Goal: Communication & Community: Answer question/provide support

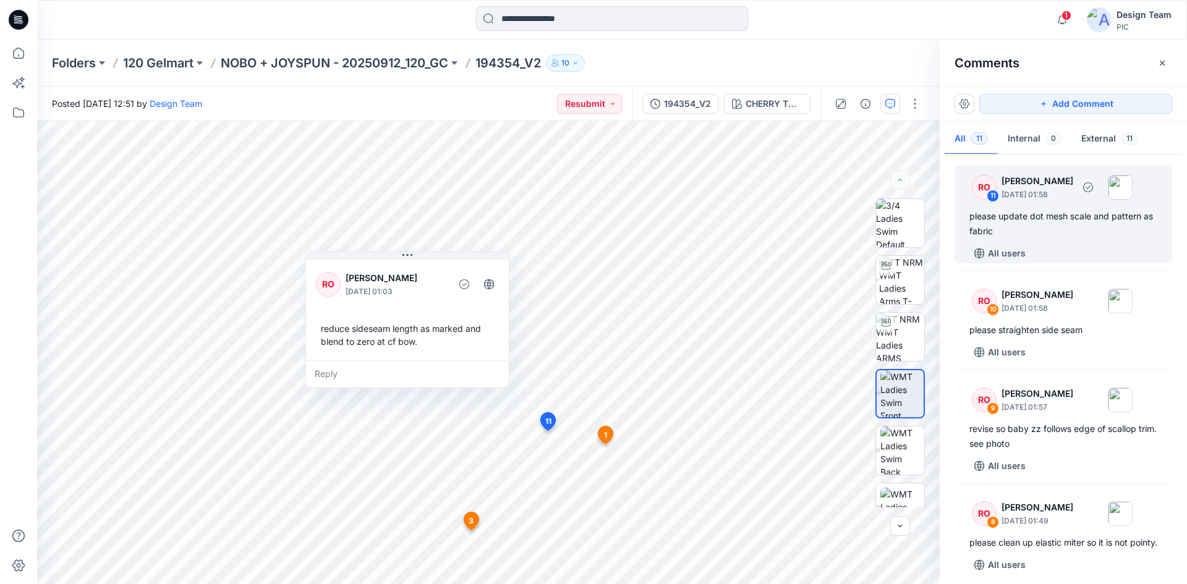
click at [1067, 237] on div "please update dot mesh scale and pattern as fabric" at bounding box center [1064, 224] width 188 height 30
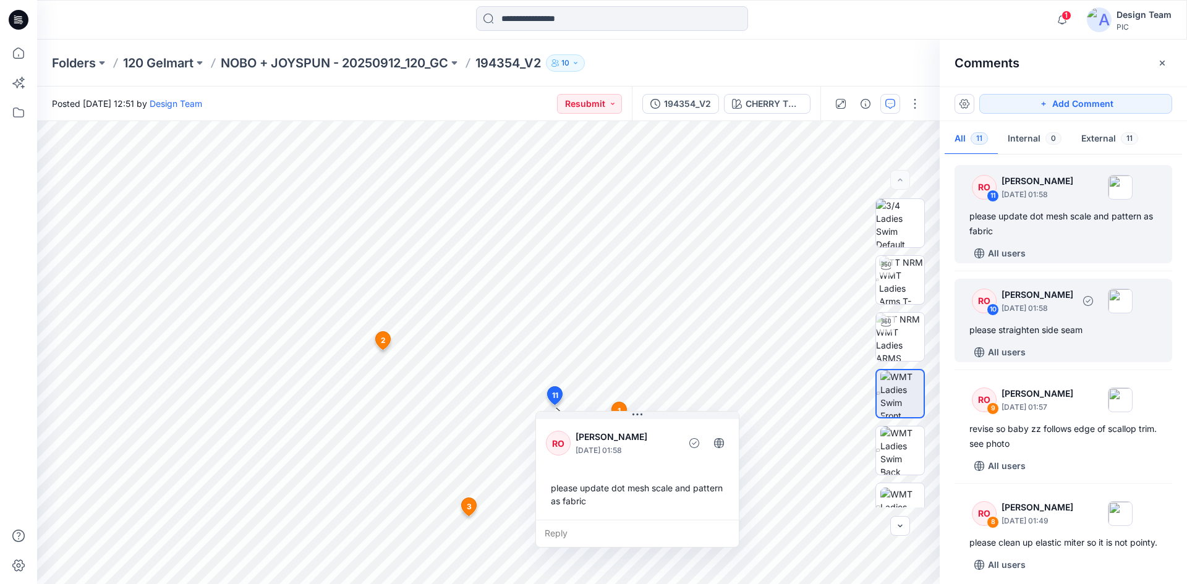
click at [1085, 325] on div "please straighten side seam" at bounding box center [1064, 330] width 188 height 15
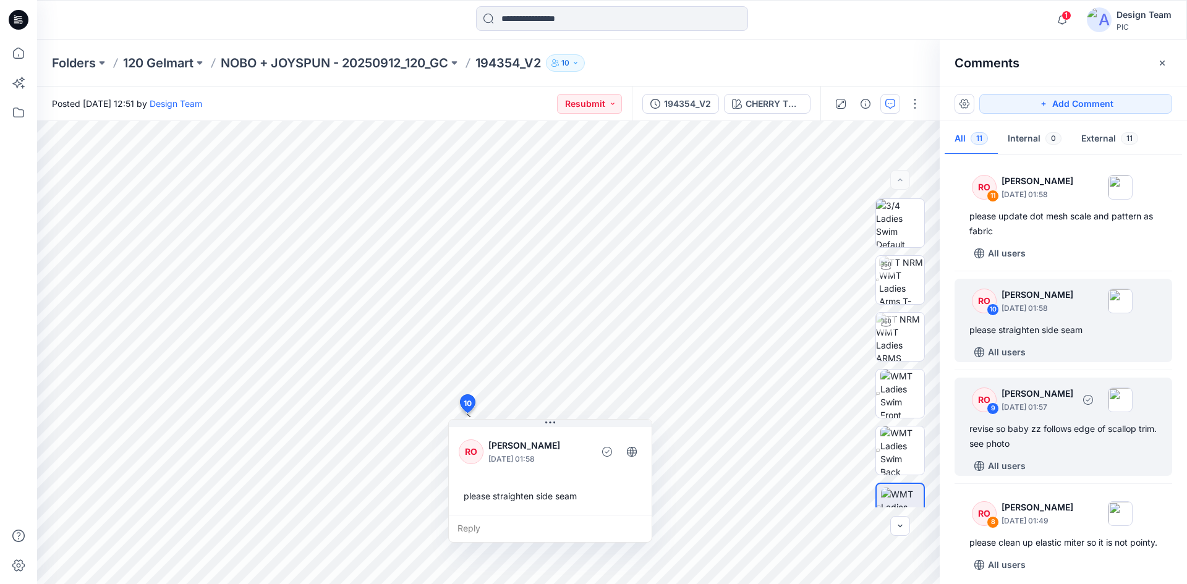
click at [1072, 399] on p "[PERSON_NAME]" at bounding box center [1038, 394] width 72 height 15
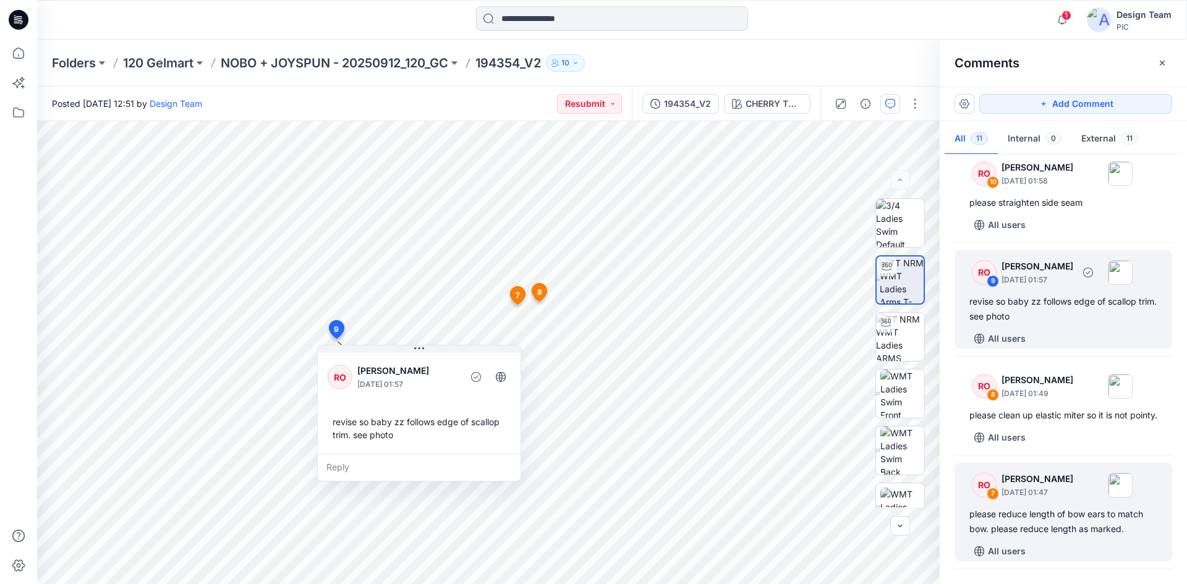
scroll to position [186, 0]
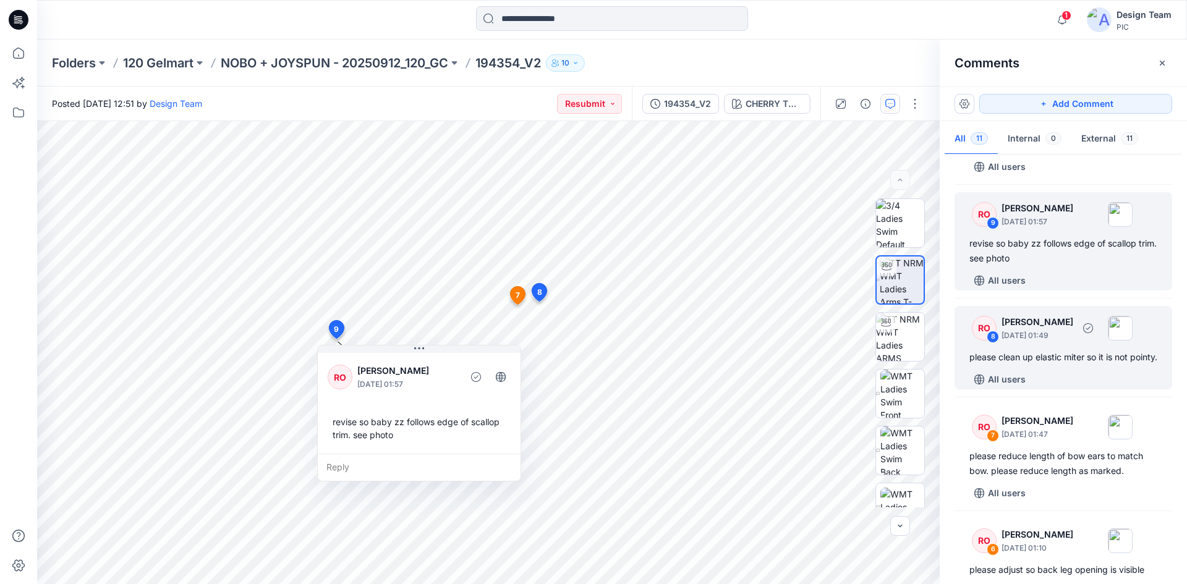
click at [1093, 382] on div "RO 8 [PERSON_NAME] [DATE] 01:49 please clean up elastic miter so it is not poin…" at bounding box center [1064, 347] width 218 height 83
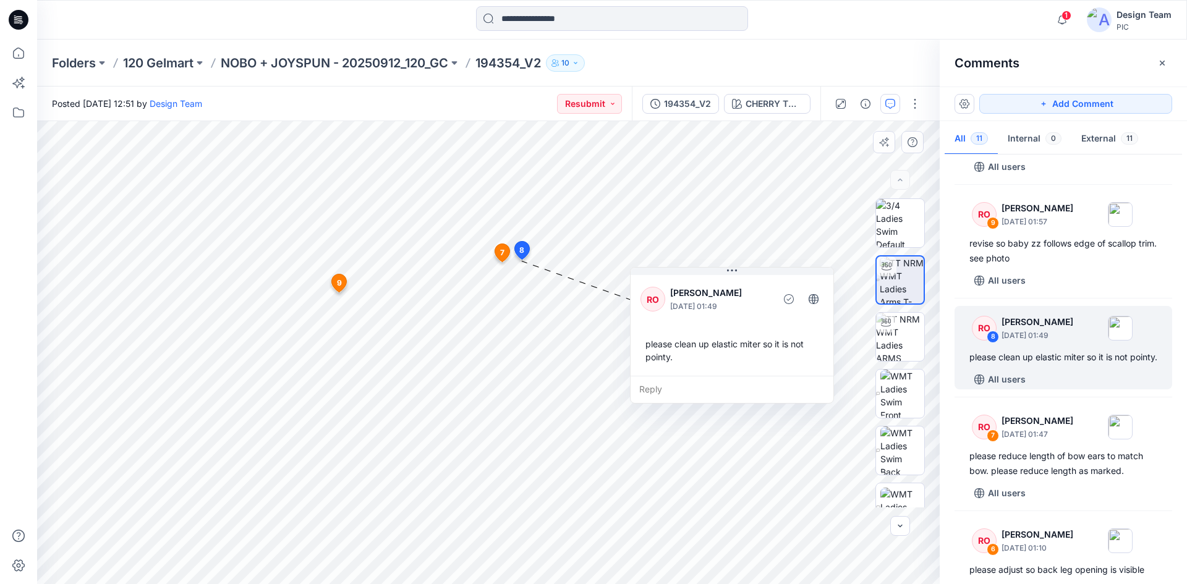
drag, startPoint x: 586, startPoint y: 276, endPoint x: 688, endPoint y: 278, distance: 102.1
click at [717, 275] on div "RO [PERSON_NAME] [DATE] 01:49 please clean up elastic miter so it is not pointy." at bounding box center [732, 324] width 203 height 103
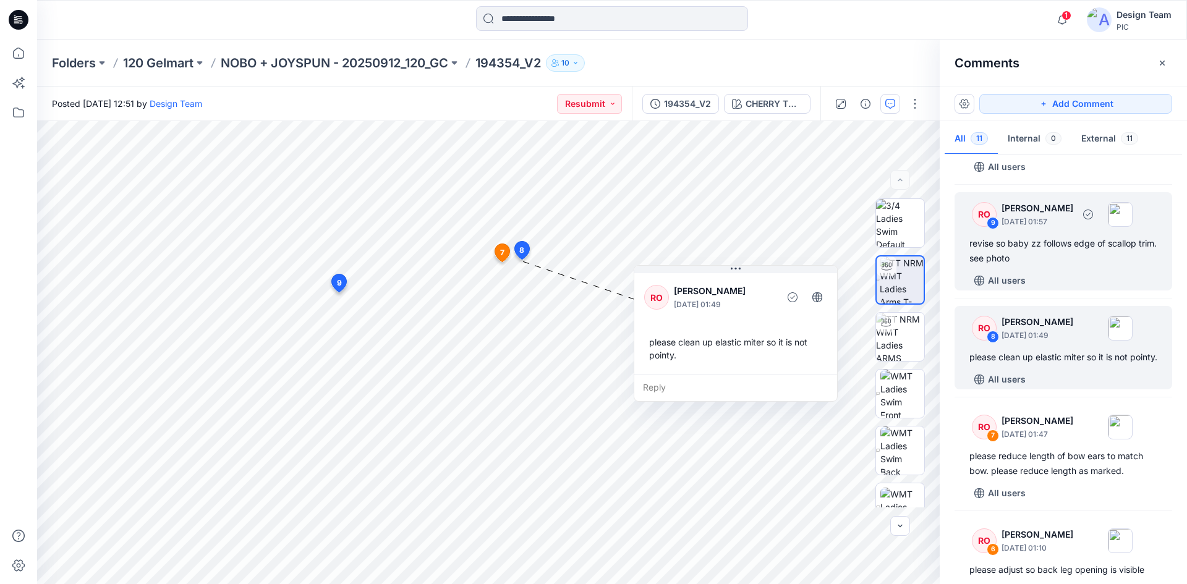
click at [1066, 250] on div "revise so baby zz follows edge of scallop trim. see photo" at bounding box center [1064, 251] width 188 height 30
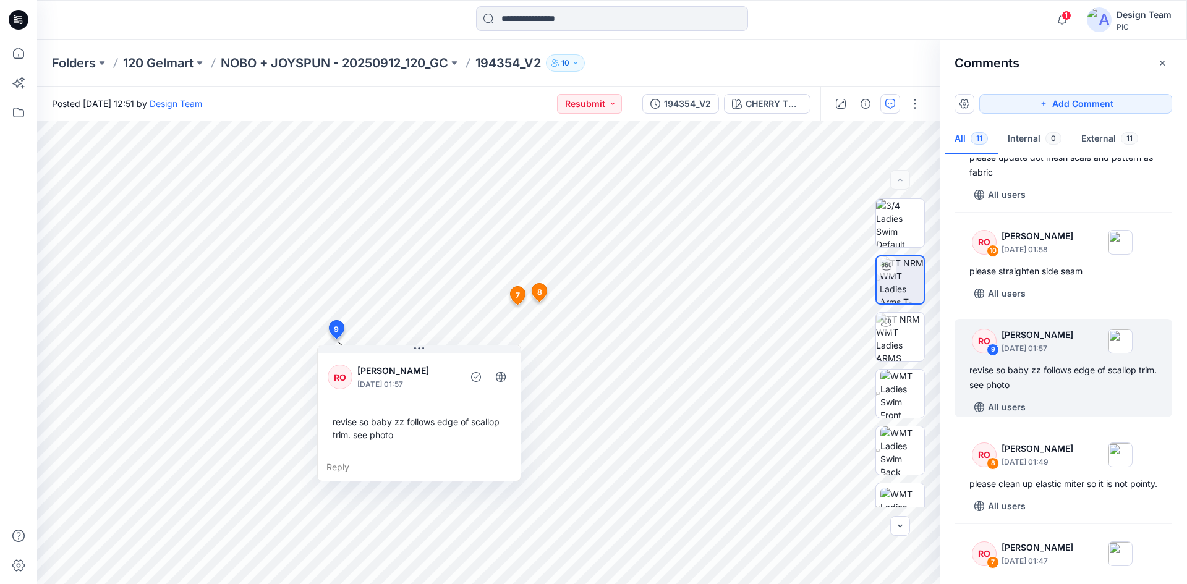
scroll to position [0, 0]
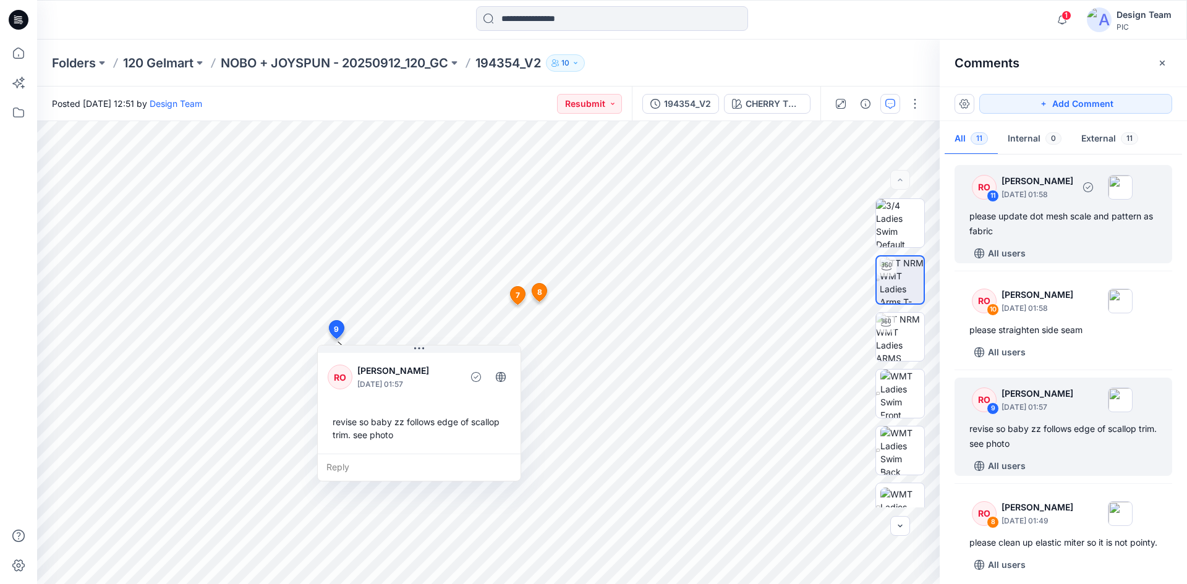
click at [1043, 203] on div "RO 11 [PERSON_NAME] [DATE] 01:58" at bounding box center [1047, 187] width 171 height 34
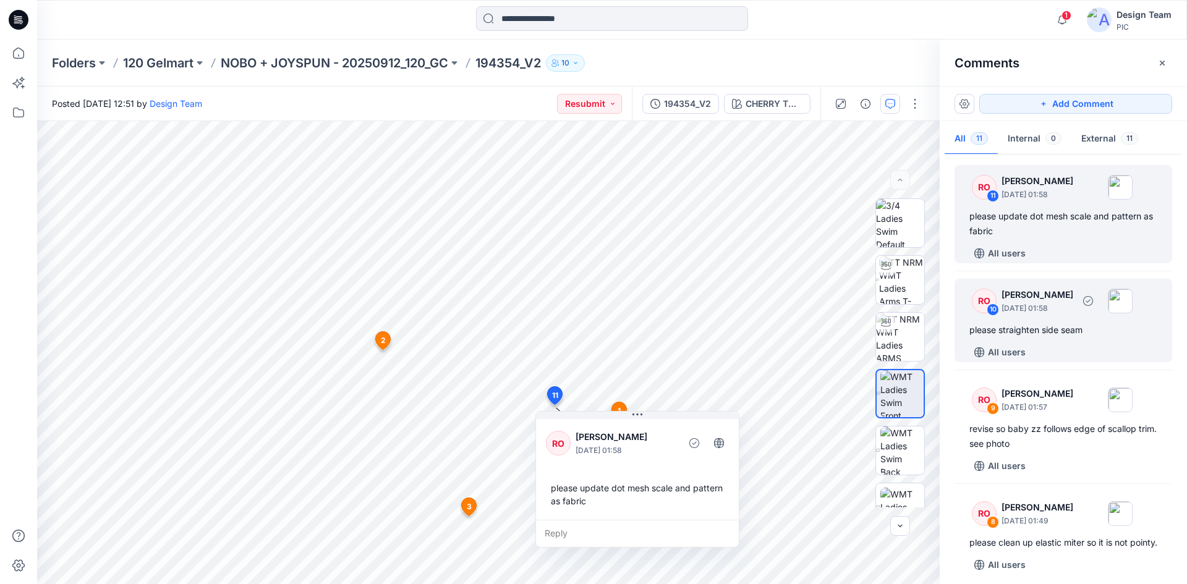
click at [1083, 316] on div "RO 10 [PERSON_NAME] [DATE] 01:58" at bounding box center [1047, 301] width 171 height 34
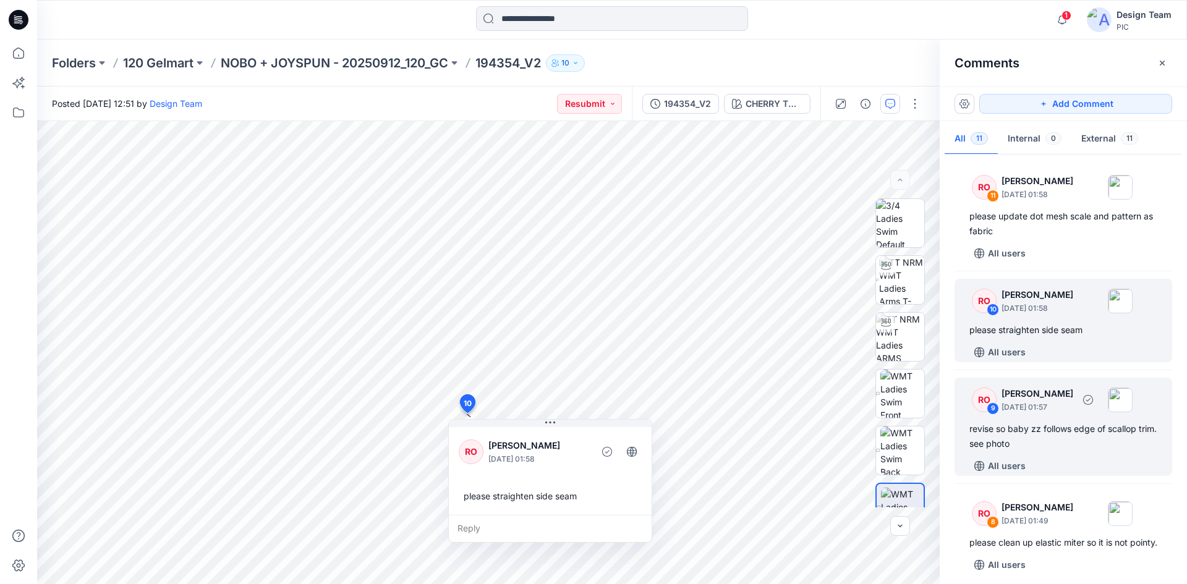
click at [1074, 401] on p "[DATE] 01:57" at bounding box center [1038, 407] width 72 height 12
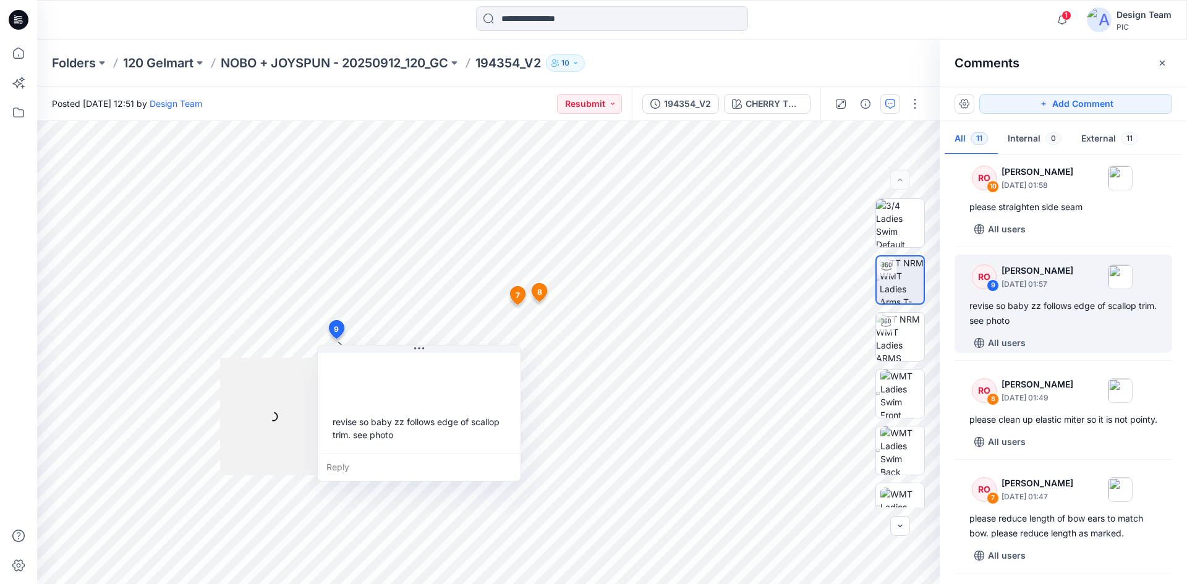
scroll to position [371, 0]
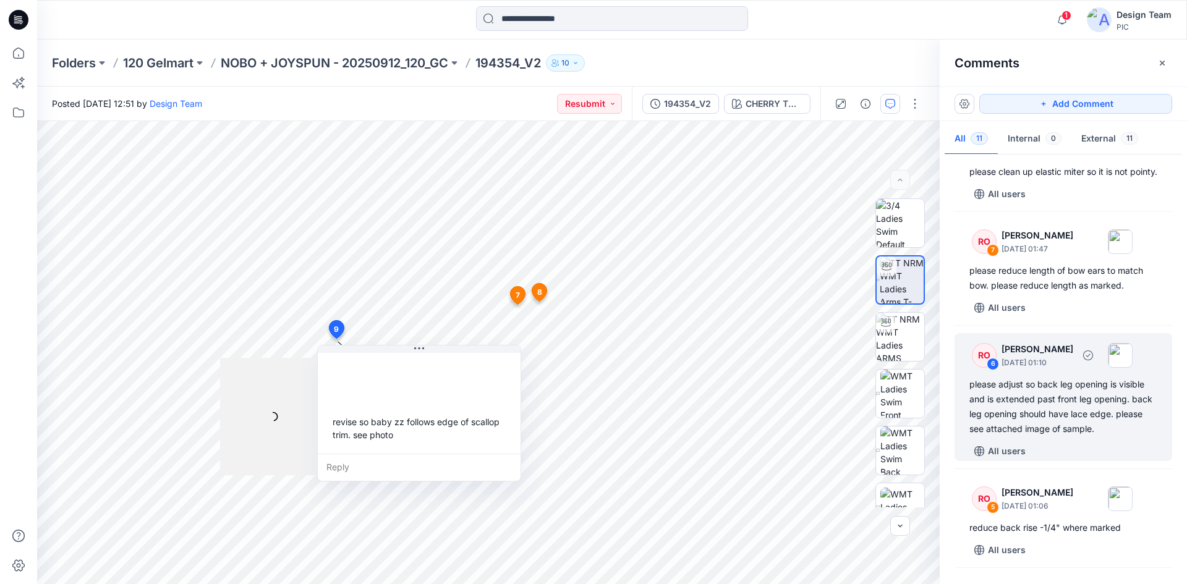
click at [1088, 397] on div "please adjust so back leg opening is visible and is extended past front leg ope…" at bounding box center [1064, 406] width 188 height 59
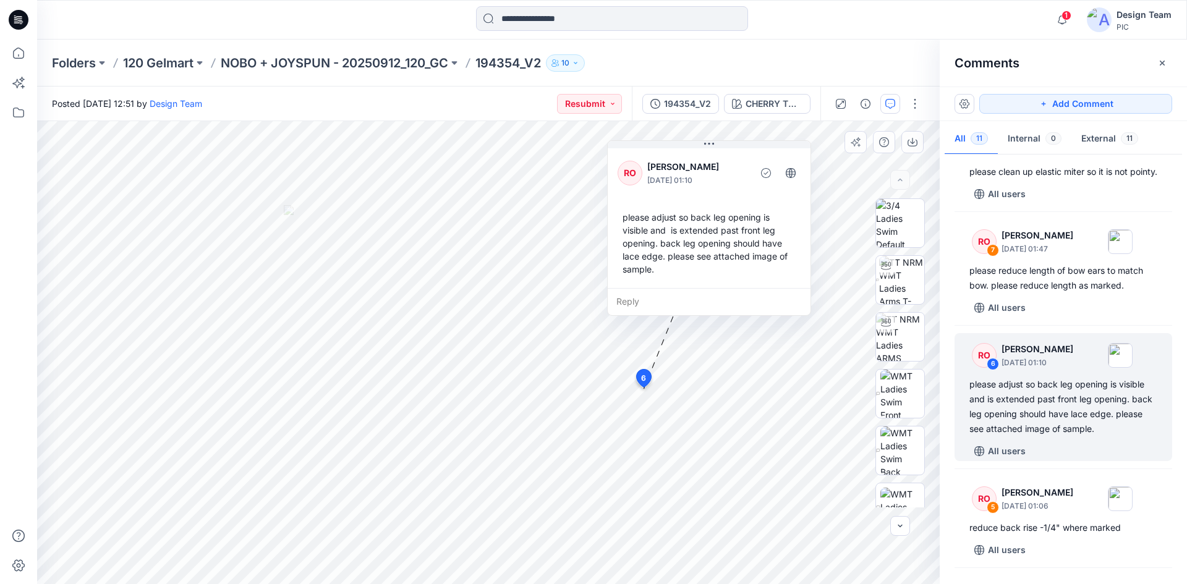
drag, startPoint x: 539, startPoint y: 186, endPoint x: 710, endPoint y: 159, distance: 172.7
click at [710, 160] on p "[PERSON_NAME]" at bounding box center [697, 167] width 101 height 15
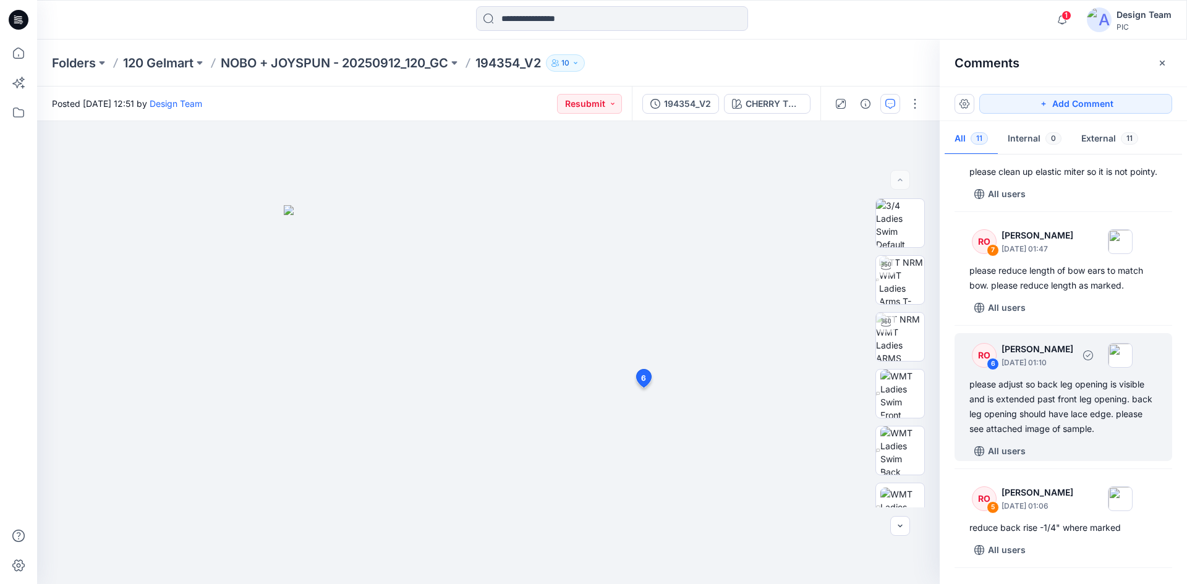
click at [1060, 433] on div "please adjust so back leg opening is visible and is extended past front leg ope…" at bounding box center [1064, 406] width 188 height 59
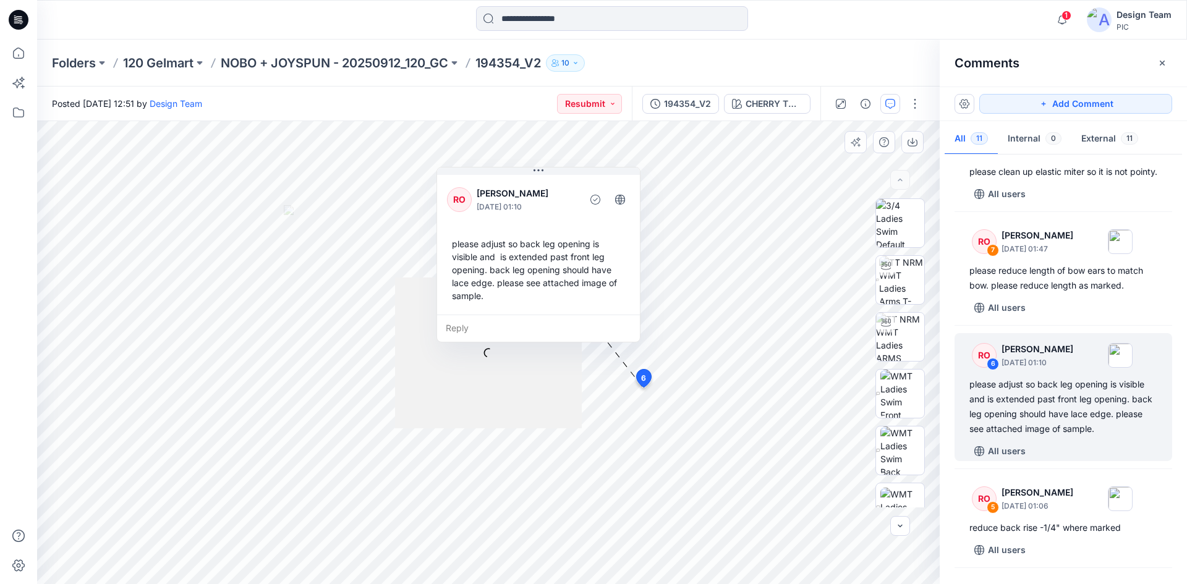
click at [459, 330] on div "Reply" at bounding box center [538, 328] width 203 height 27
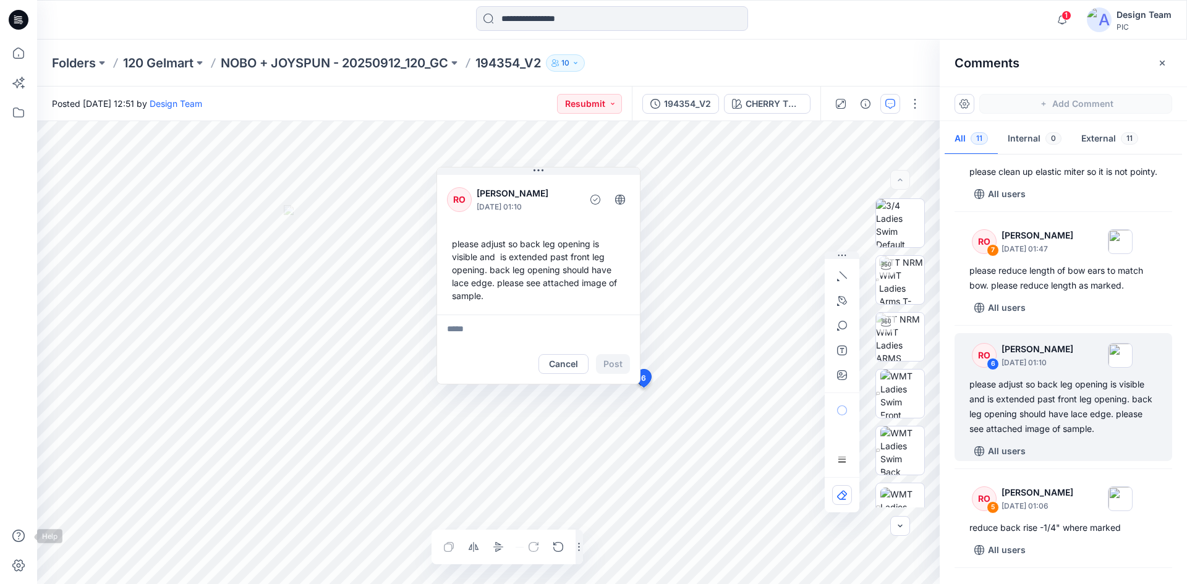
click at [0, 578] on div "1 Notifications Your style 171397-OPP Push Up has been updated with 171397-OPP …" at bounding box center [593, 292] width 1187 height 584
click at [0, 576] on div "1 Notifications Your style 171397-OPP Push Up has been updated with 171397-OPP …" at bounding box center [593, 292] width 1187 height 584
click at [573, 363] on button "Cancel" at bounding box center [564, 364] width 50 height 20
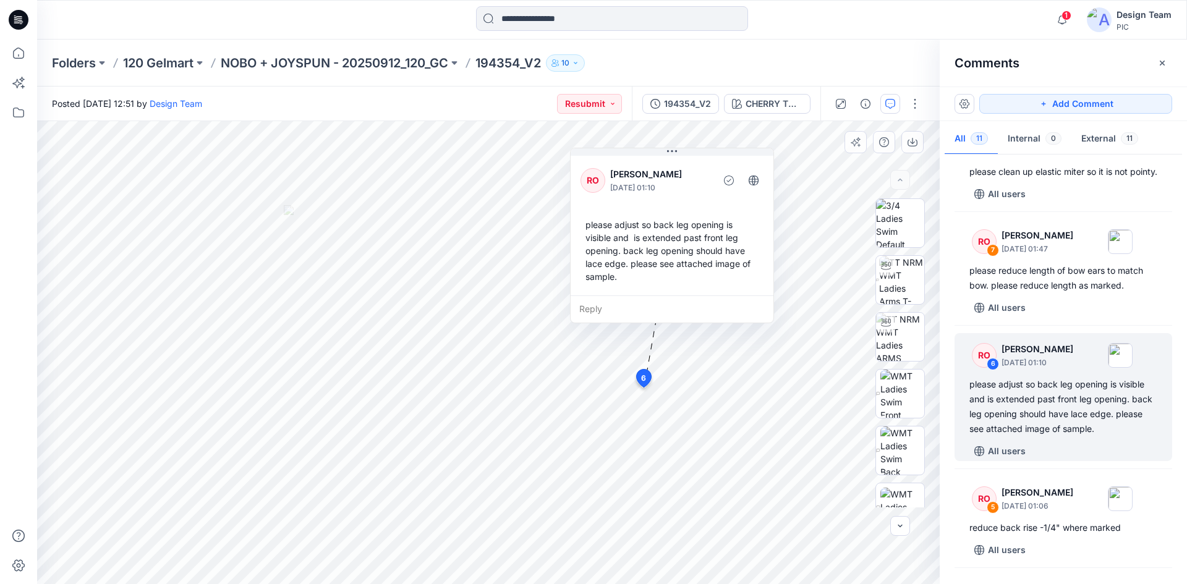
drag, startPoint x: 568, startPoint y: 182, endPoint x: 750, endPoint y: 156, distance: 183.6
click at [750, 156] on div "RO [PERSON_NAME] [DATE] 01:10 please adjust so back leg opening is visible and …" at bounding box center [672, 224] width 203 height 142
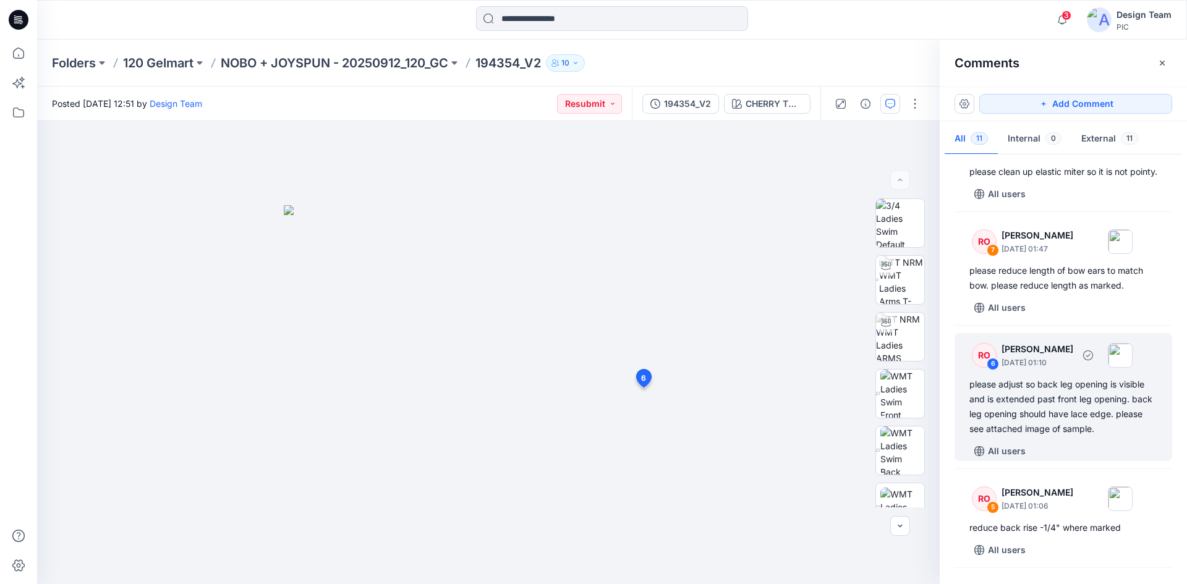
click at [1066, 412] on div "please adjust so back leg opening is visible and is extended past front leg ope…" at bounding box center [1064, 406] width 188 height 59
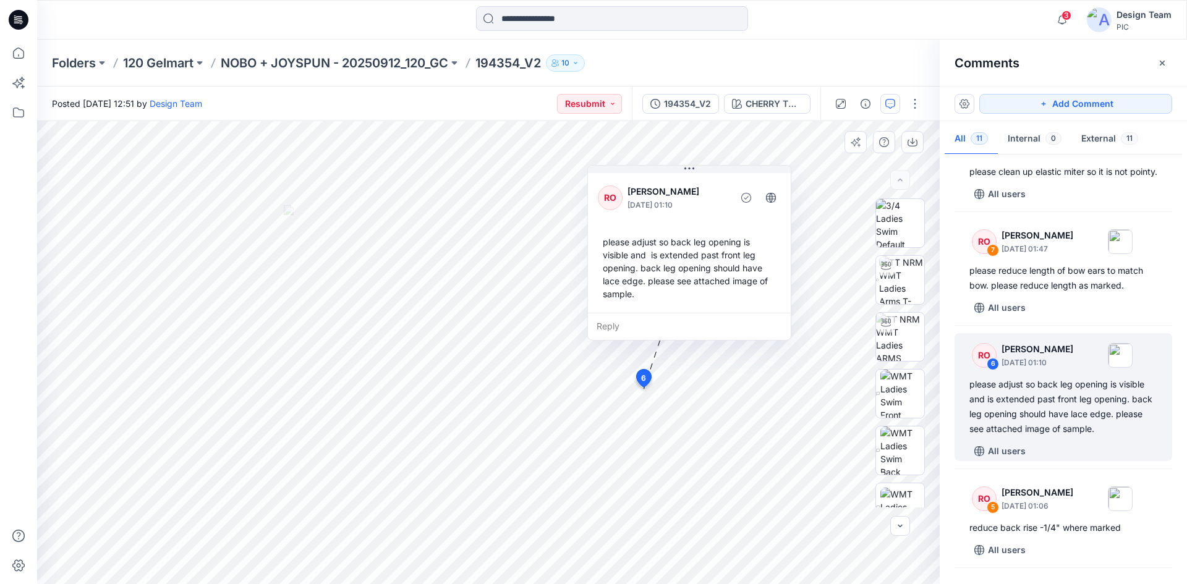
drag, startPoint x: 536, startPoint y: 188, endPoint x: 688, endPoint y: 186, distance: 151.5
click at [688, 186] on p "[PERSON_NAME]" at bounding box center [678, 191] width 101 height 15
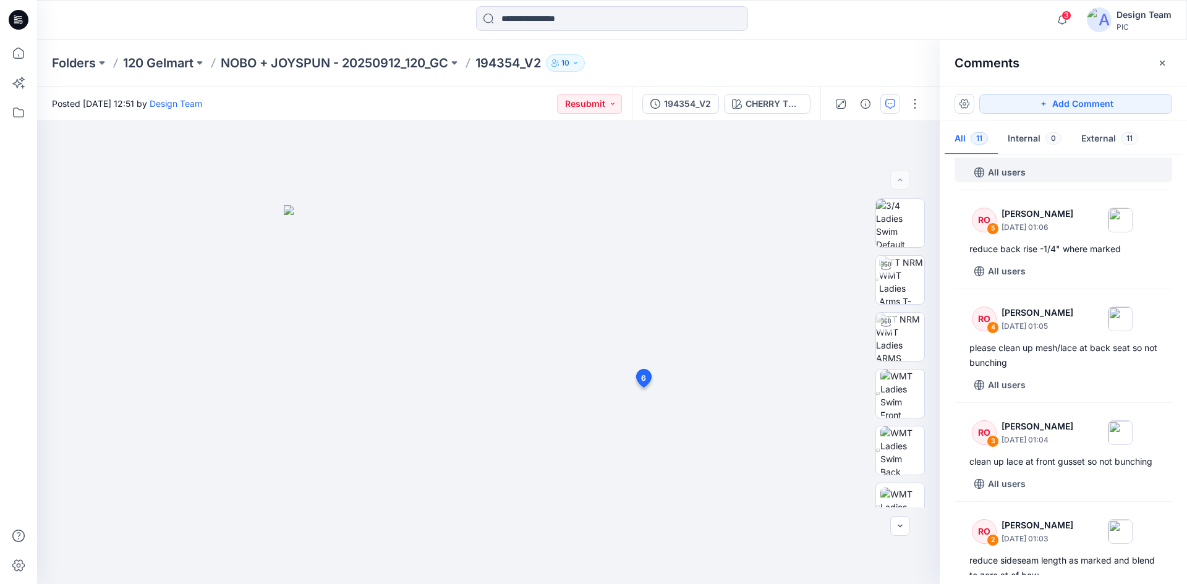
scroll to position [680, 0]
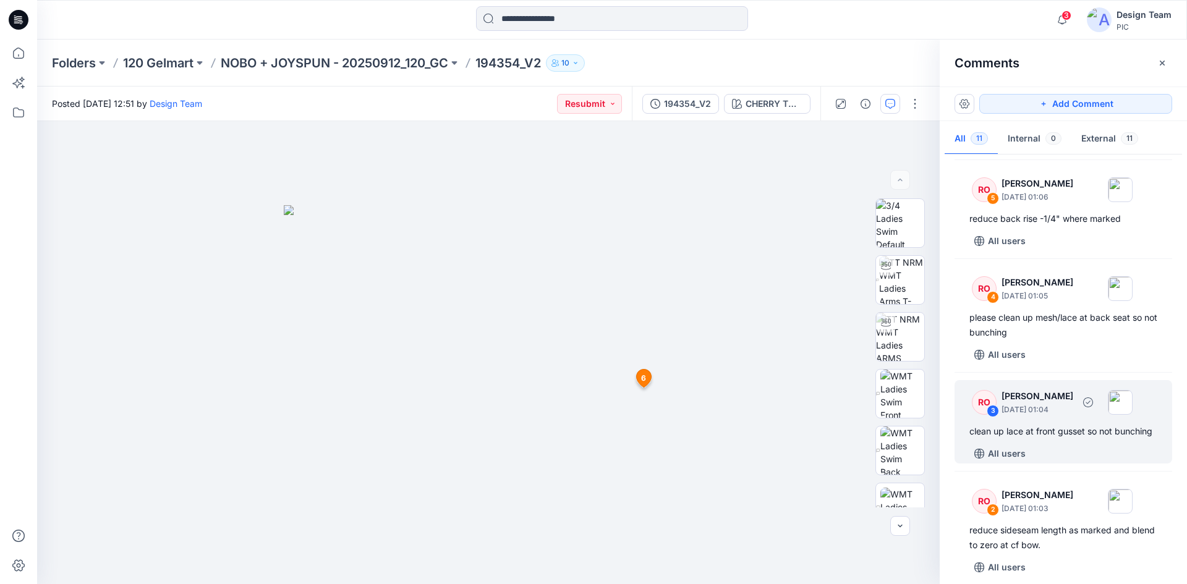
click at [1097, 439] on div "clean up lace at front gusset so not bunching" at bounding box center [1064, 431] width 188 height 15
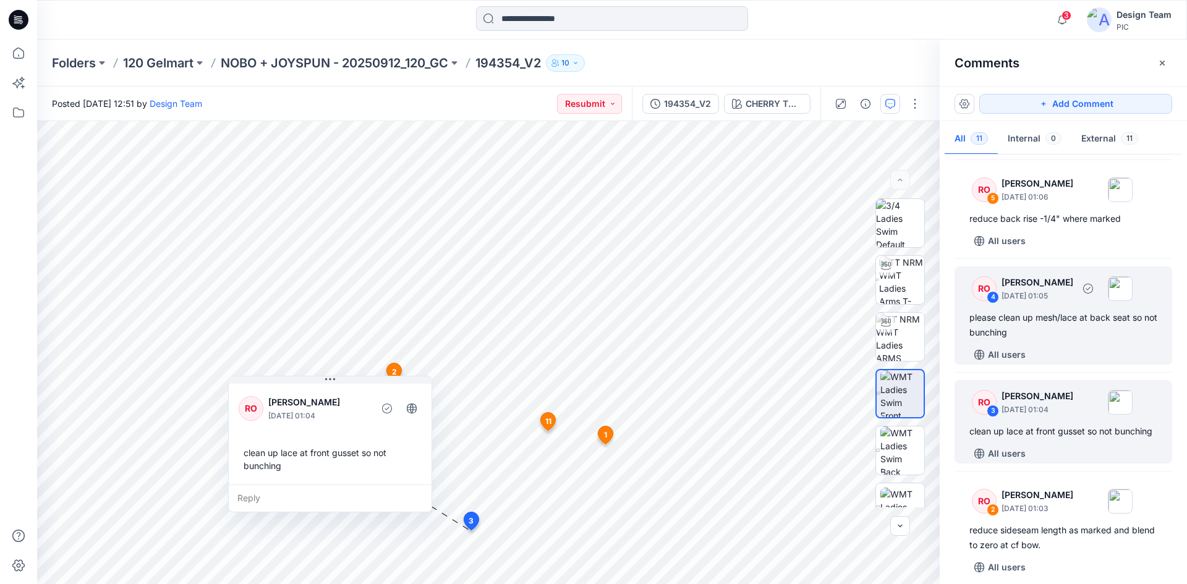
click at [1086, 362] on div "All users" at bounding box center [1071, 355] width 203 height 20
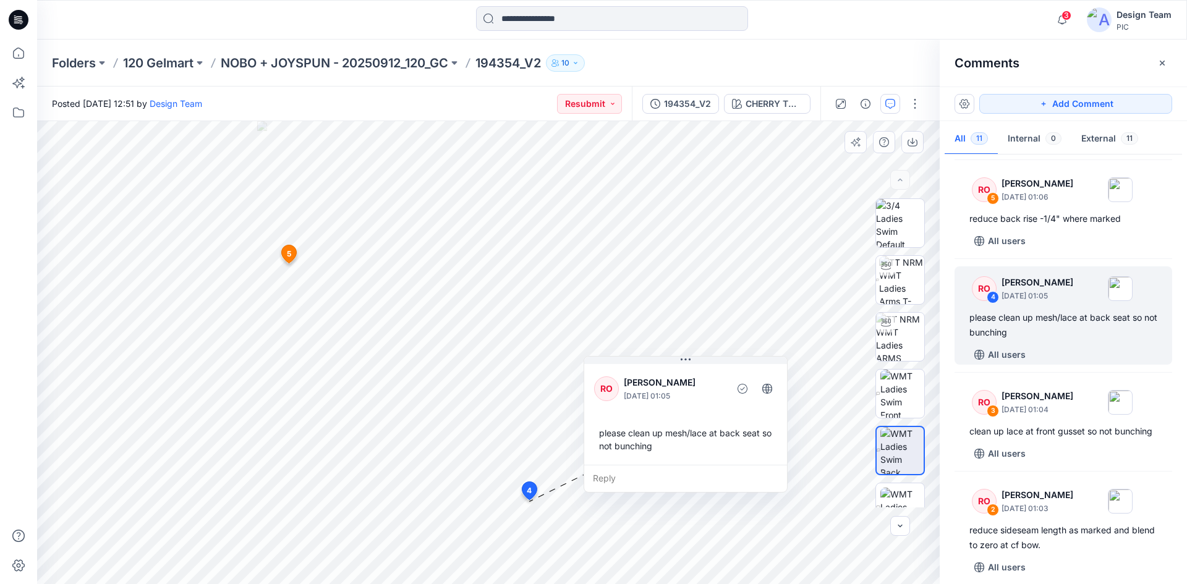
drag, startPoint x: 599, startPoint y: 410, endPoint x: 717, endPoint y: 371, distance: 124.4
click at [717, 371] on div "RO [PERSON_NAME] [DATE] 01:05 please clean up mesh/lace at back seat so not bun…" at bounding box center [685, 413] width 203 height 103
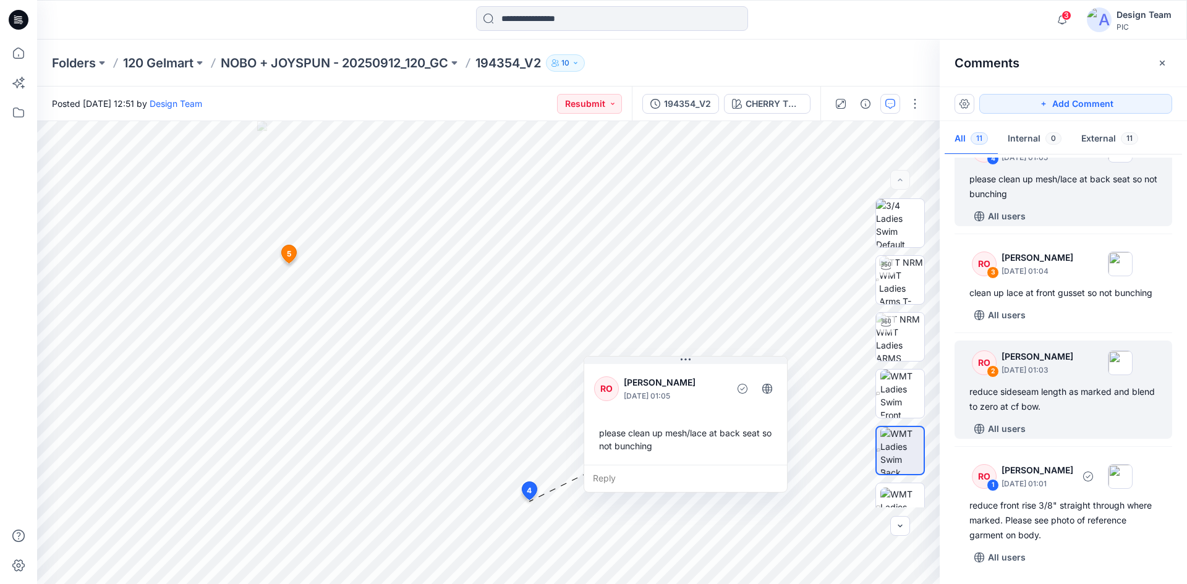
scroll to position [848, 0]
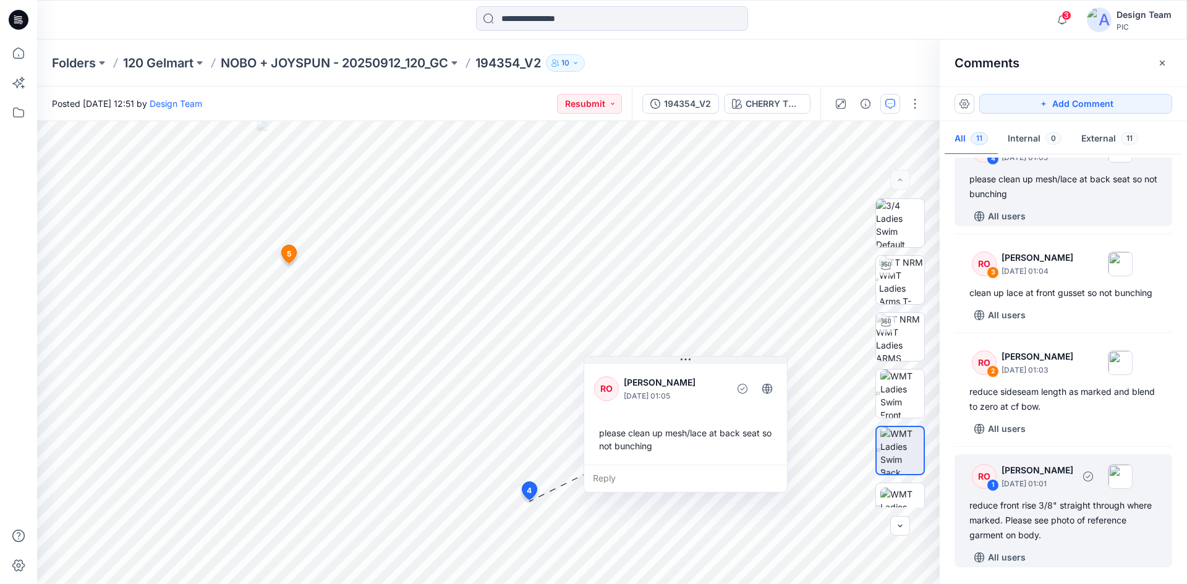
drag, startPoint x: 1040, startPoint y: 504, endPoint x: 1040, endPoint y: 510, distance: 6.2
click at [1041, 508] on div "reduce front rise 3/8" straight through where marked. Please see photo of refer…" at bounding box center [1064, 520] width 188 height 45
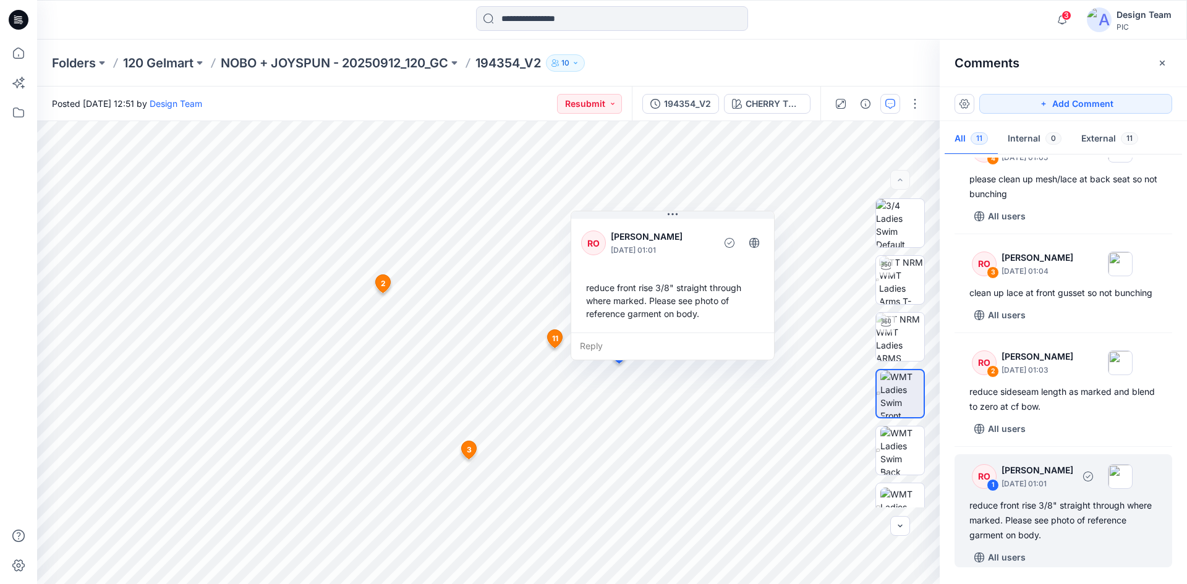
click at [1064, 512] on div "reduce front rise 3/8" straight through where marked. Please see photo of refer…" at bounding box center [1064, 520] width 188 height 45
click at [1048, 484] on p "[DATE] 01:01" at bounding box center [1038, 484] width 72 height 12
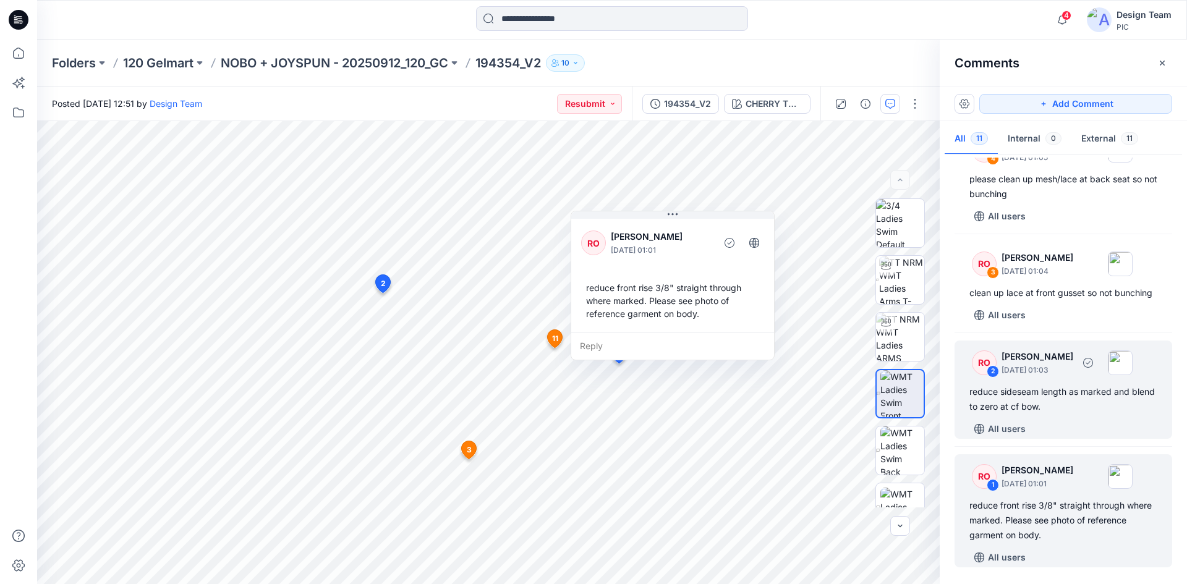
click at [1110, 422] on div "All users" at bounding box center [1071, 429] width 203 height 20
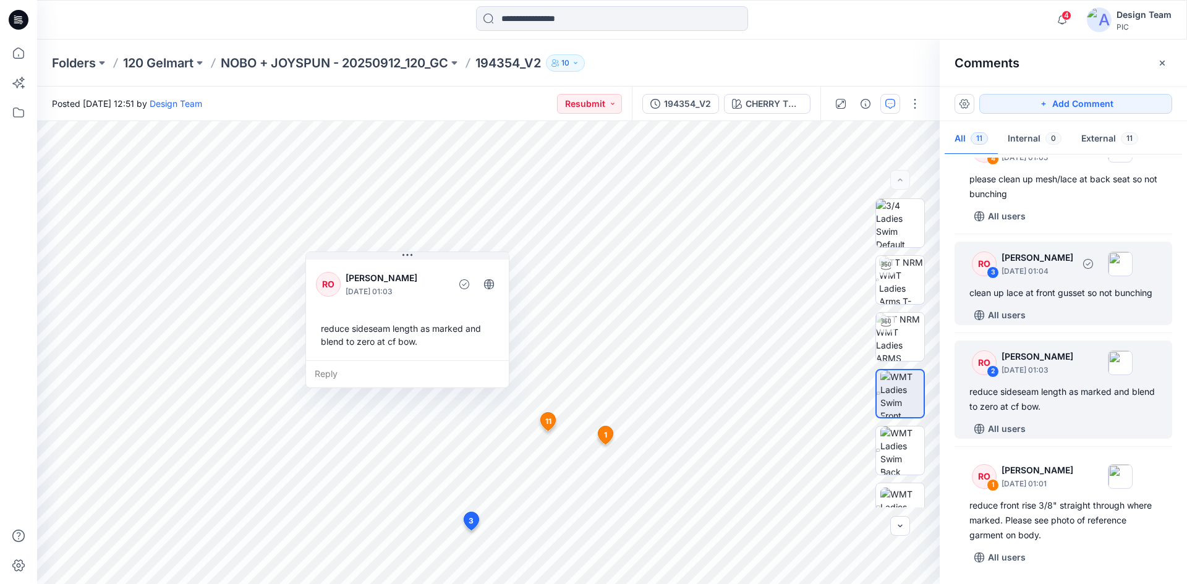
click at [1090, 302] on div "RO 3 [PERSON_NAME] [DATE] 01:04 clean up lace at front gusset so not bunching A…" at bounding box center [1064, 283] width 218 height 83
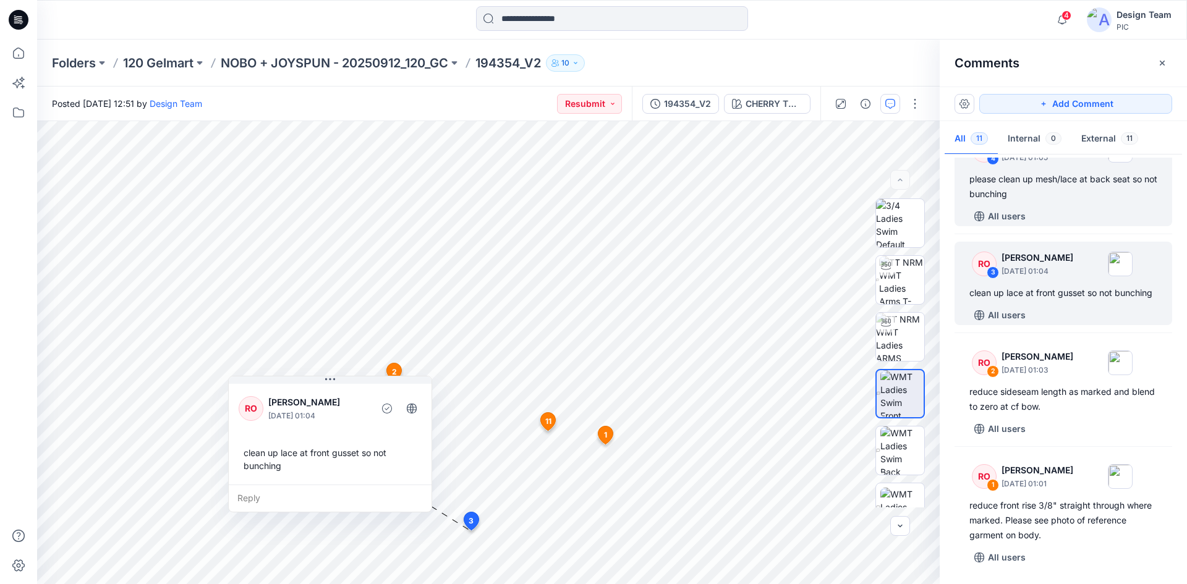
click at [1088, 207] on div "All users" at bounding box center [1071, 217] width 203 height 20
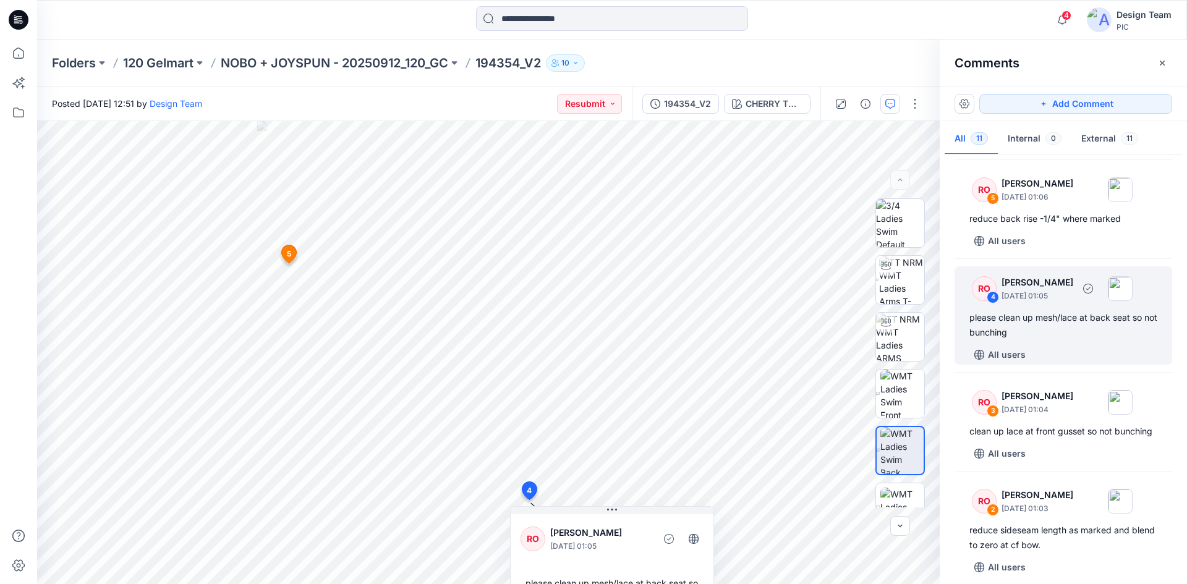
scroll to position [618, 0]
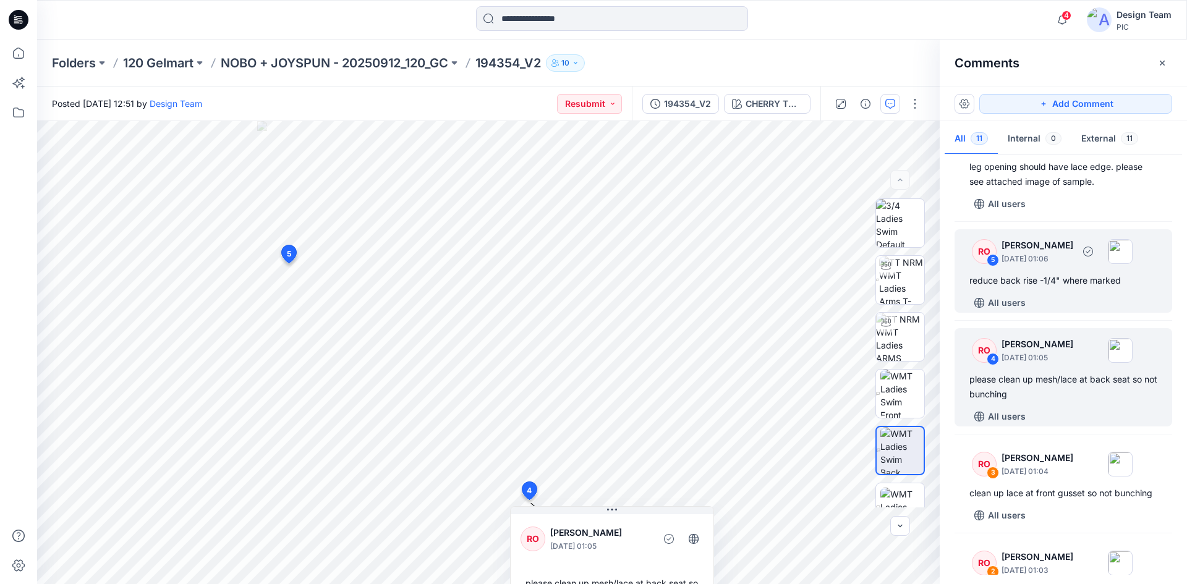
click at [1061, 288] on div "reduce back rise -1/4" where marked" at bounding box center [1064, 280] width 188 height 15
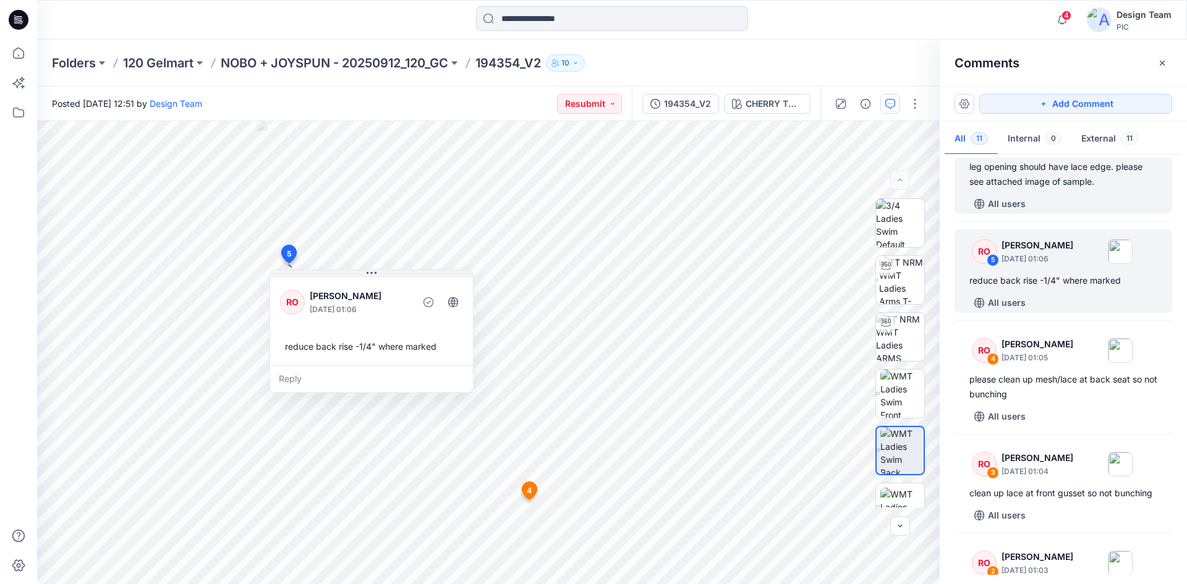
click at [1062, 210] on div "All users" at bounding box center [1071, 204] width 203 height 20
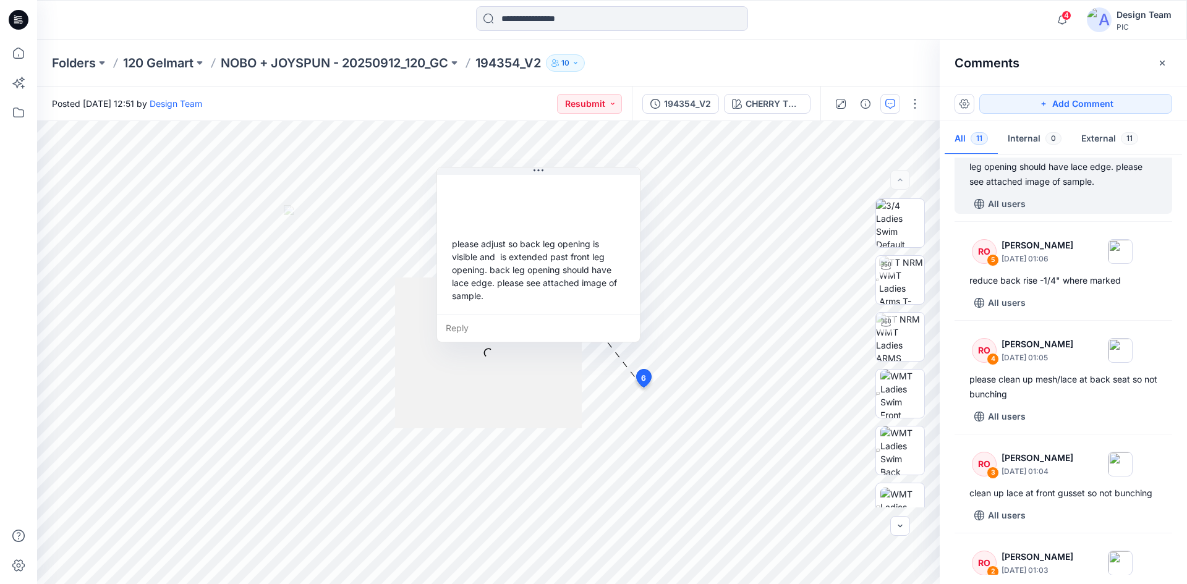
scroll to position [562, 0]
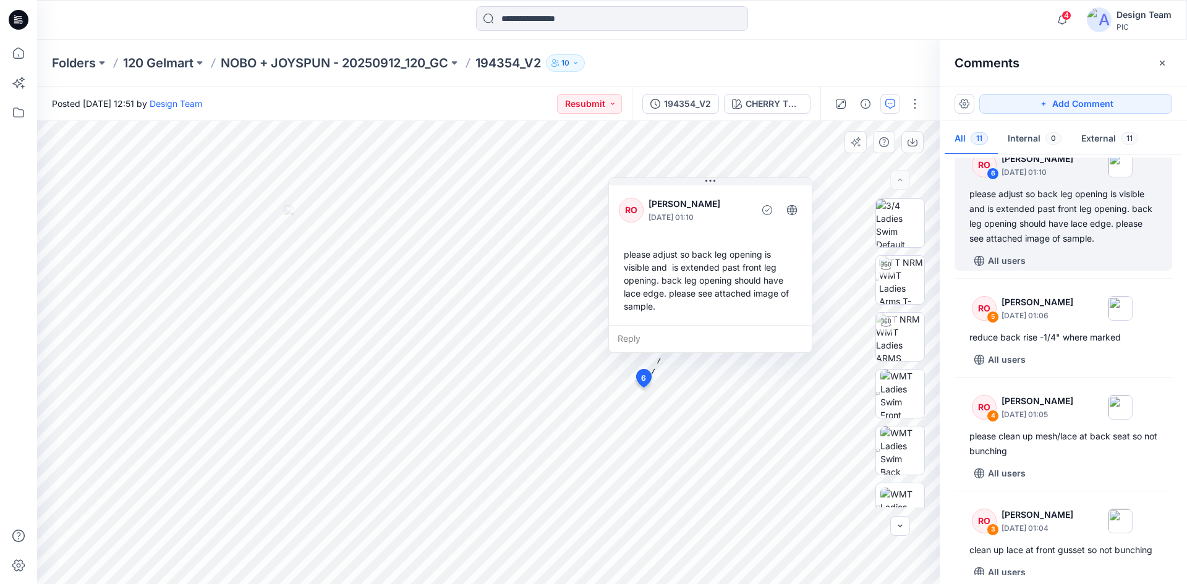
drag, startPoint x: 560, startPoint y: 182, endPoint x: 732, endPoint y: 192, distance: 172.2
click at [732, 192] on div "RO [PERSON_NAME] [DATE] 01:10 please adjust so back leg opening is visible and …" at bounding box center [710, 254] width 203 height 142
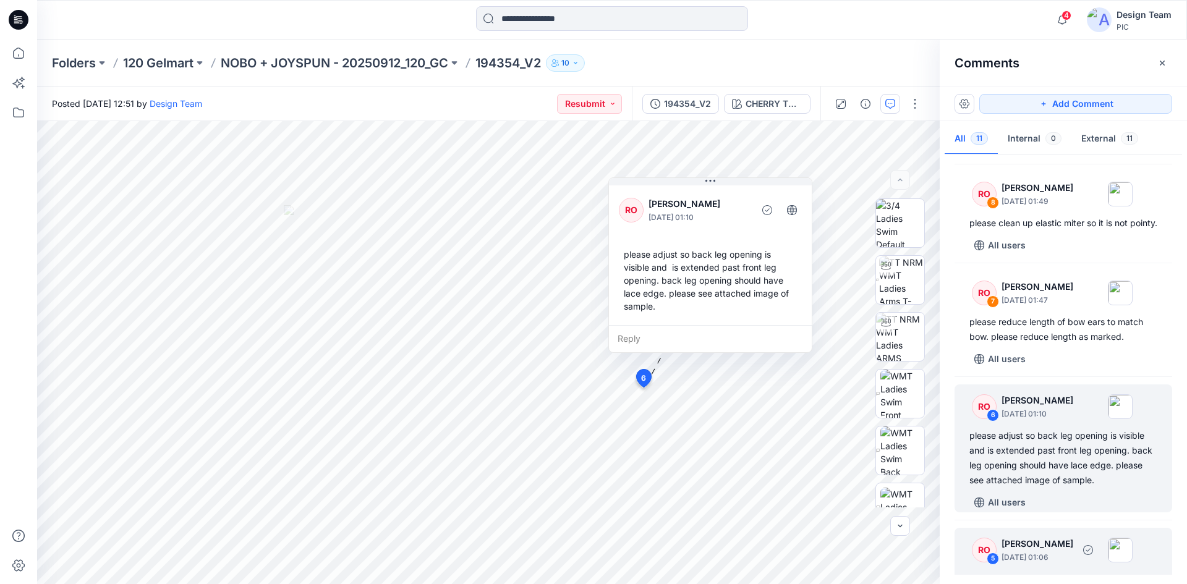
scroll to position [314, 0]
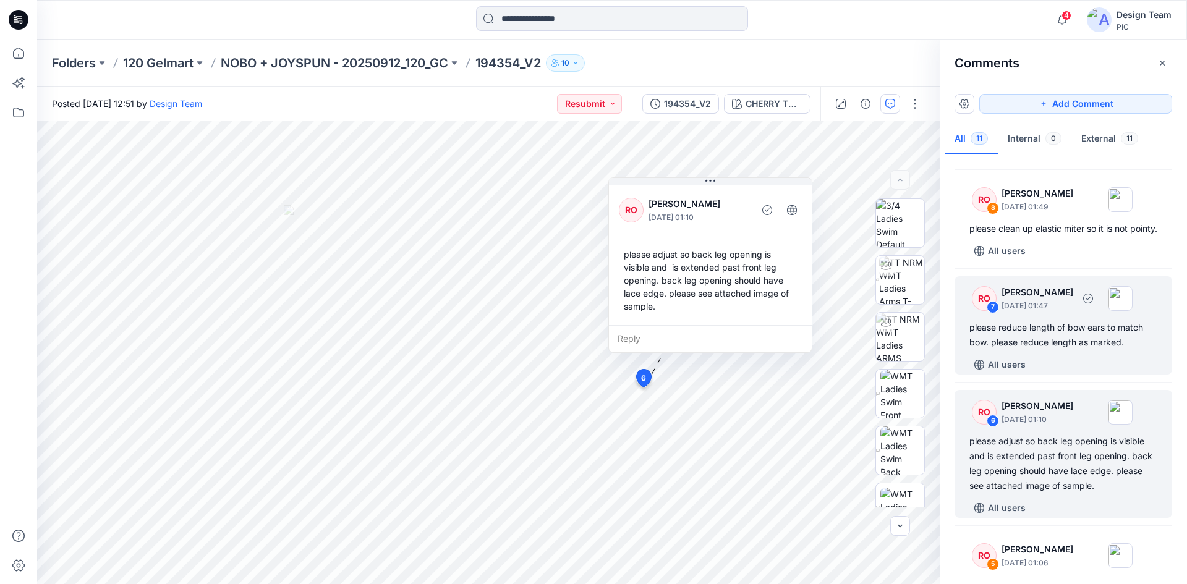
click at [1077, 350] on div "please reduce length of bow ears to match bow. please reduce length as marked." at bounding box center [1064, 335] width 188 height 30
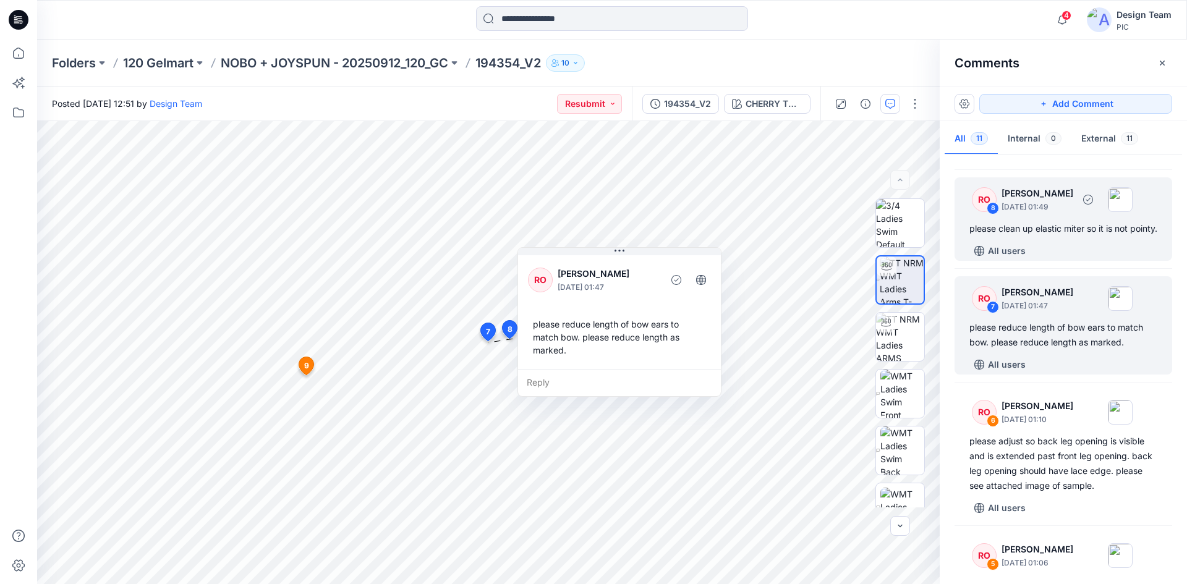
click at [1054, 236] on div "please clean up elastic miter so it is not pointy." at bounding box center [1064, 228] width 188 height 15
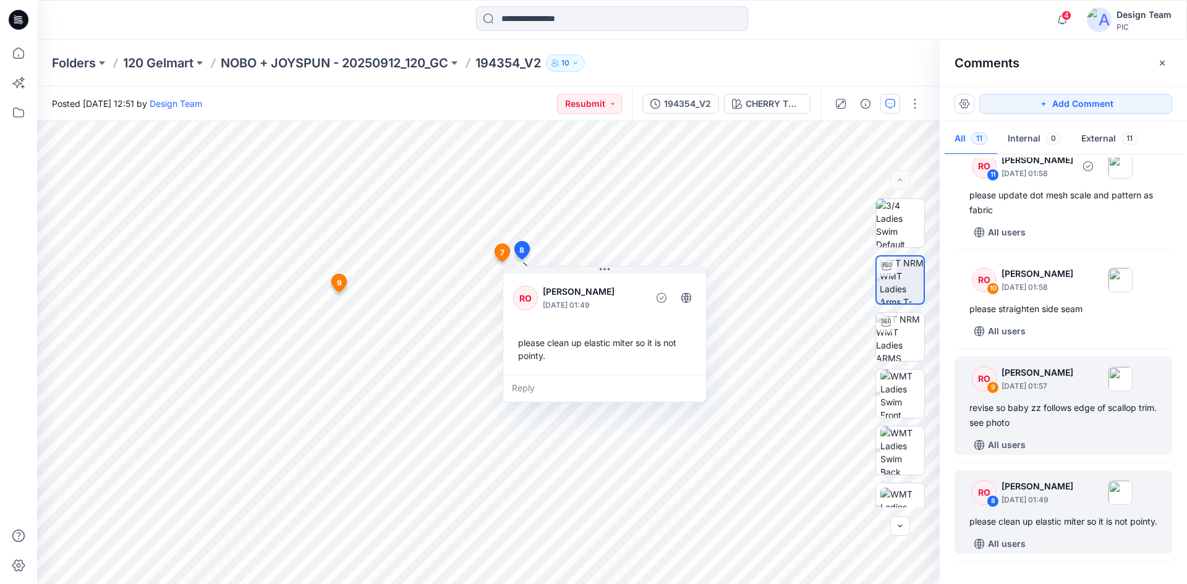
scroll to position [67, 0]
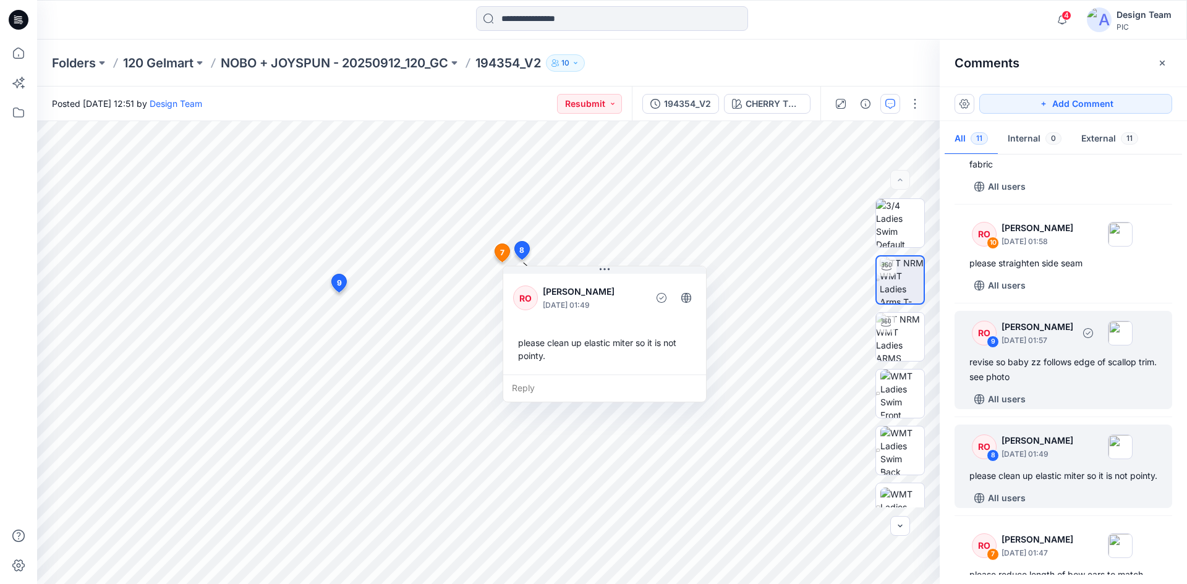
click at [1073, 350] on div "RO 9 [PERSON_NAME] [DATE] 01:57 revise so baby zz follows edge of scallop trim.…" at bounding box center [1064, 360] width 218 height 98
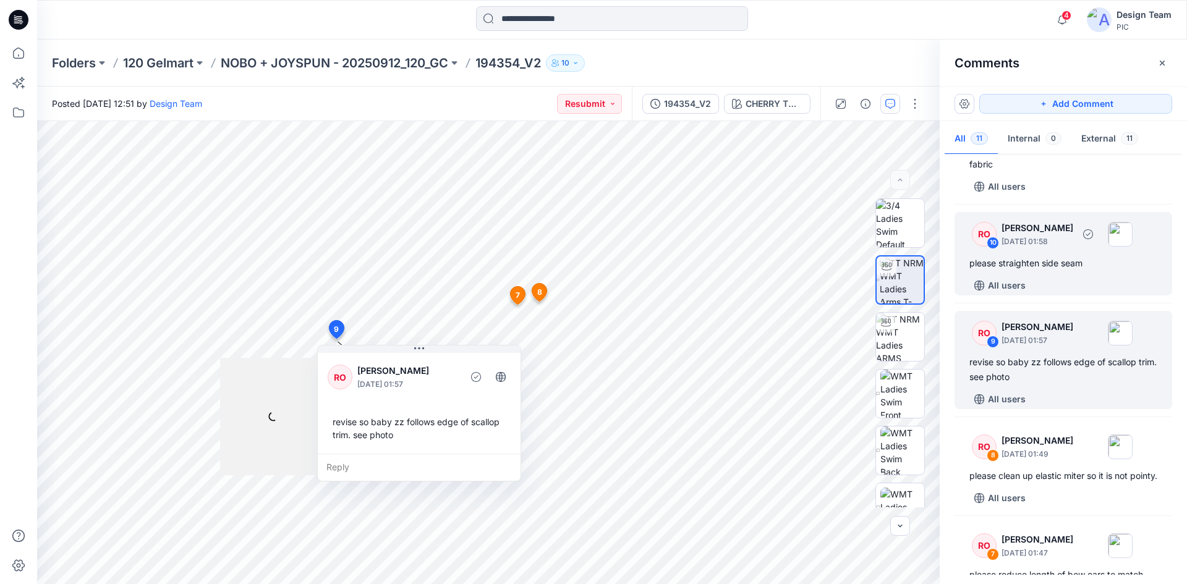
click at [1060, 268] on div "please straighten side seam" at bounding box center [1064, 263] width 188 height 15
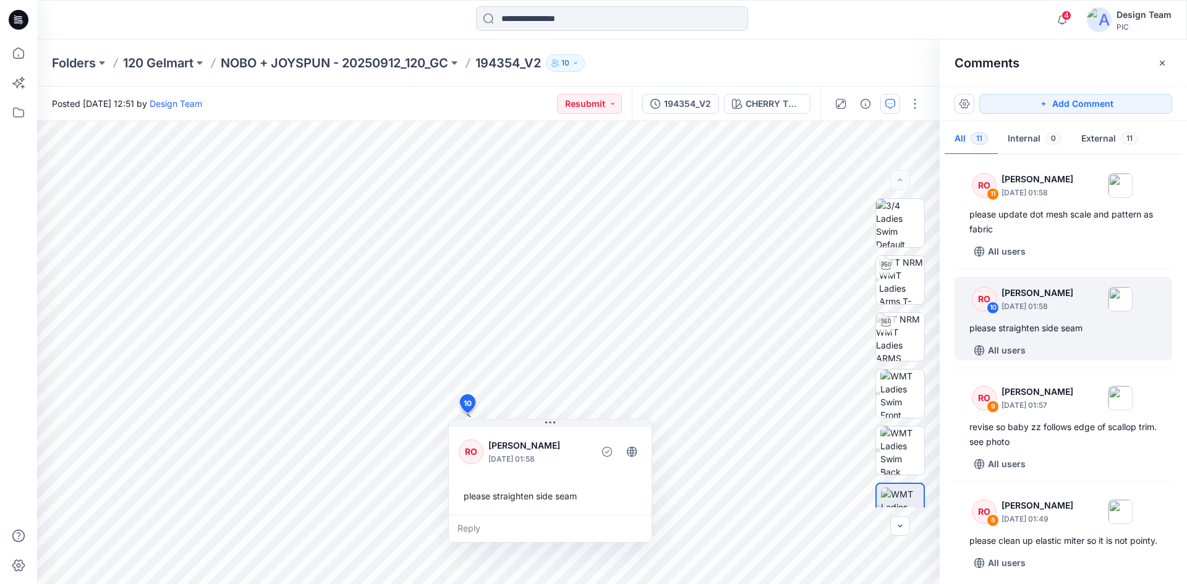
scroll to position [0, 0]
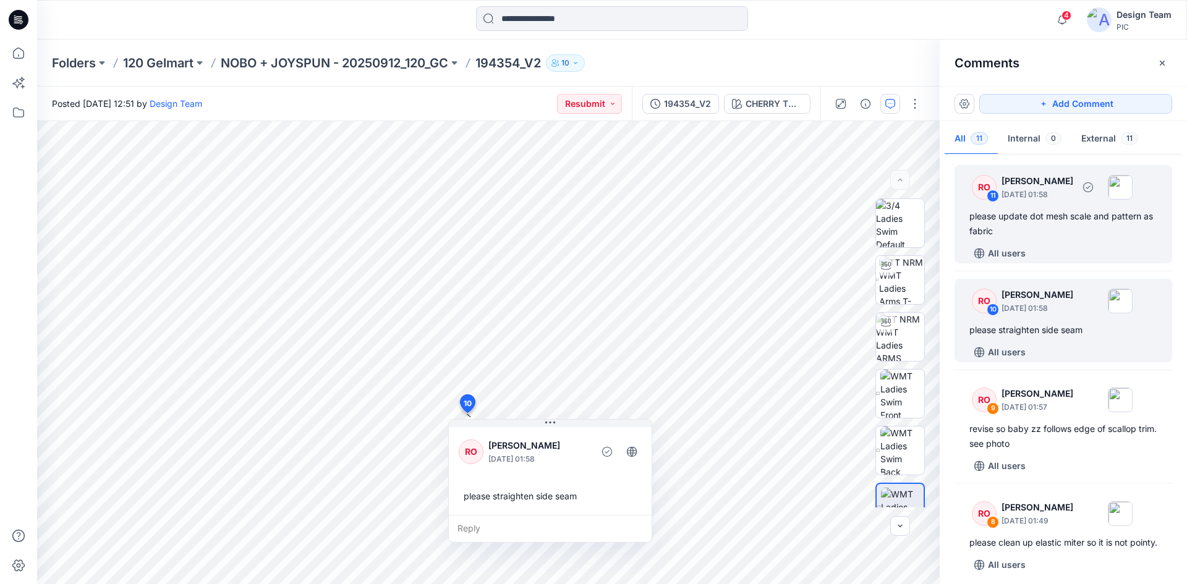
click at [1073, 254] on div "All users" at bounding box center [1071, 254] width 203 height 20
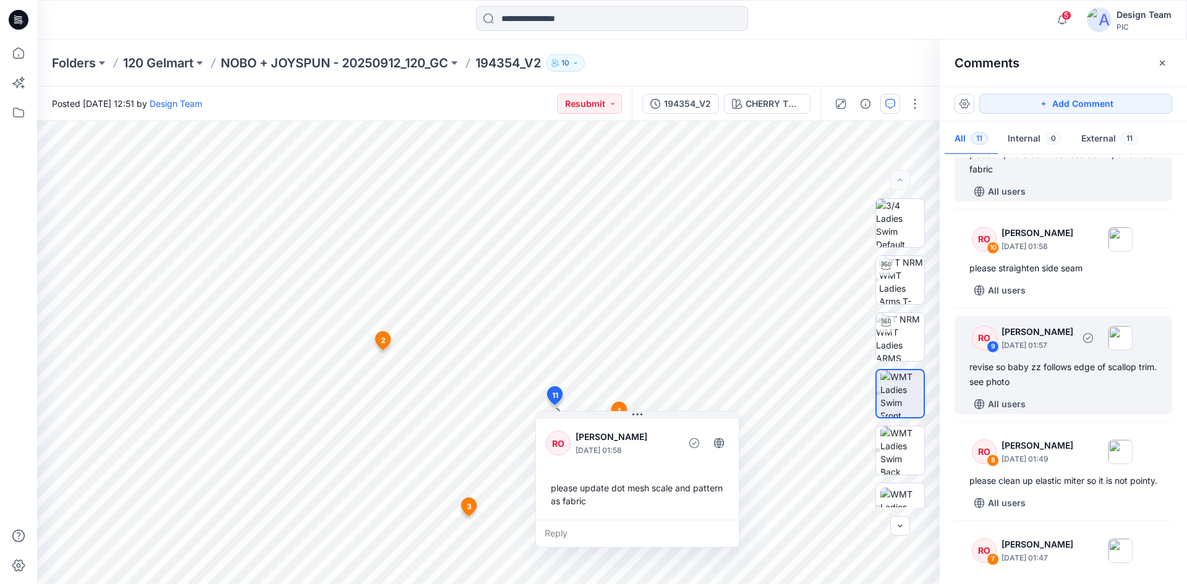
scroll to position [124, 0]
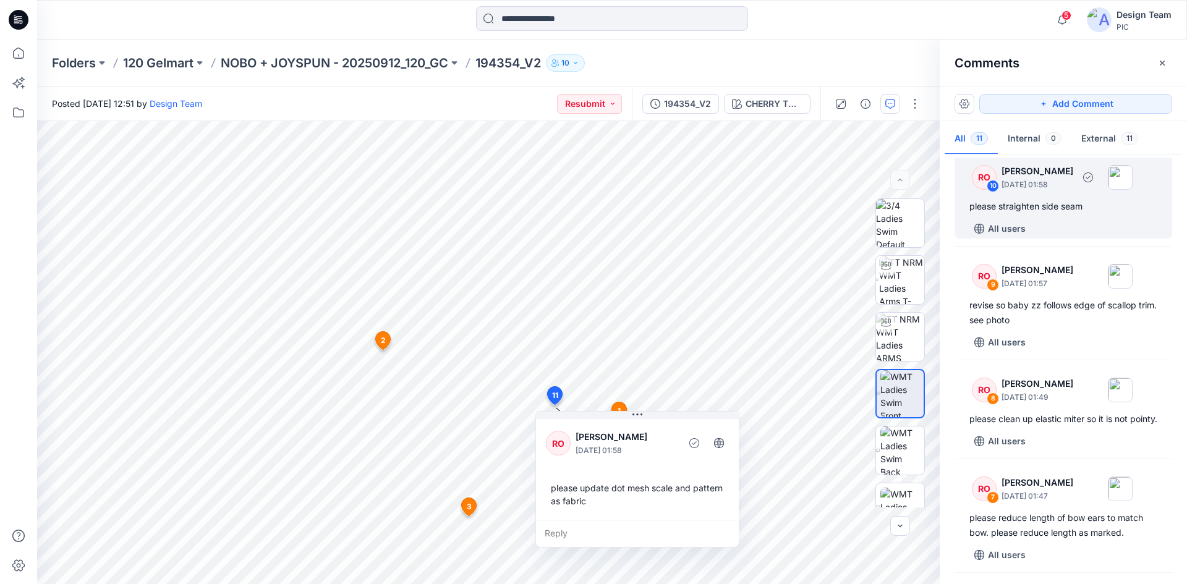
click at [1071, 208] on div "please straighten side seam" at bounding box center [1064, 206] width 188 height 15
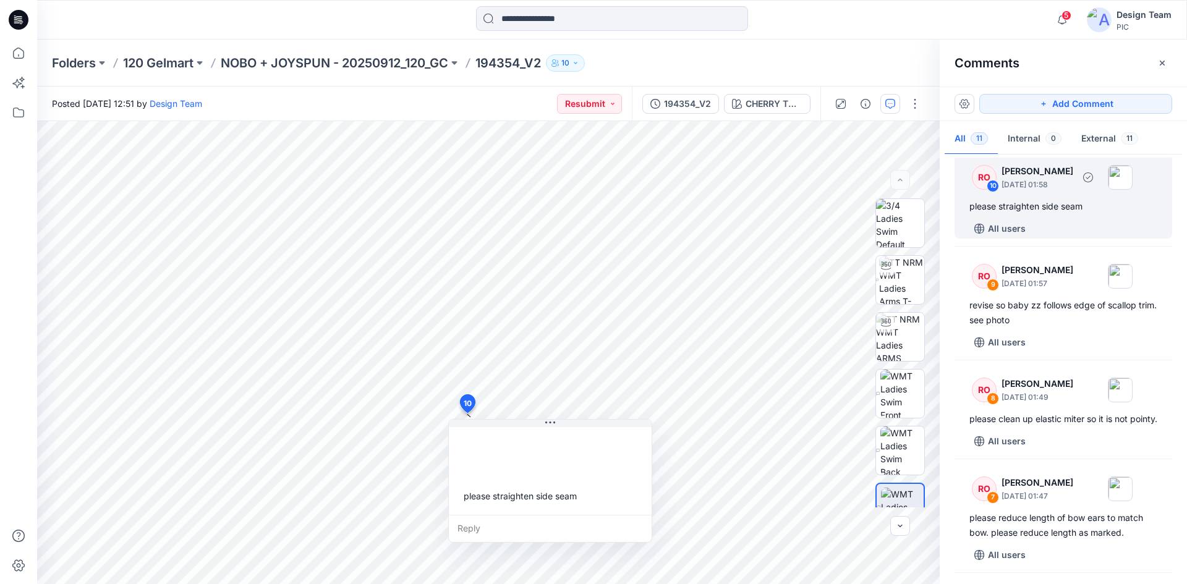
scroll to position [121, 0]
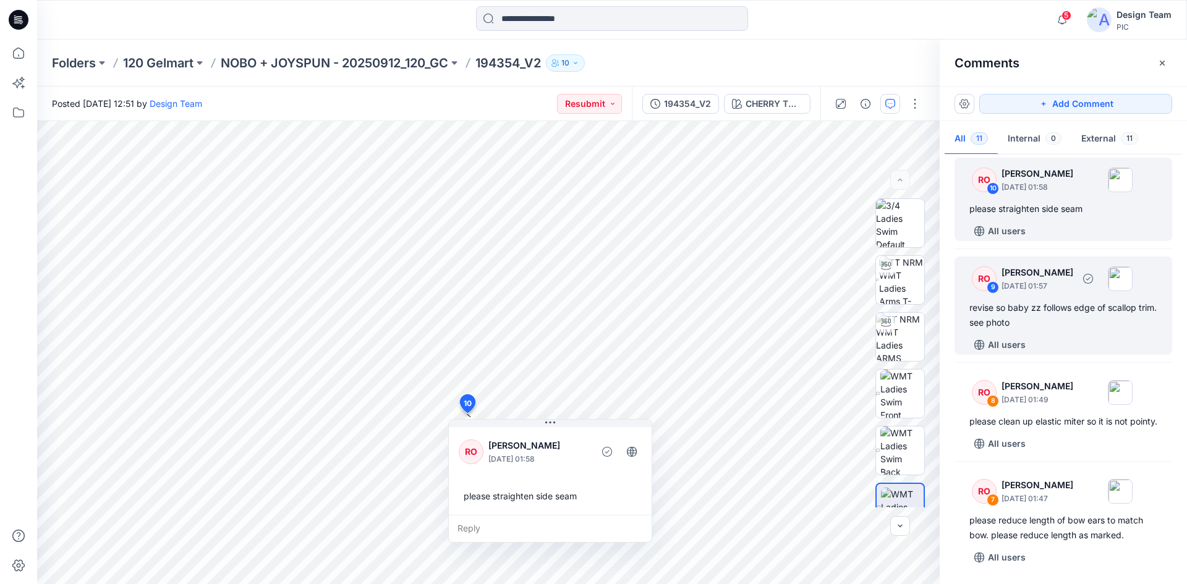
click at [1079, 327] on div "revise so baby zz follows edge of scallop trim. see photo" at bounding box center [1064, 316] width 188 height 30
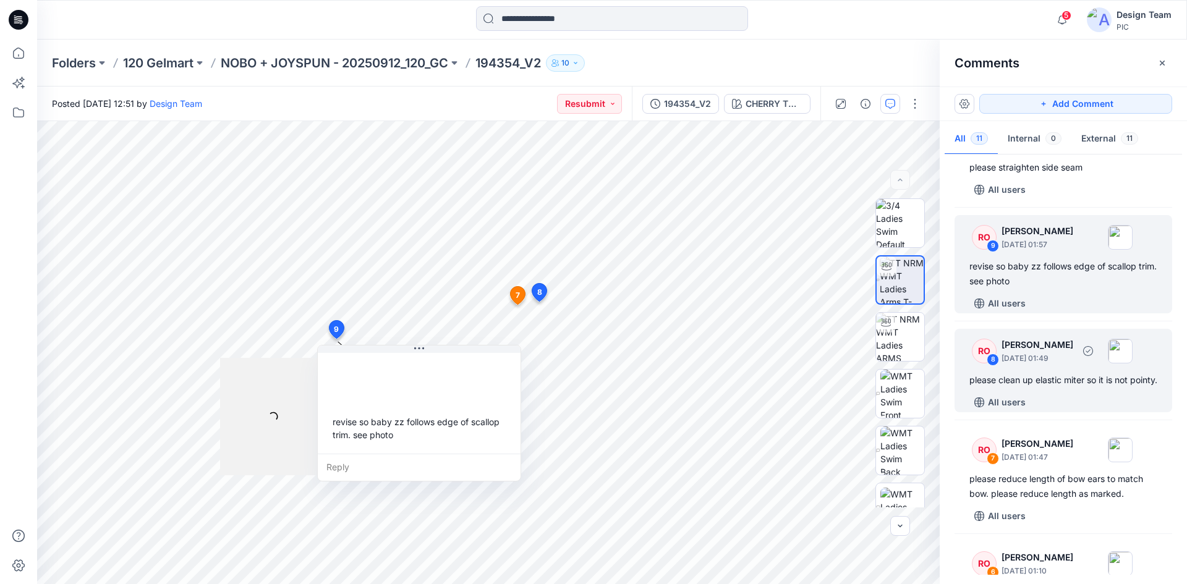
scroll to position [183, 0]
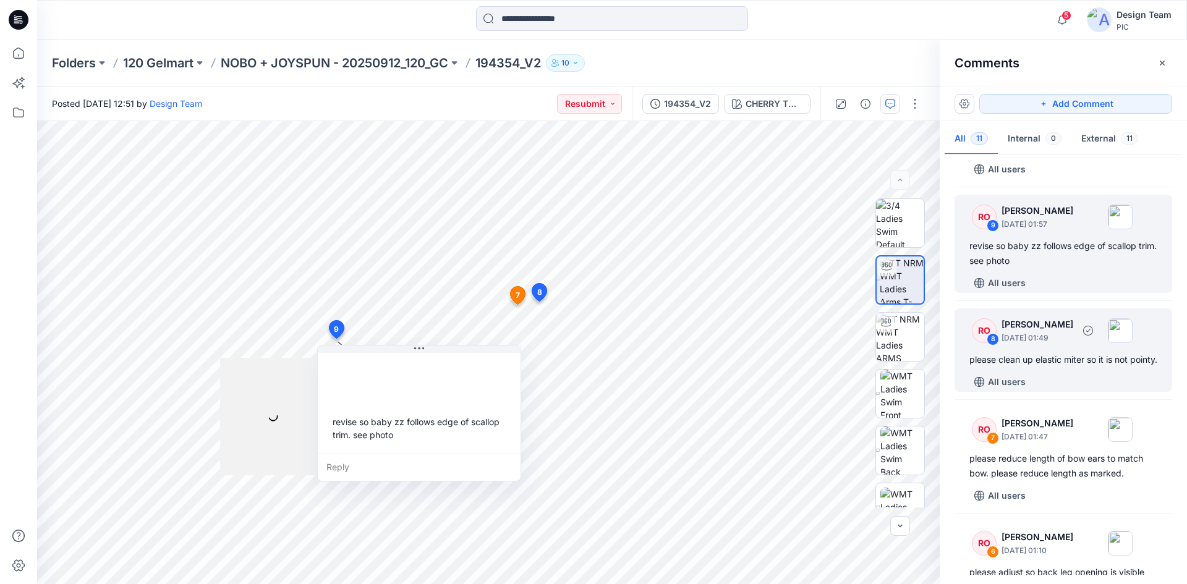
click at [1074, 367] on div "please clean up elastic miter so it is not pointy." at bounding box center [1064, 359] width 188 height 15
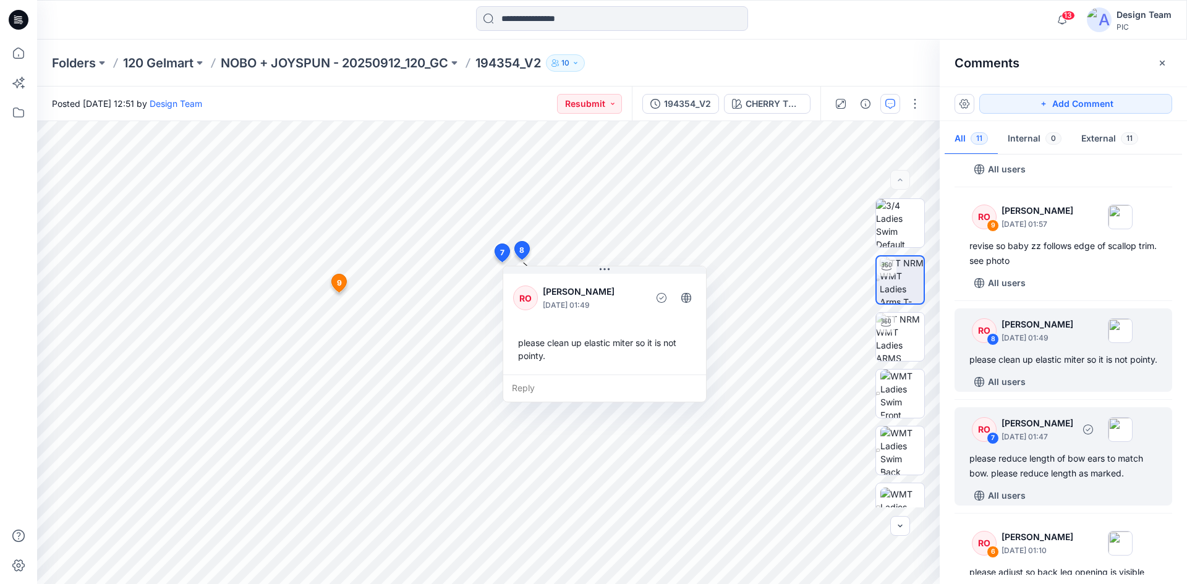
click at [1035, 443] on p "[DATE] 01:47" at bounding box center [1038, 437] width 72 height 12
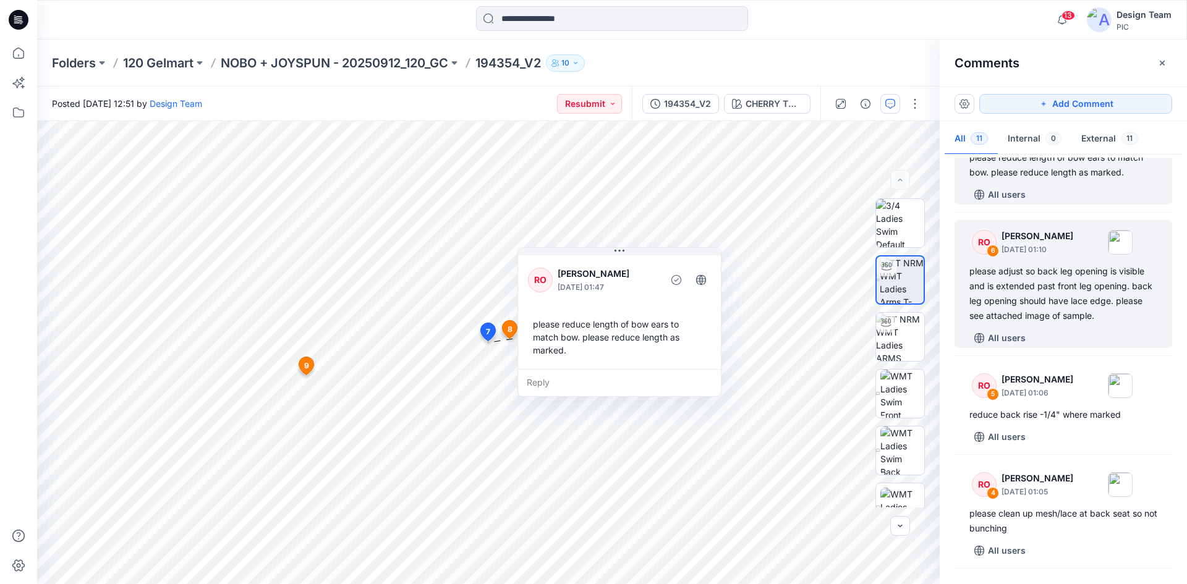
scroll to position [492, 0]
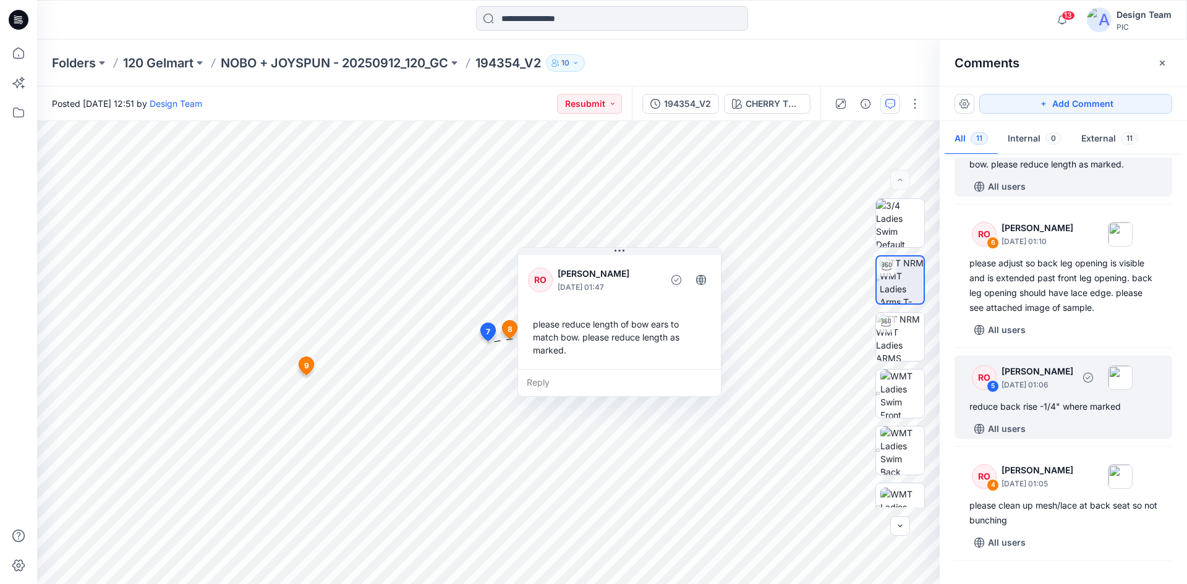
click at [1059, 414] on div "reduce back rise -1/4" where marked" at bounding box center [1064, 406] width 188 height 15
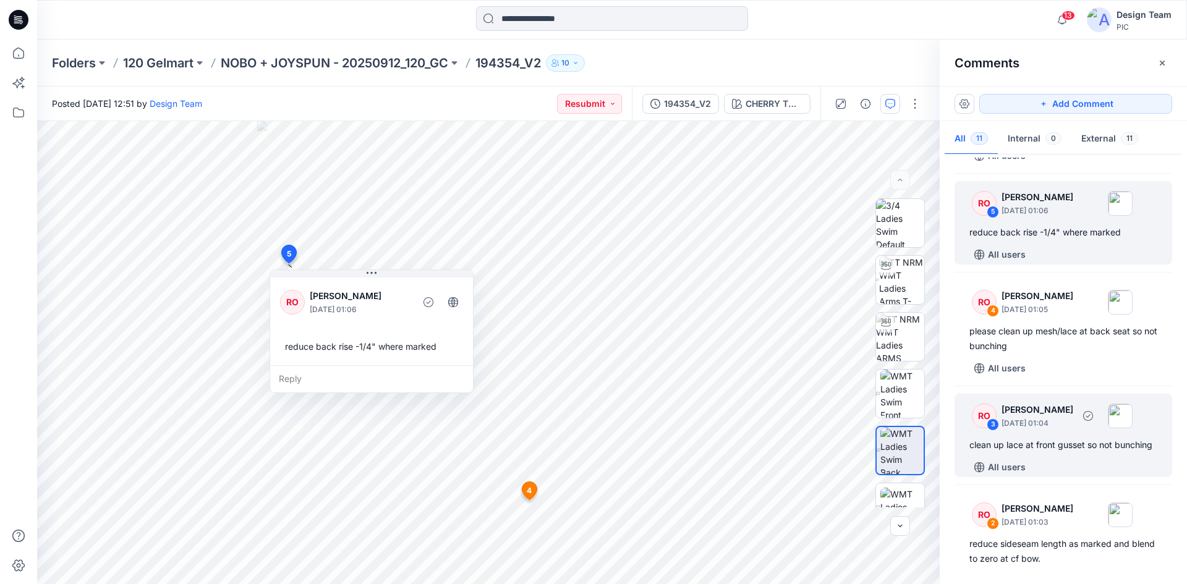
scroll to position [678, 0]
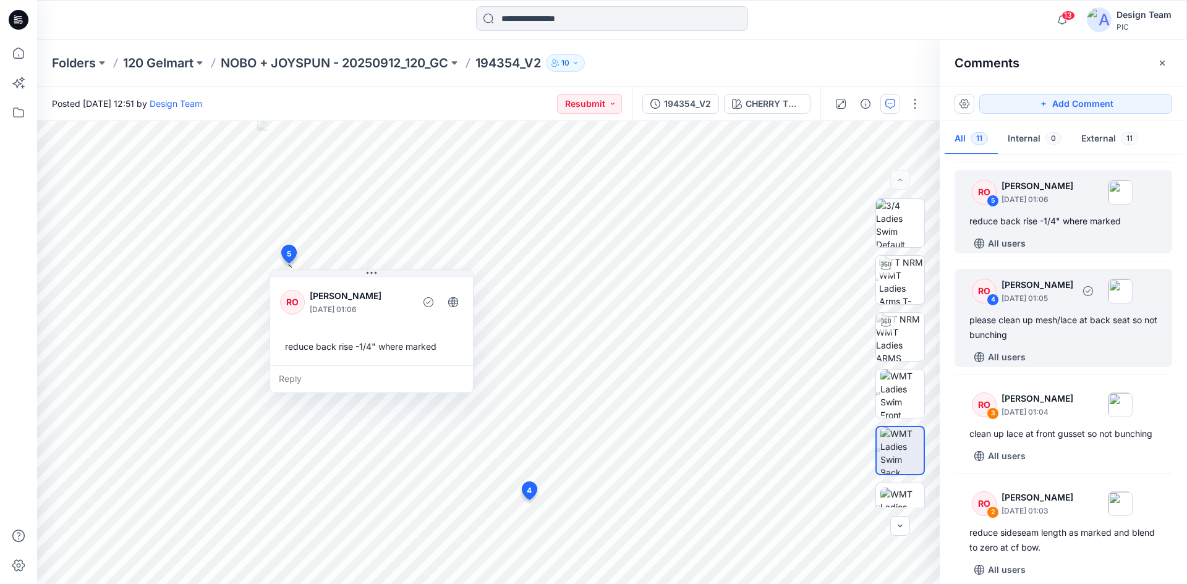
click at [1088, 367] on div "All users" at bounding box center [1071, 358] width 203 height 20
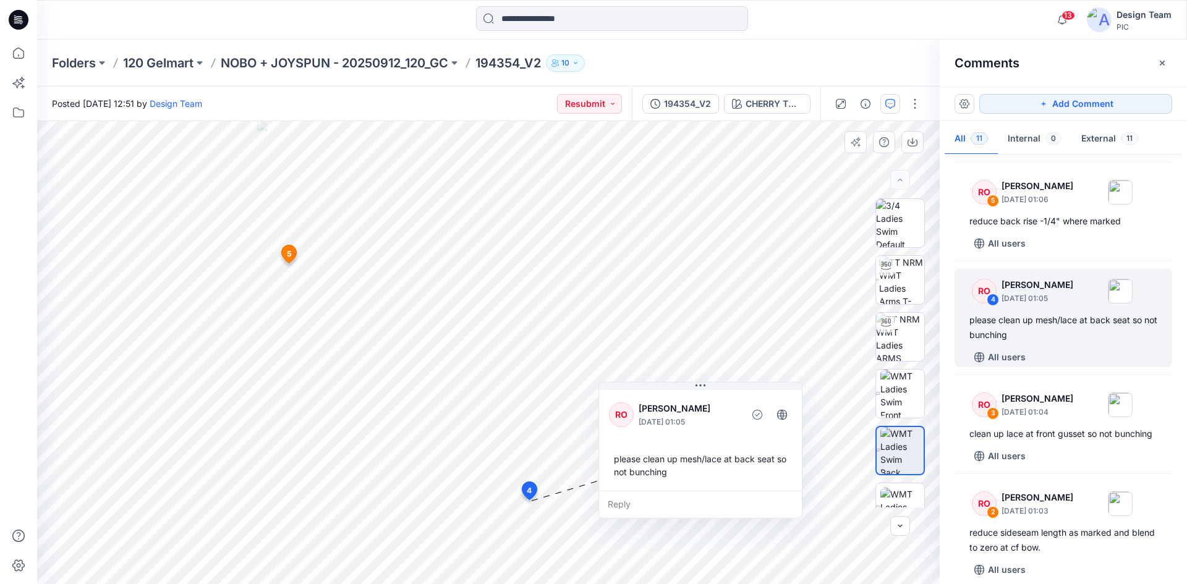
drag, startPoint x: 594, startPoint y: 408, endPoint x: 728, endPoint y: 395, distance: 134.2
click at [728, 395] on div "RO [PERSON_NAME] [DATE] 01:05 please clean up mesh/lace at back seat so not bun…" at bounding box center [700, 439] width 203 height 103
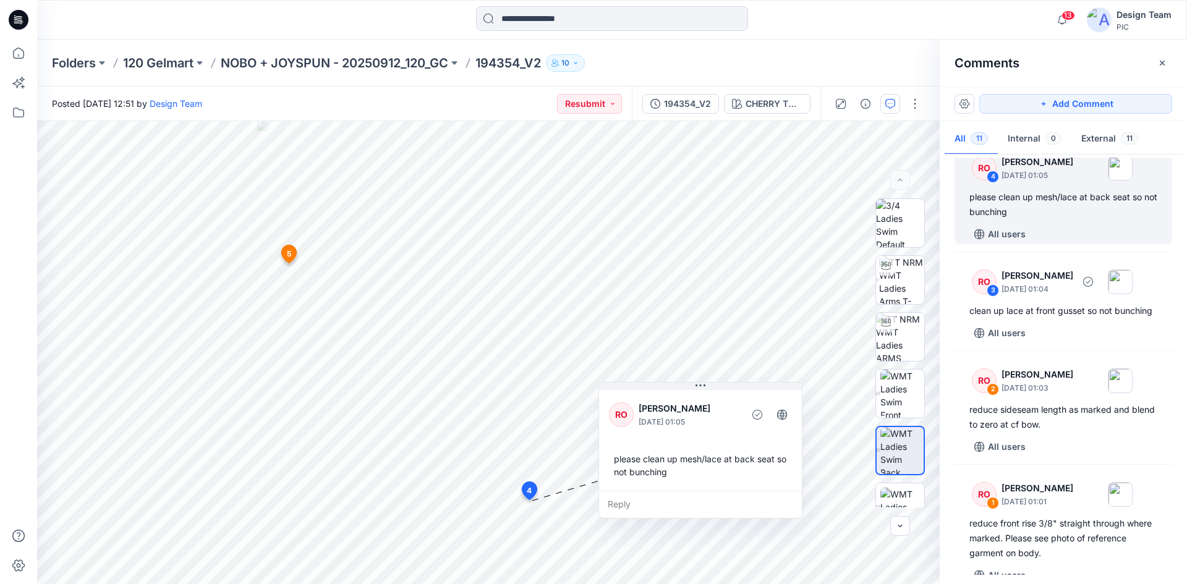
scroll to position [801, 0]
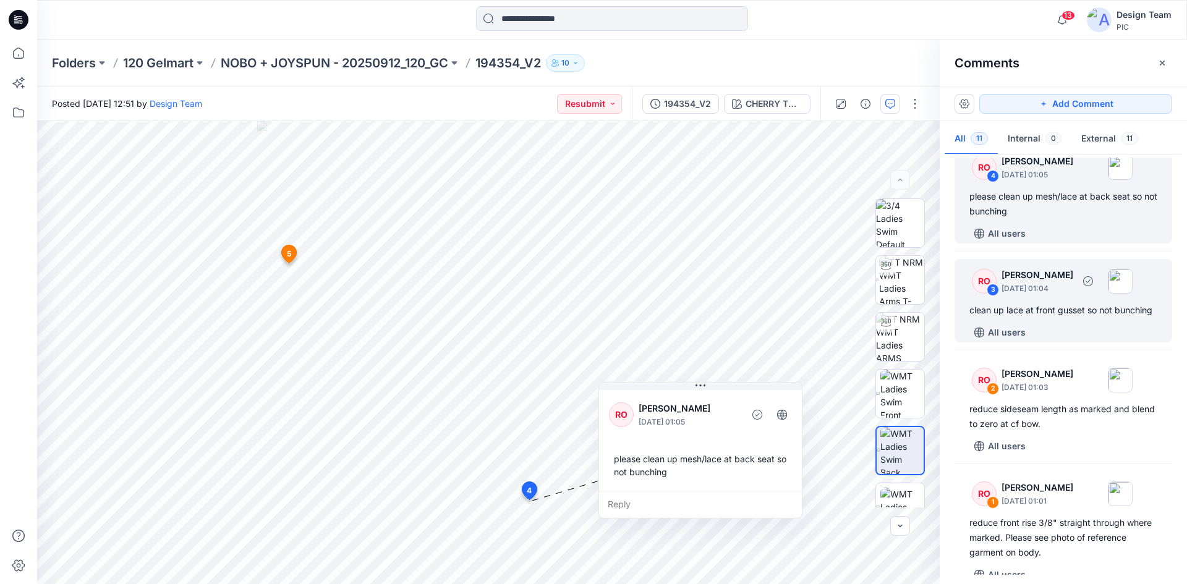
click at [1067, 318] on div "clean up lace at front gusset so not bunching" at bounding box center [1064, 310] width 188 height 15
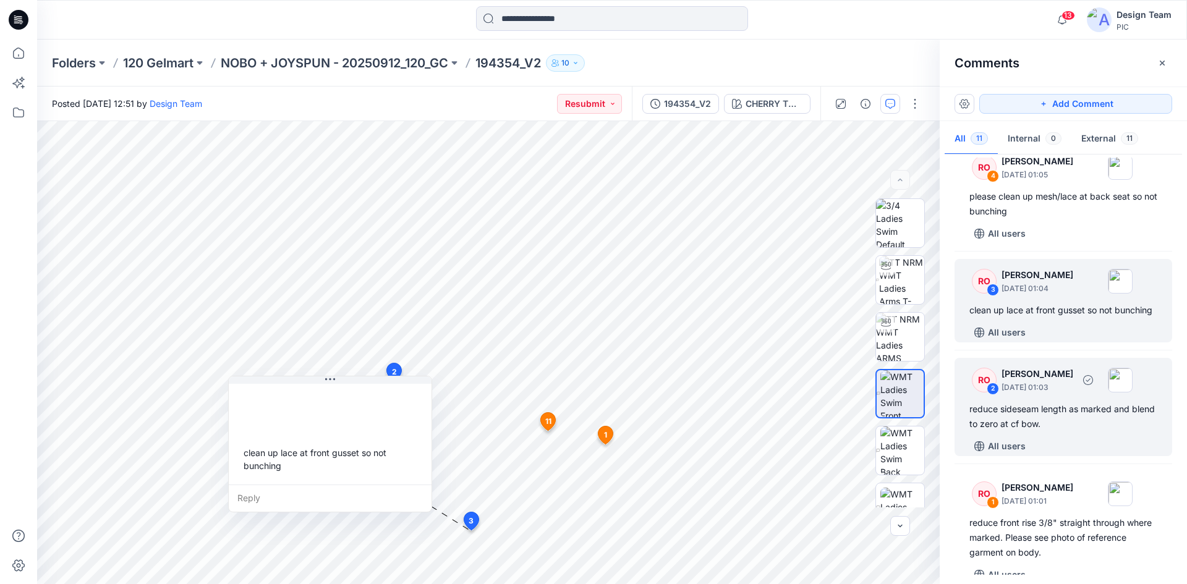
click at [1073, 432] on div "reduce sideseam length as marked and blend to zero at cf bow." at bounding box center [1064, 417] width 188 height 30
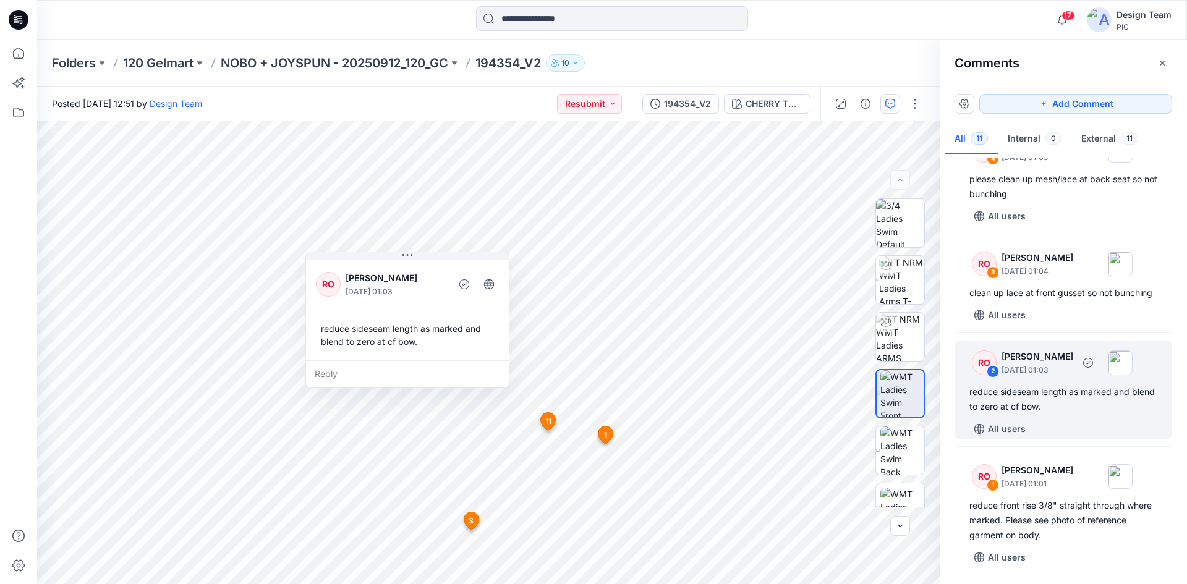
scroll to position [848, 0]
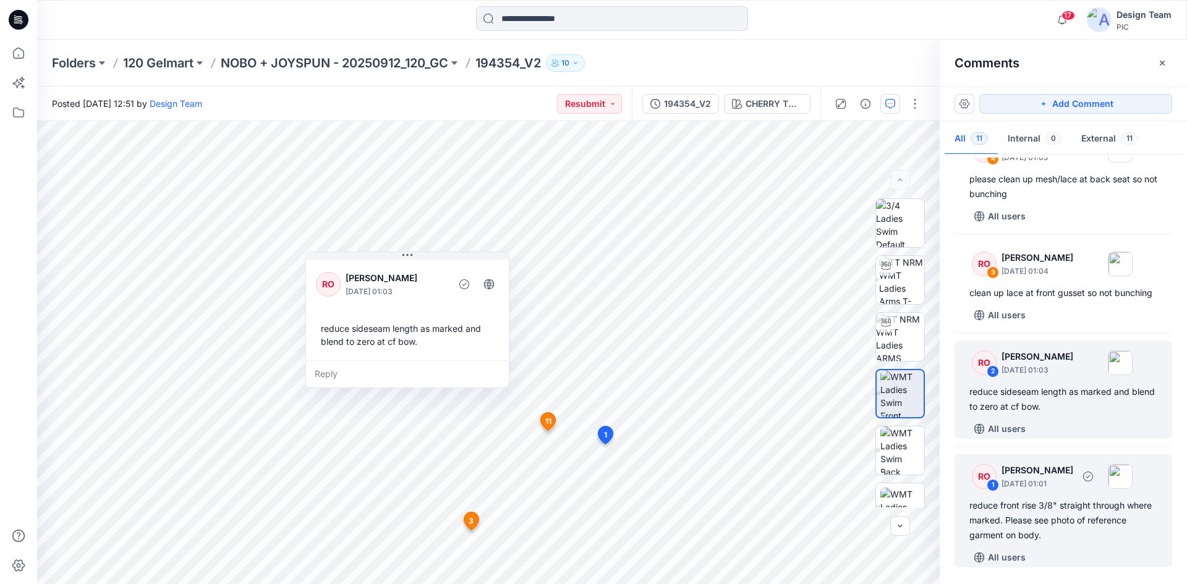
click at [1049, 488] on p "[DATE] 01:01" at bounding box center [1038, 484] width 72 height 12
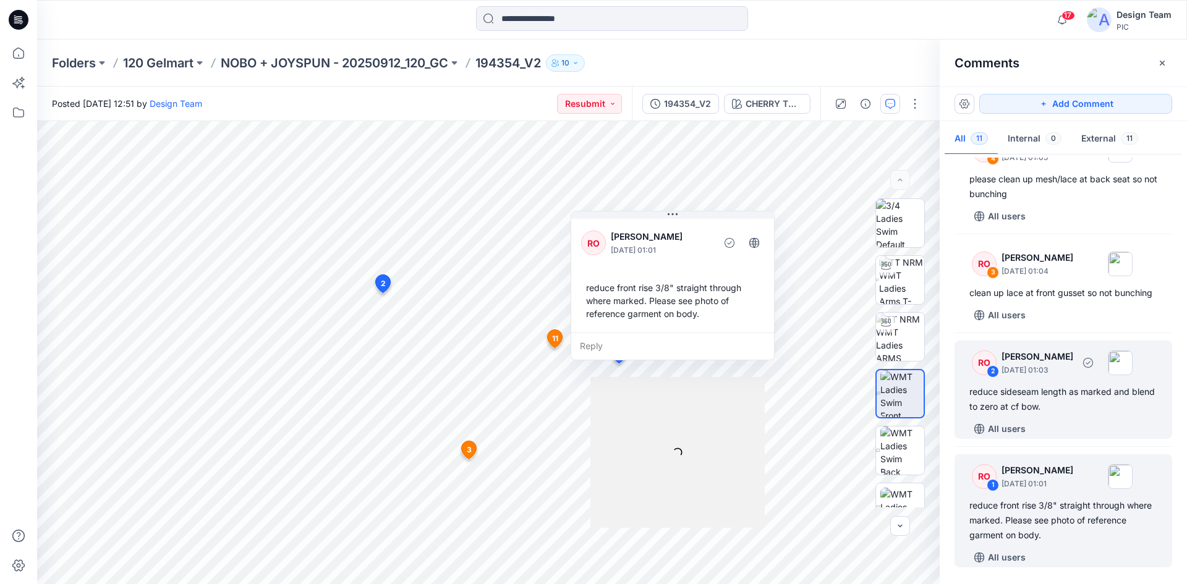
click at [1067, 390] on div "reduce sideseam length as marked and blend to zero at cf bow." at bounding box center [1064, 400] width 188 height 30
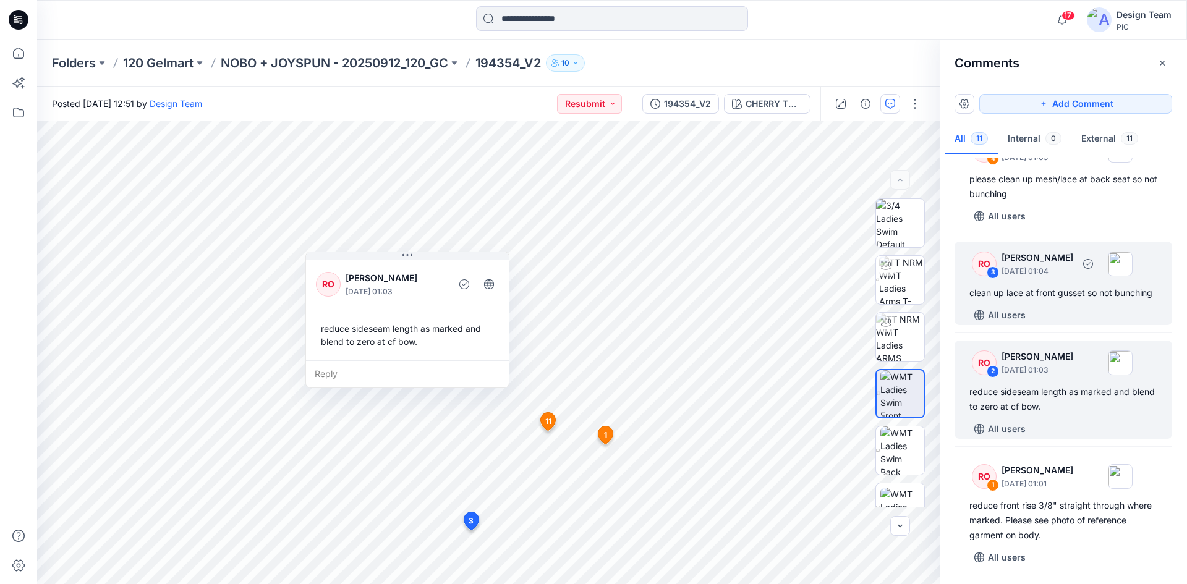
click at [1071, 305] on div "RO 3 [PERSON_NAME] [DATE] 01:04 clean up lace at front gusset so not bunching A…" at bounding box center [1064, 283] width 218 height 83
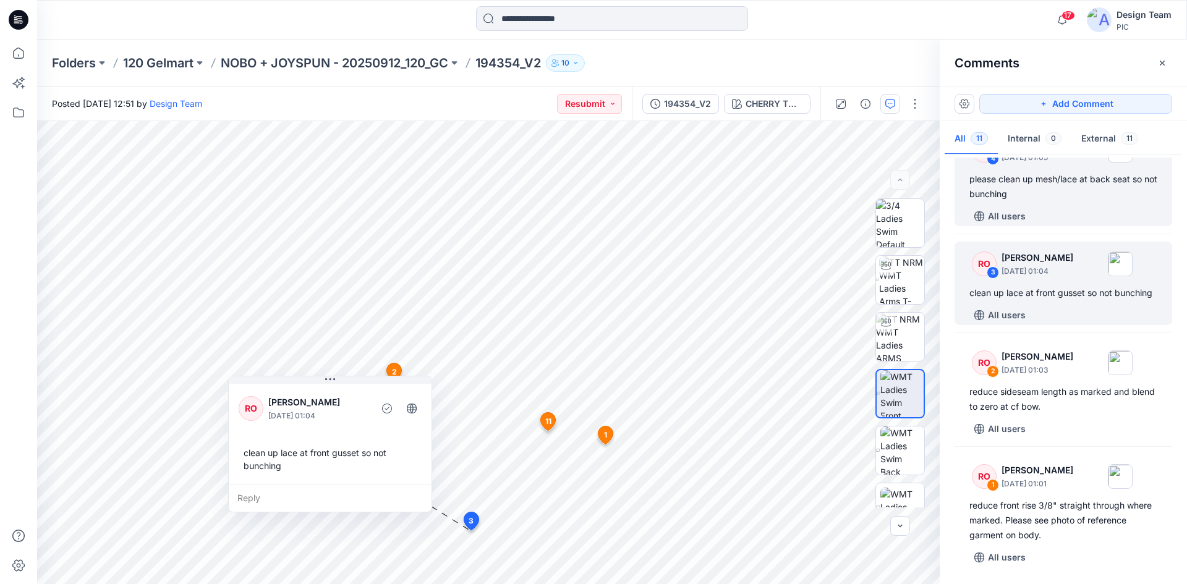
click at [1079, 207] on div "All users" at bounding box center [1071, 217] width 203 height 20
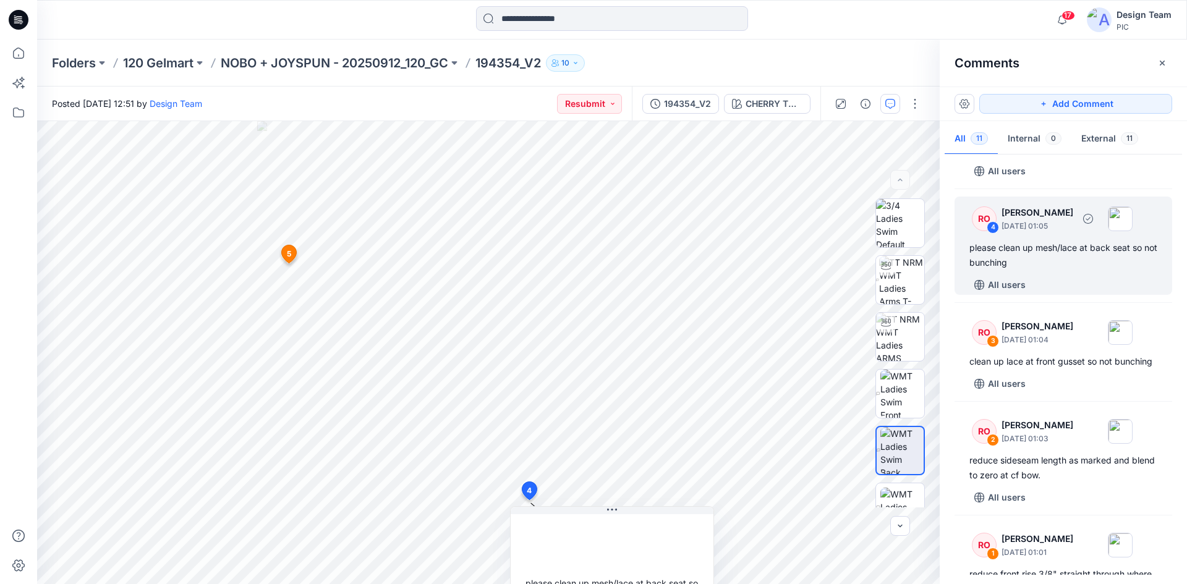
scroll to position [680, 0]
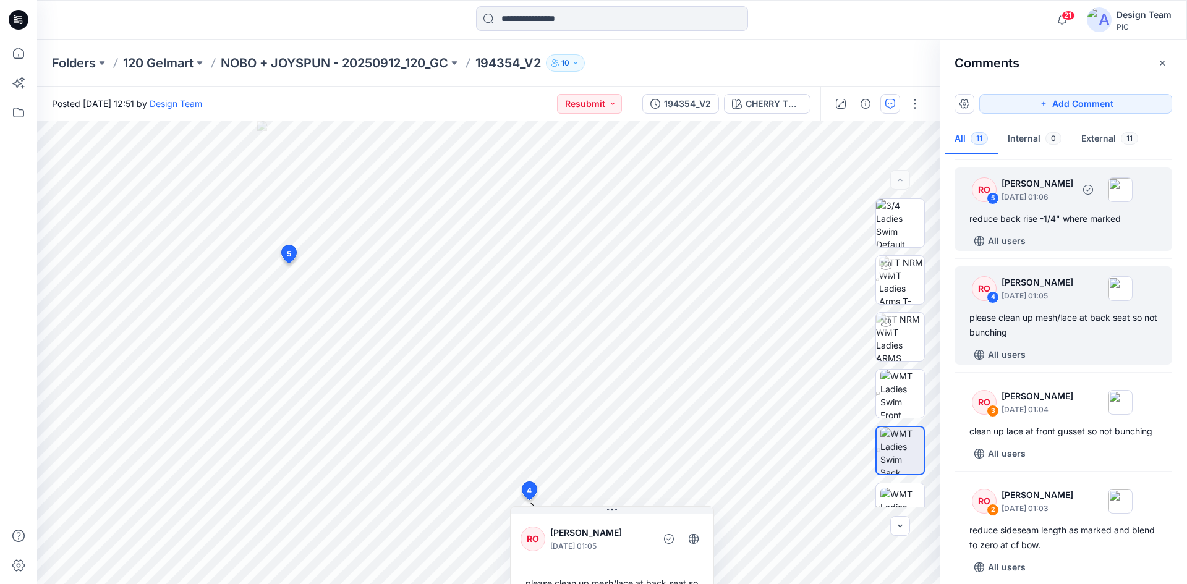
click at [1070, 226] on div "reduce back rise -1/4" where marked" at bounding box center [1064, 218] width 188 height 15
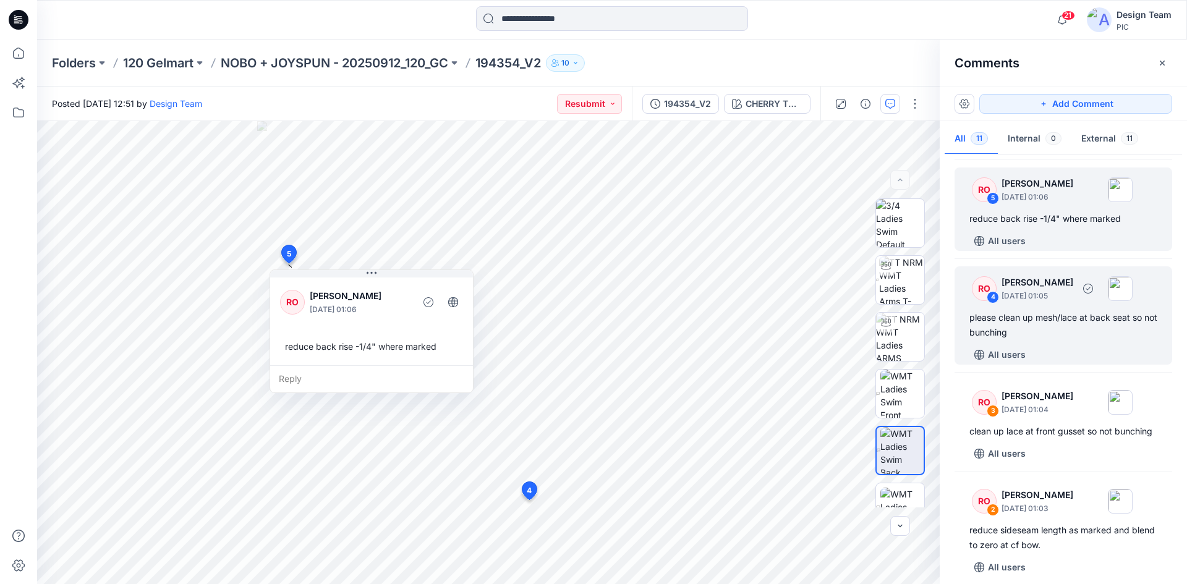
click at [1069, 302] on p "[DATE] 01:05" at bounding box center [1038, 296] width 72 height 12
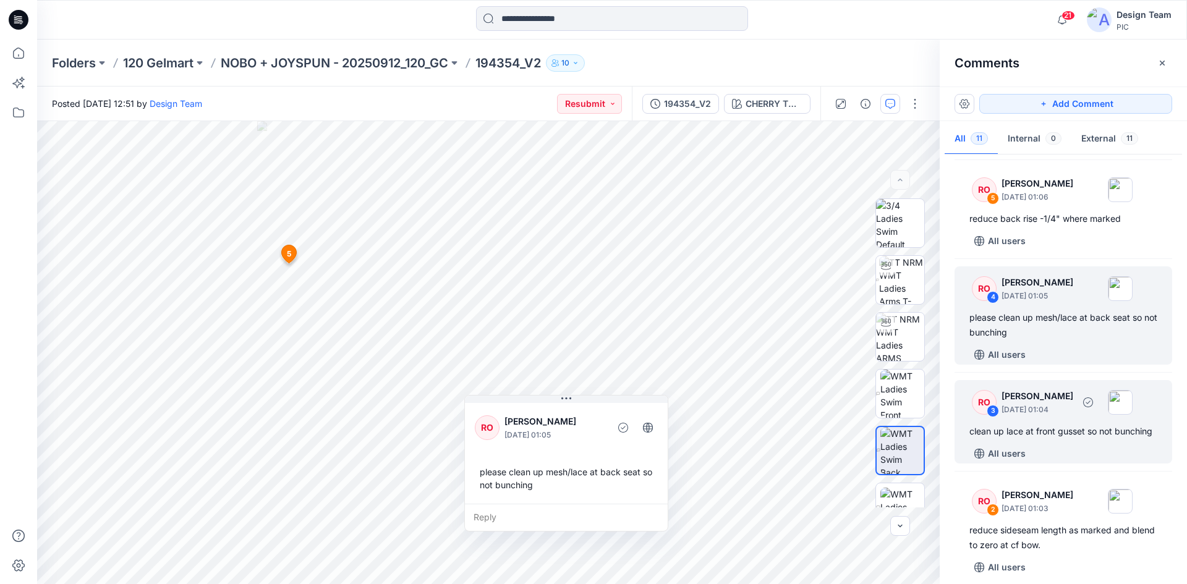
click at [1074, 404] on p "[PERSON_NAME]" at bounding box center [1038, 396] width 72 height 15
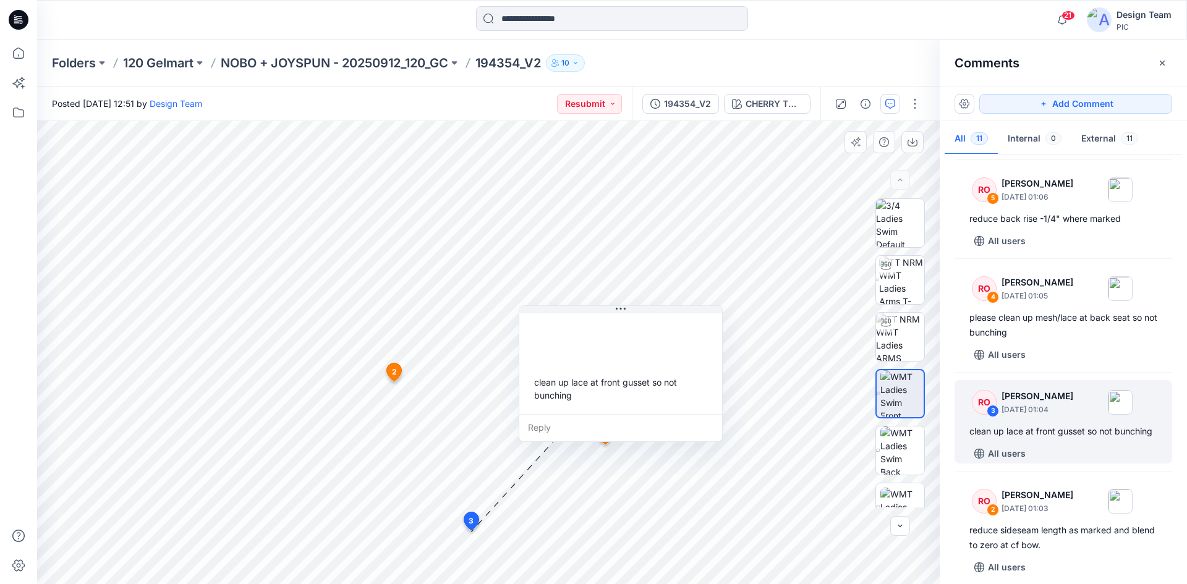
drag, startPoint x: 341, startPoint y: 393, endPoint x: 696, endPoint y: 307, distance: 365.2
click at [696, 321] on div at bounding box center [620, 338] width 183 height 34
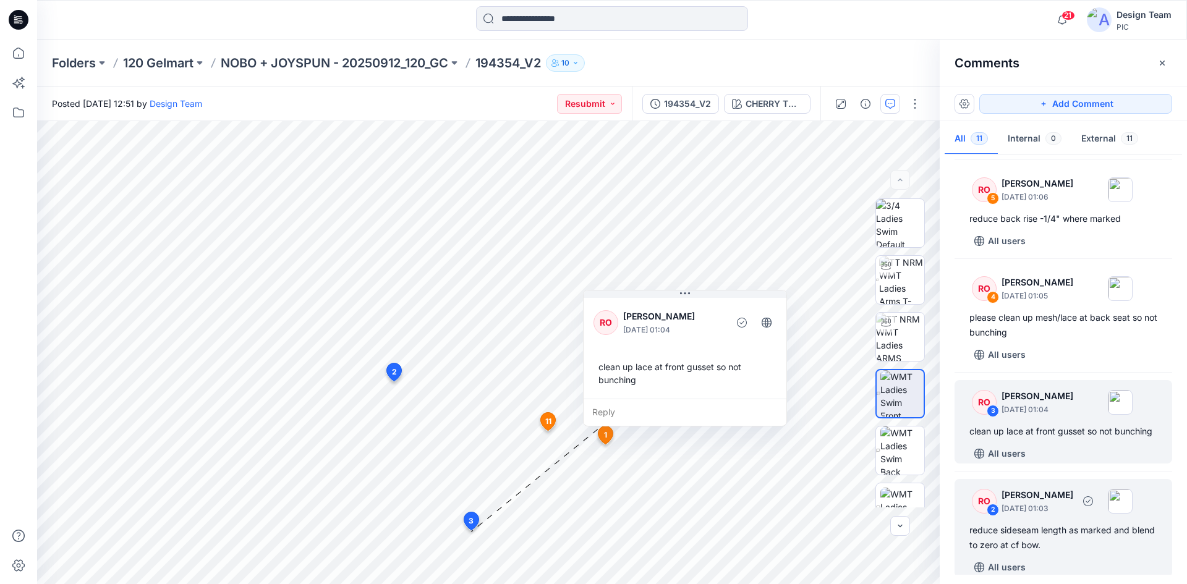
click at [1037, 503] on p "[PERSON_NAME]" at bounding box center [1038, 495] width 72 height 15
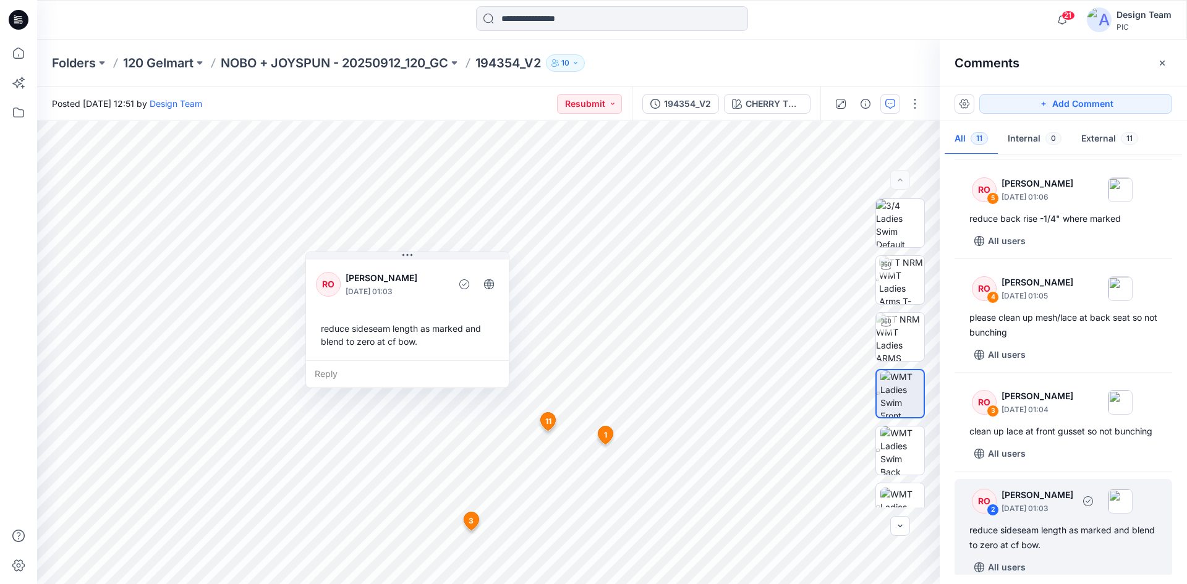
scroll to position [712, 0]
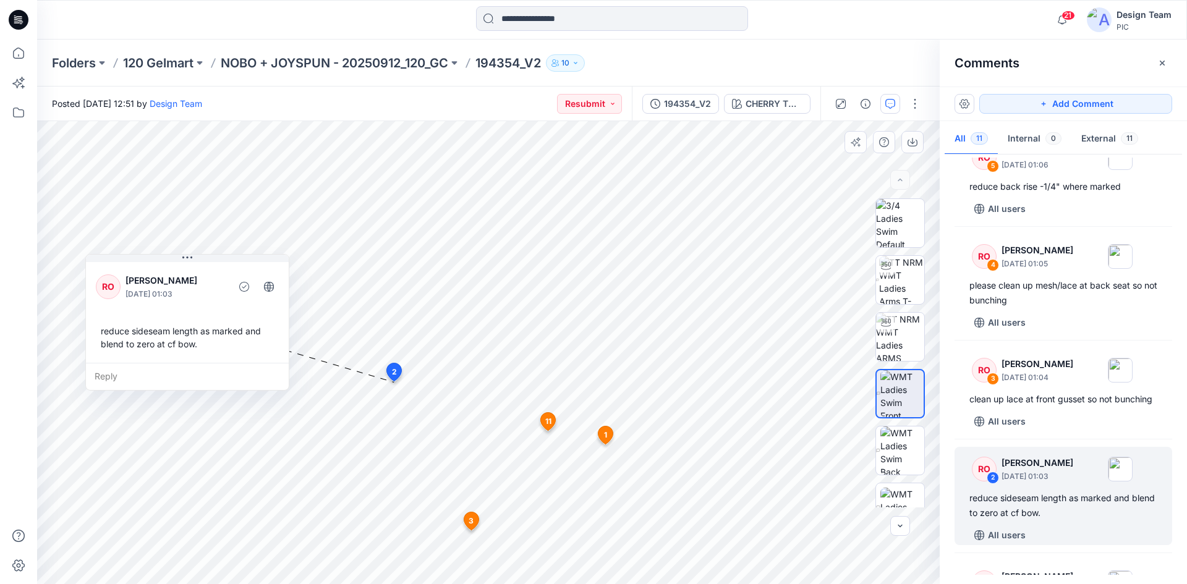
drag, startPoint x: 426, startPoint y: 296, endPoint x: 206, endPoint y: 299, distance: 220.2
click at [206, 299] on p "[DATE] 01:03" at bounding box center [176, 294] width 101 height 12
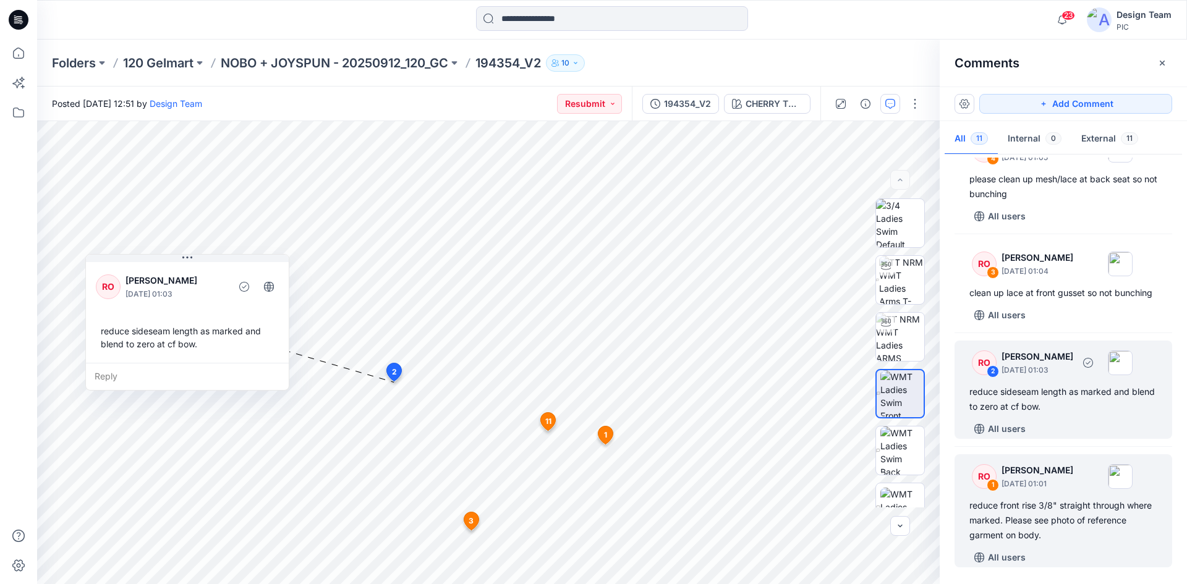
scroll to position [836, 0]
click at [1043, 490] on p "[DATE] 01:01" at bounding box center [1038, 484] width 72 height 12
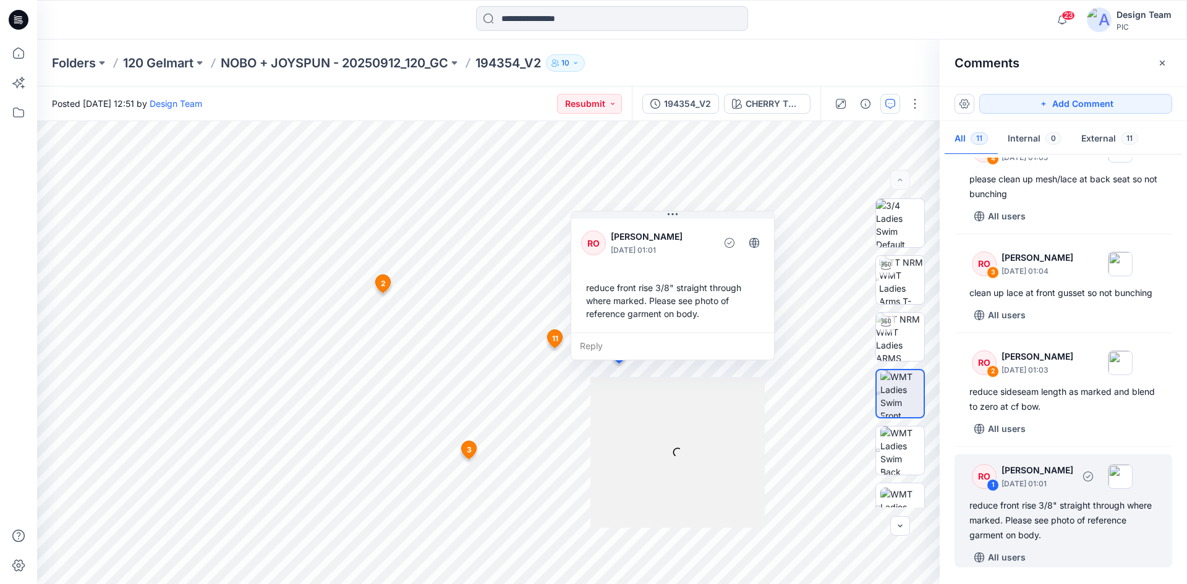
scroll to position [848, 0]
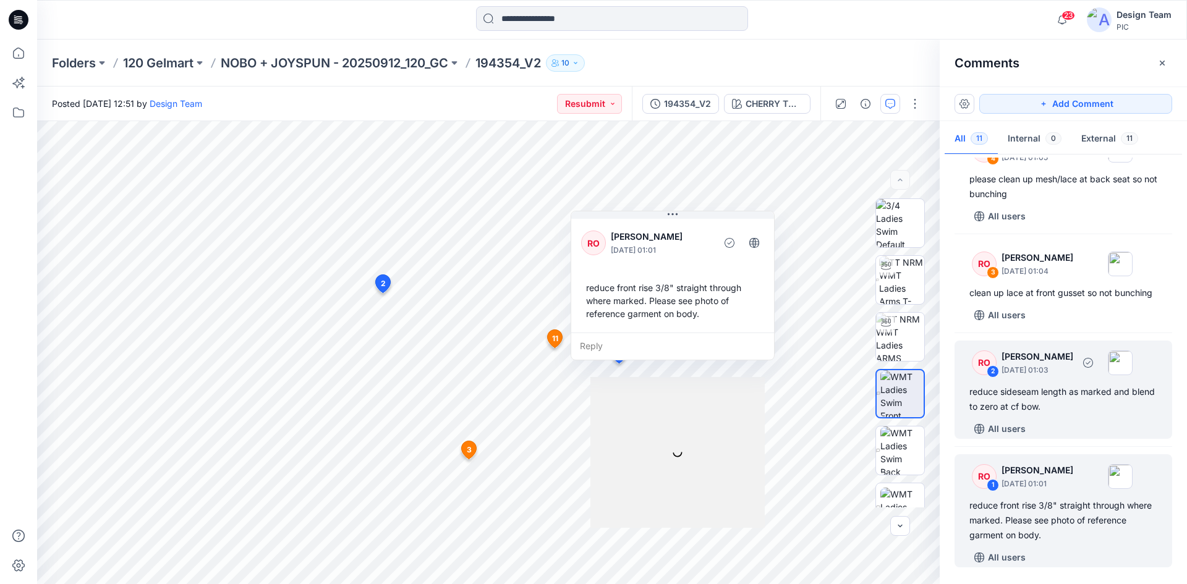
click at [1051, 392] on div "reduce sideseam length as marked and blend to zero at cf bow." at bounding box center [1064, 400] width 188 height 30
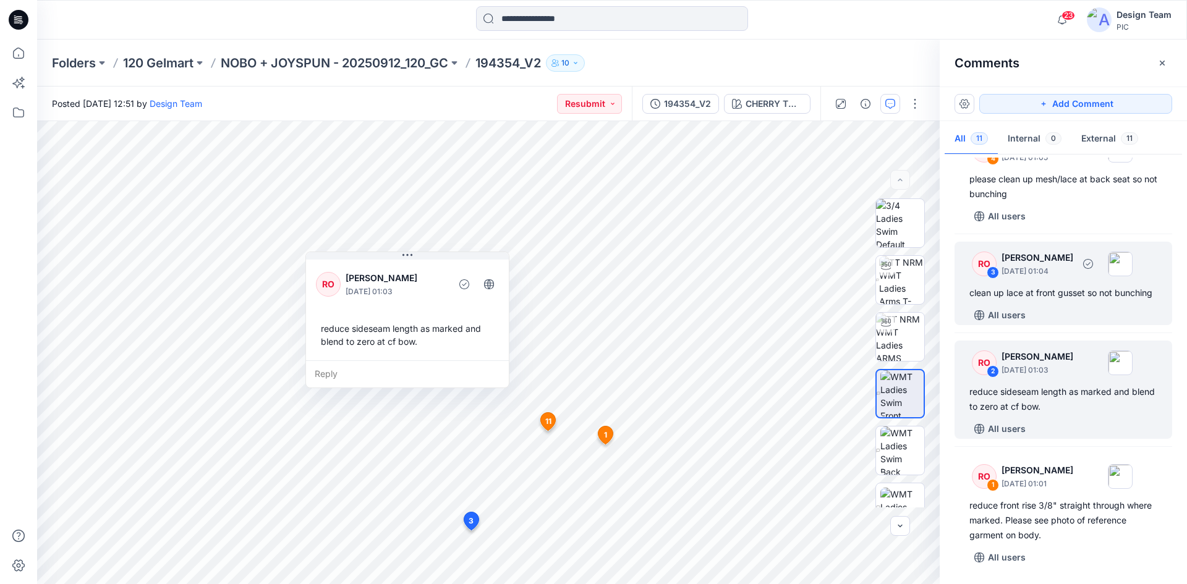
click at [1062, 306] on div "All users" at bounding box center [1071, 315] width 203 height 20
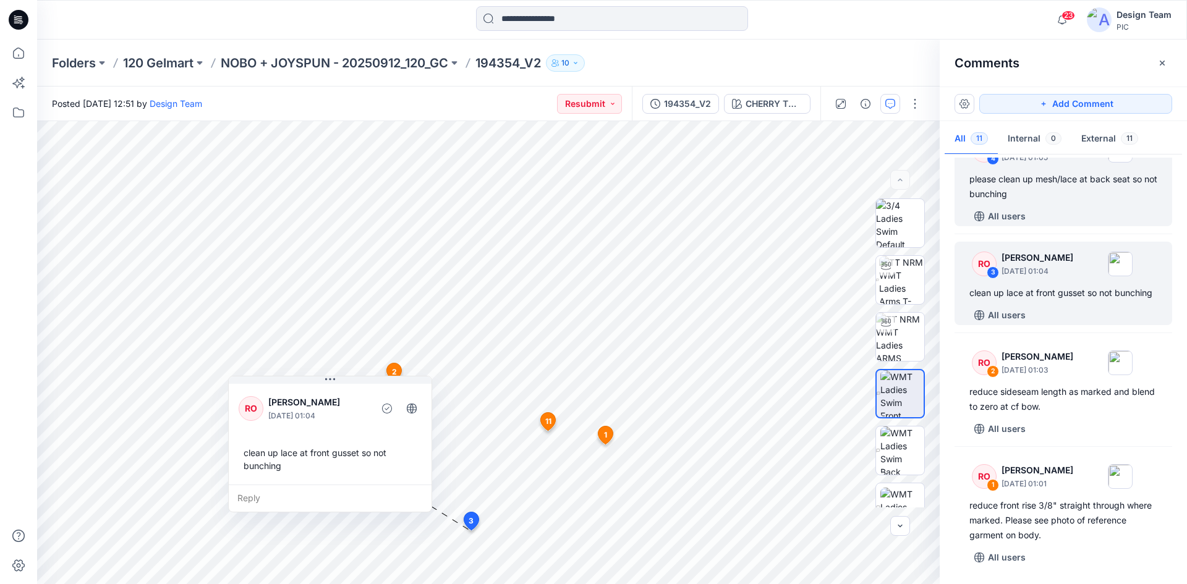
click at [1070, 207] on div "All users" at bounding box center [1071, 217] width 203 height 20
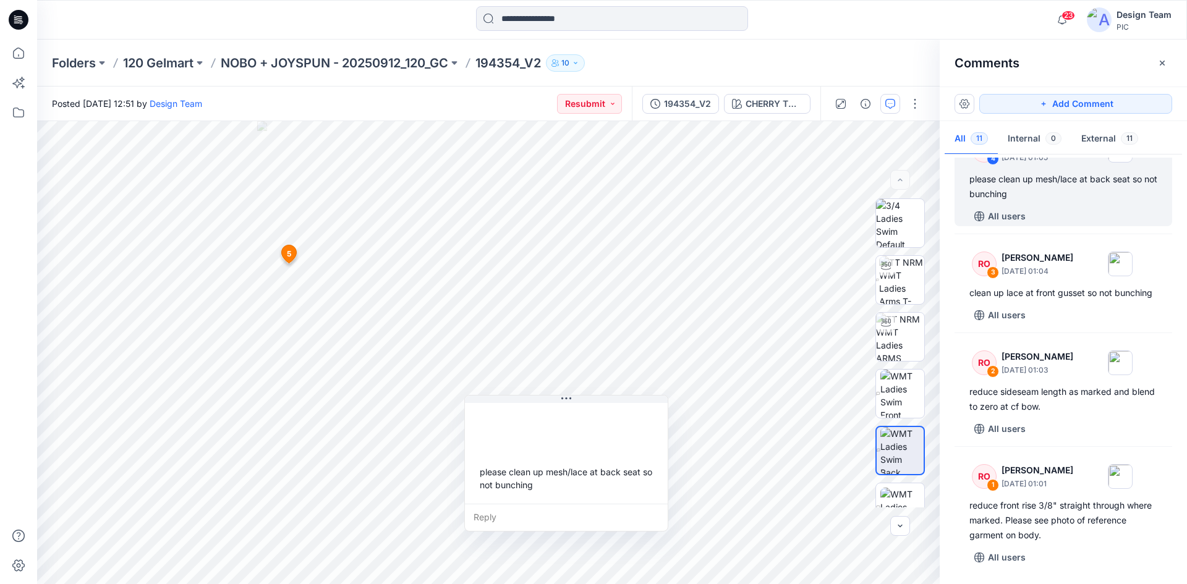
scroll to position [804, 0]
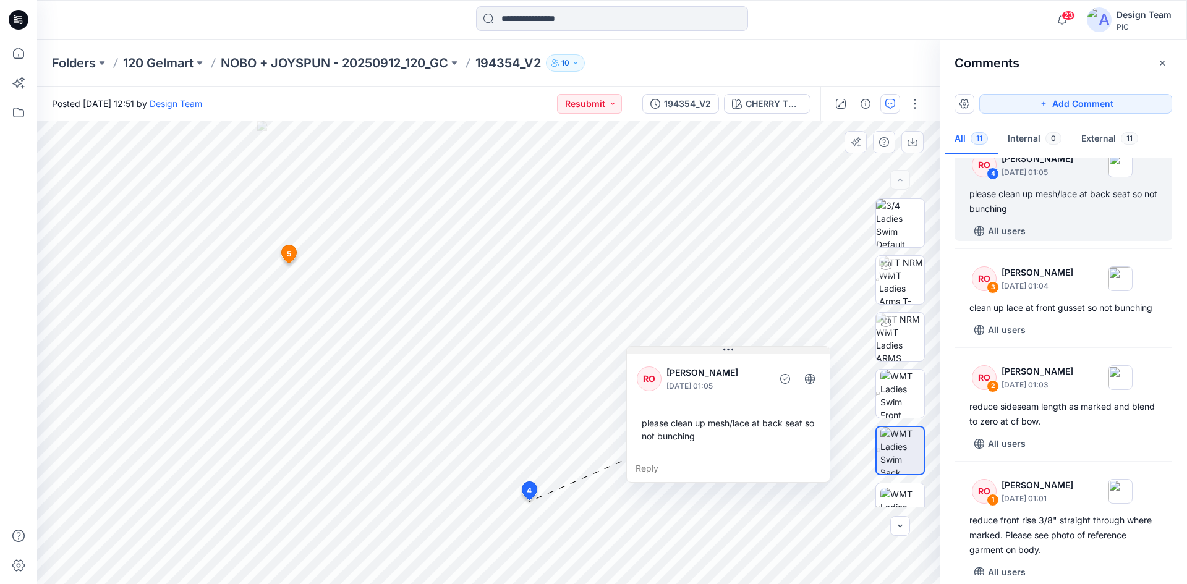
drag, startPoint x: 618, startPoint y: 403, endPoint x: 780, endPoint y: 354, distance: 169.2
click at [780, 354] on button at bounding box center [728, 350] width 203 height 7
click at [891, 283] on img at bounding box center [901, 280] width 45 height 48
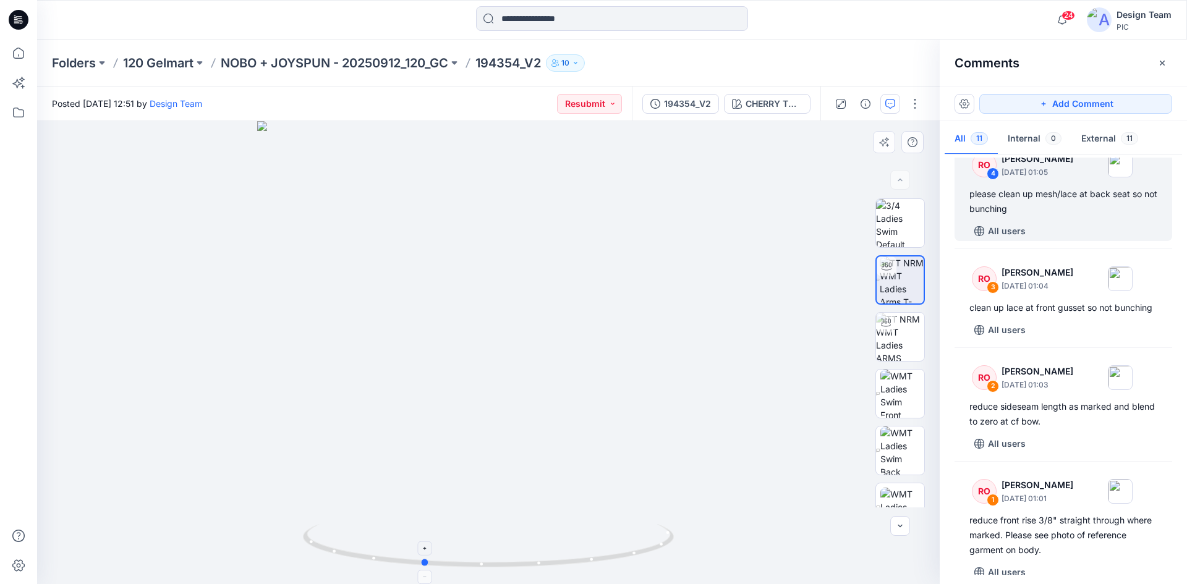
drag, startPoint x: 596, startPoint y: 562, endPoint x: 531, endPoint y: 567, distance: 65.7
click at [531, 567] on icon at bounding box center [490, 547] width 374 height 46
drag, startPoint x: 610, startPoint y: 558, endPoint x: 507, endPoint y: 565, distance: 103.5
click at [507, 565] on icon at bounding box center [490, 547] width 374 height 46
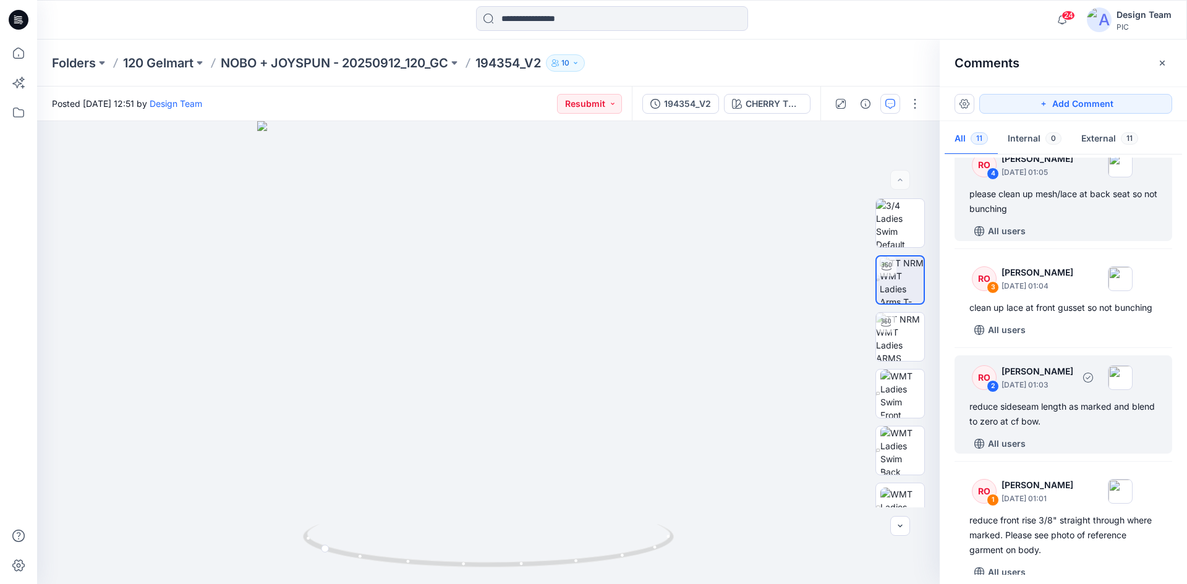
click at [1115, 454] on div "All users" at bounding box center [1071, 444] width 203 height 20
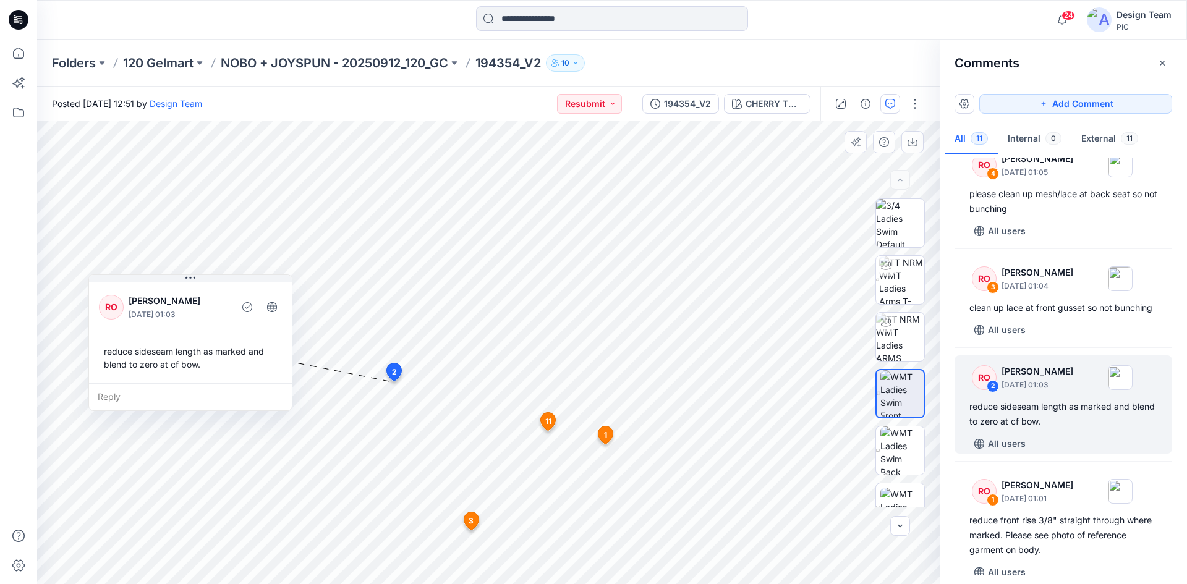
drag, startPoint x: 428, startPoint y: 266, endPoint x: 211, endPoint y: 289, distance: 218.3
click at [211, 289] on div "RO [PERSON_NAME] [DATE] 01:03 reduce sideseam length as marked and blend to zer…" at bounding box center [190, 331] width 203 height 103
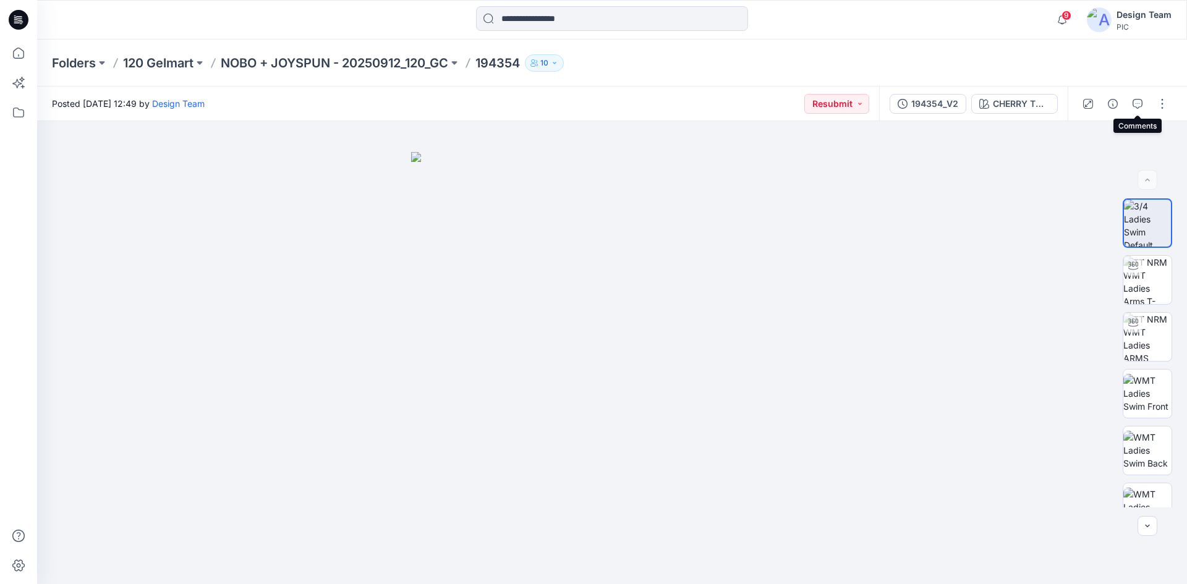
click at [1138, 101] on icon "button" at bounding box center [1138, 104] width 10 height 10
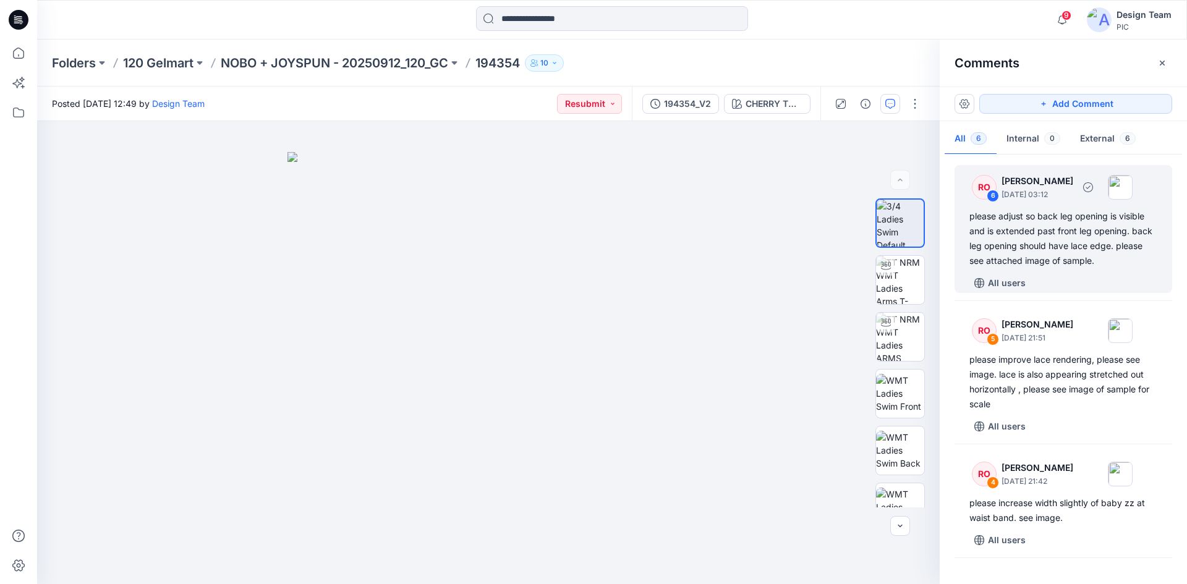
click at [1072, 249] on div "please adjust so back leg opening is visible and is extended past front leg ope…" at bounding box center [1064, 238] width 188 height 59
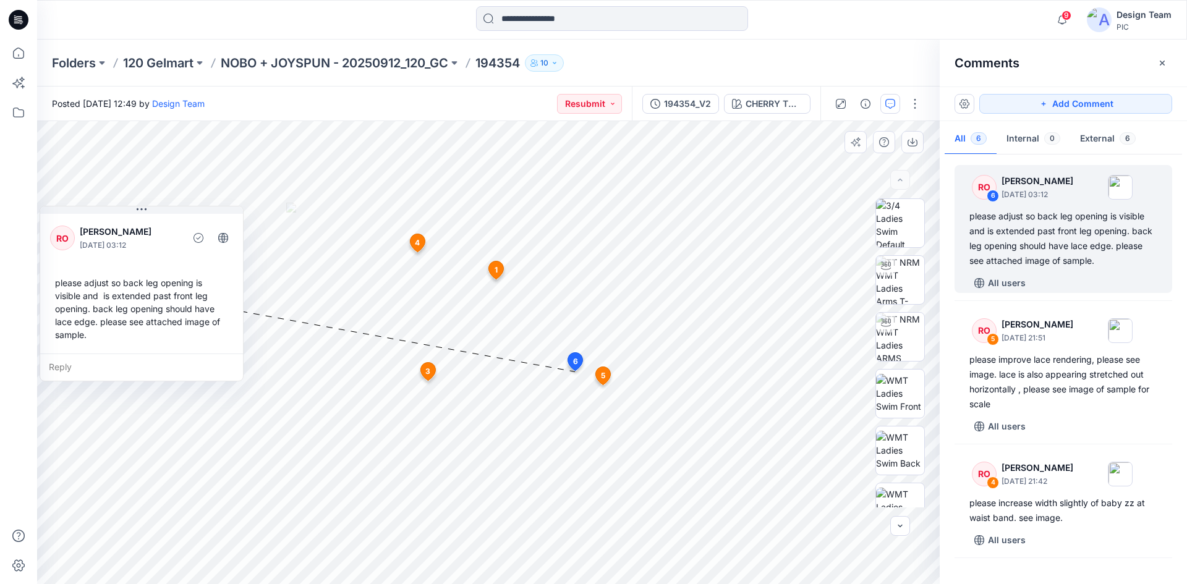
drag, startPoint x: 529, startPoint y: 273, endPoint x: 199, endPoint y: 214, distance: 336.0
click at [199, 214] on div "RO Raquel Ortiz October 01, 2025 03:12 please adjust so back leg opening is vis…" at bounding box center [141, 282] width 203 height 142
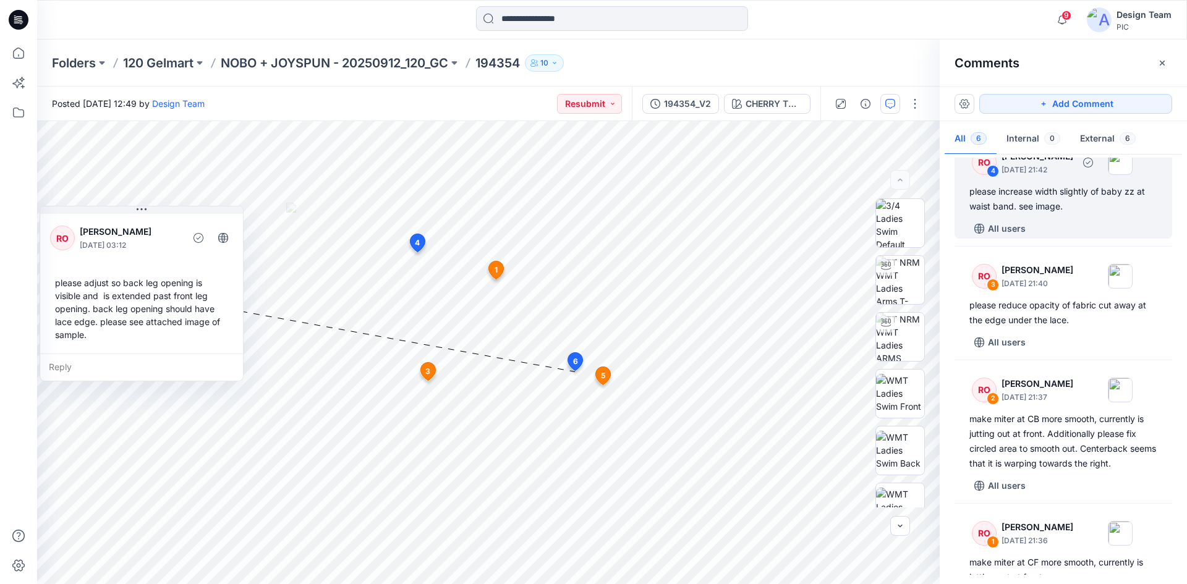
scroll to position [354, 0]
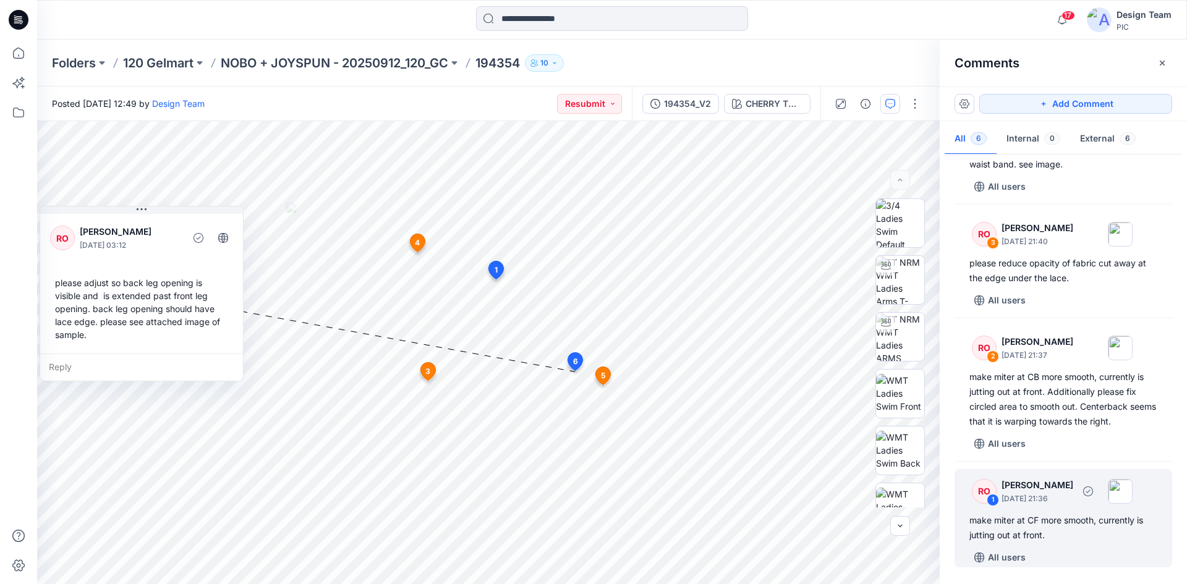
click at [1048, 509] on div "RO 1 Raquel Ortiz September 30, 2025 21:36 make miter at CF more smooth, curren…" at bounding box center [1064, 518] width 218 height 98
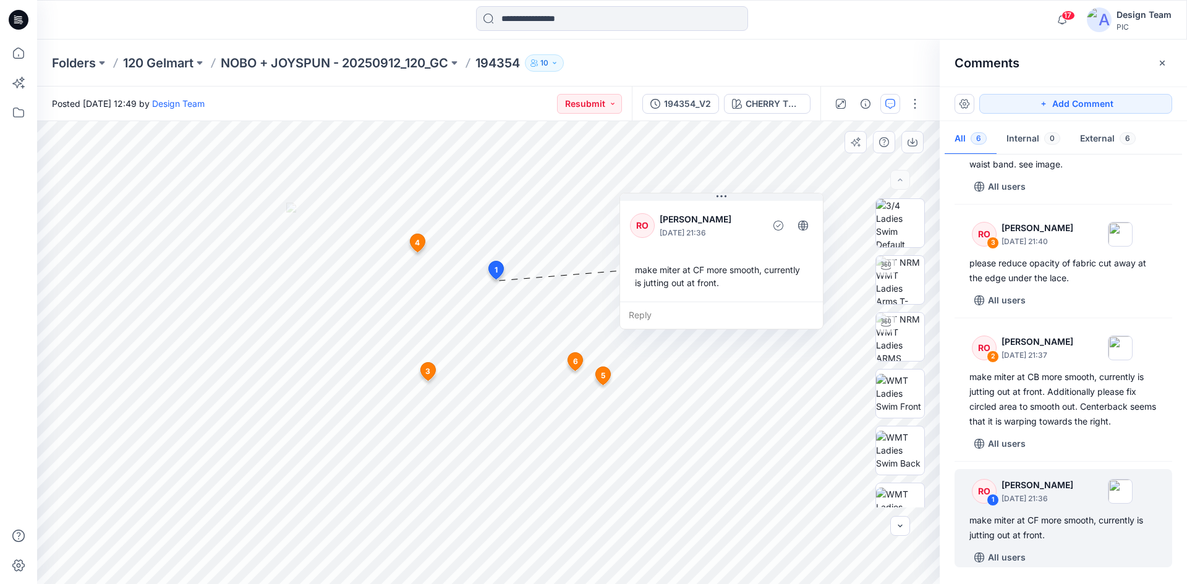
drag, startPoint x: 680, startPoint y: 217, endPoint x: 747, endPoint y: 207, distance: 67.6
click at [747, 207] on div "RO Raquel Ortiz September 30, 2025 21:36 make miter at CF more smooth, currentl…" at bounding box center [721, 250] width 203 height 103
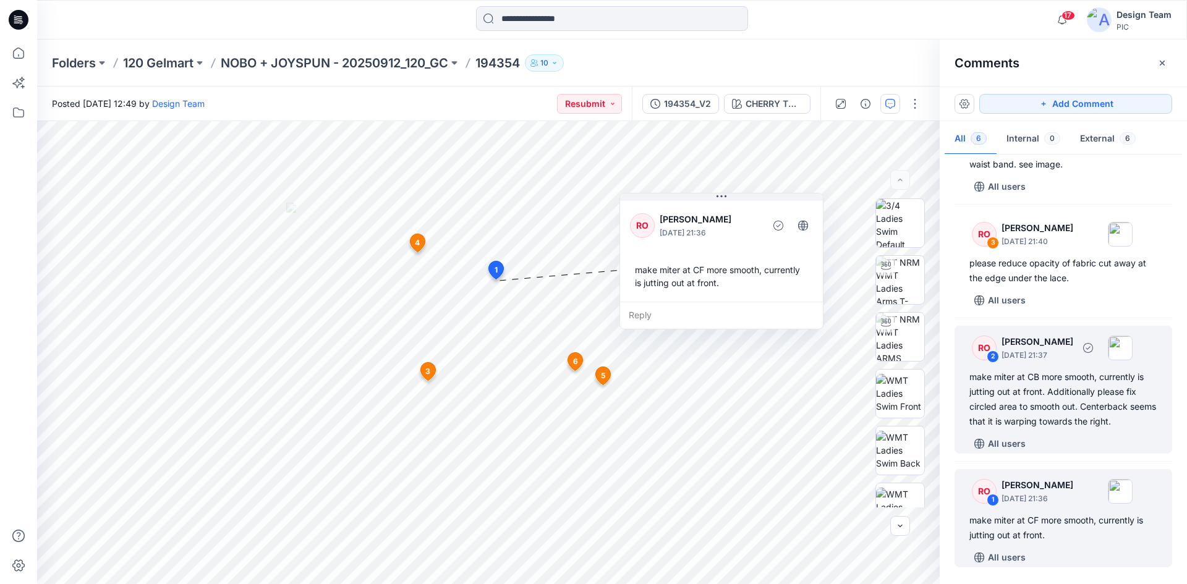
click at [1047, 402] on div "make miter at CB more smooth, currently is jutting out at front. Additionally p…" at bounding box center [1064, 399] width 188 height 59
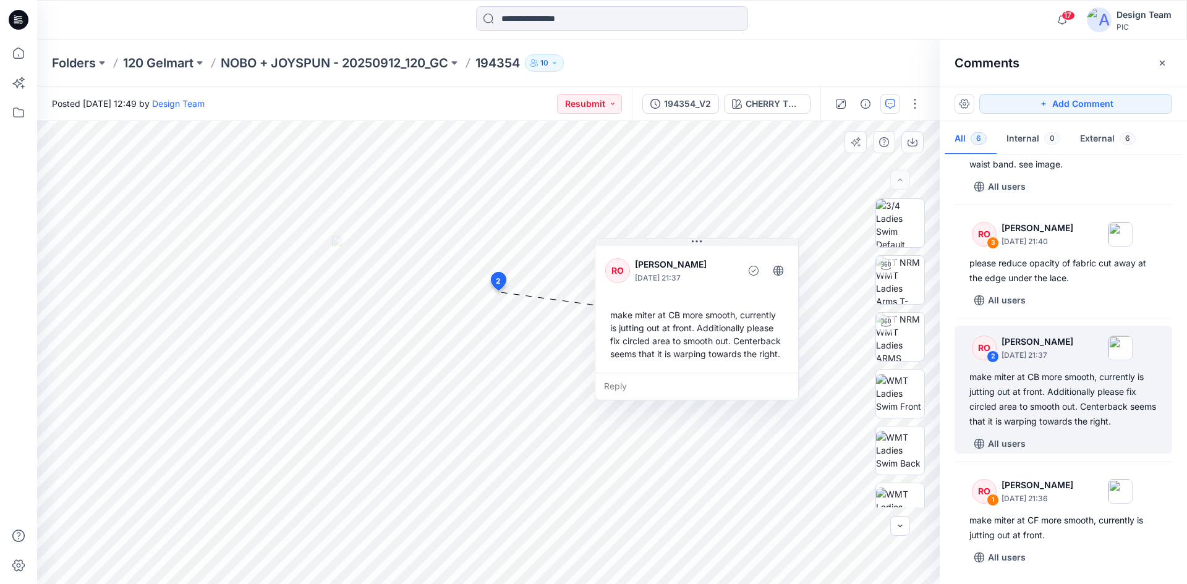
drag, startPoint x: 632, startPoint y: 253, endPoint x: 706, endPoint y: 259, distance: 73.9
click at [706, 259] on div "RO Raquel Ortiz September 30, 2025 21:37" at bounding box center [696, 271] width 183 height 34
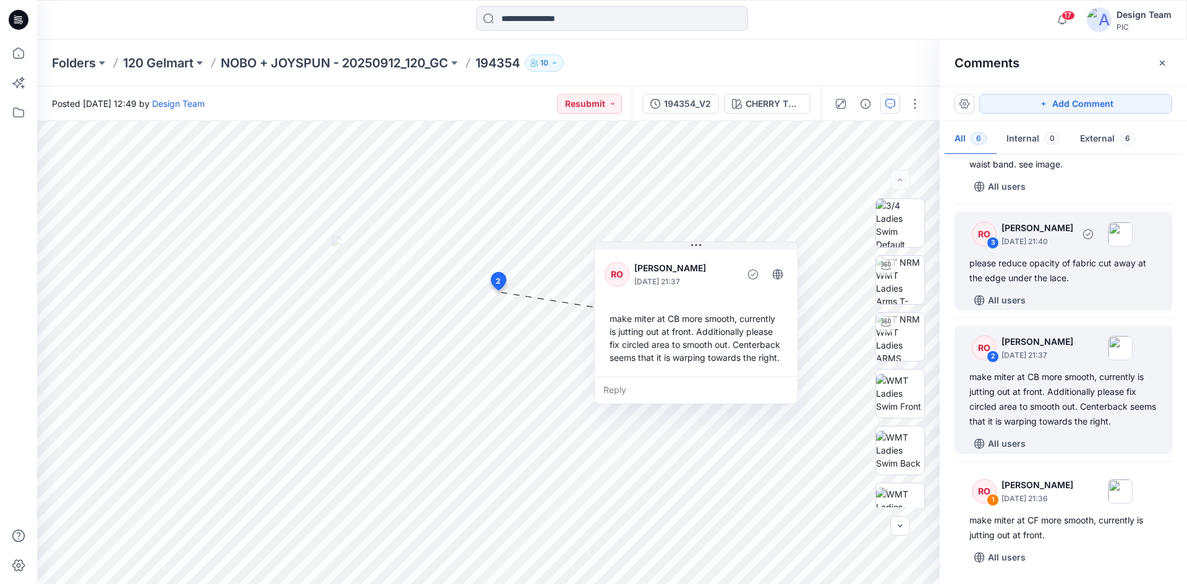
click at [1057, 294] on div "All users" at bounding box center [1071, 301] width 203 height 20
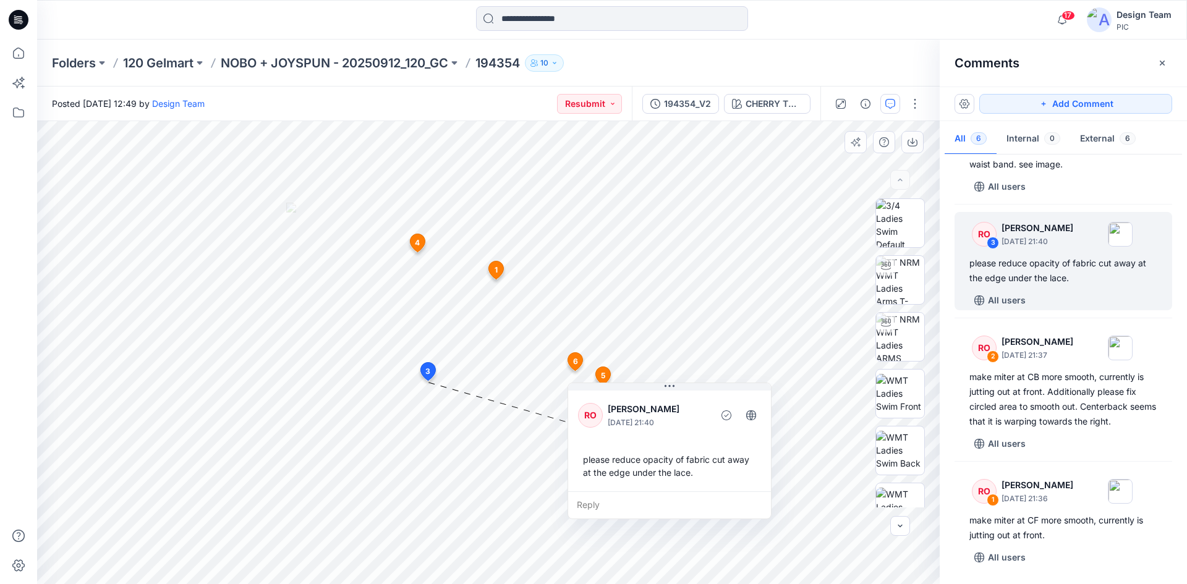
drag, startPoint x: 521, startPoint y: 407, endPoint x: 686, endPoint y: 405, distance: 165.1
click at [686, 405] on p "[PERSON_NAME]" at bounding box center [658, 409] width 101 height 15
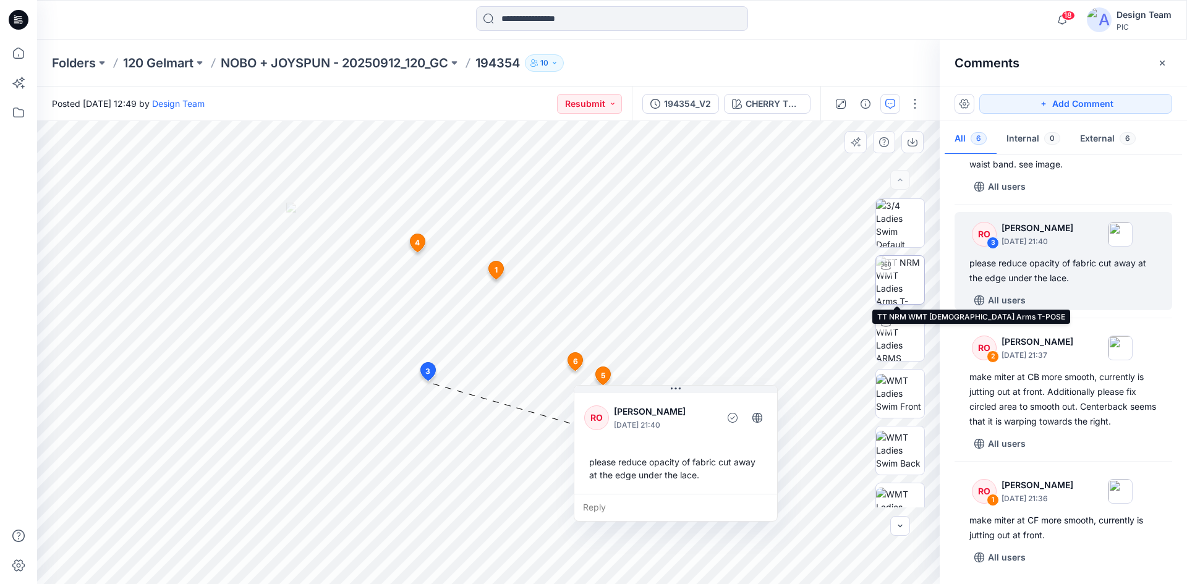
click at [895, 277] on img at bounding box center [900, 280] width 48 height 48
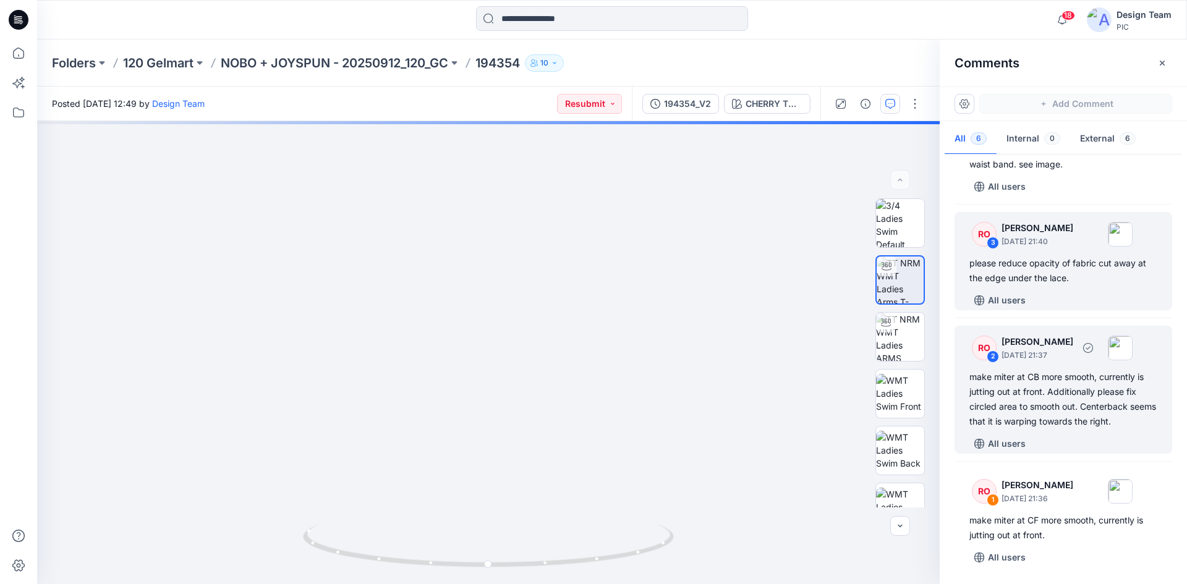
click at [1069, 409] on div "make miter at CB more smooth, currently is jutting out at front. Additionally p…" at bounding box center [1064, 399] width 188 height 59
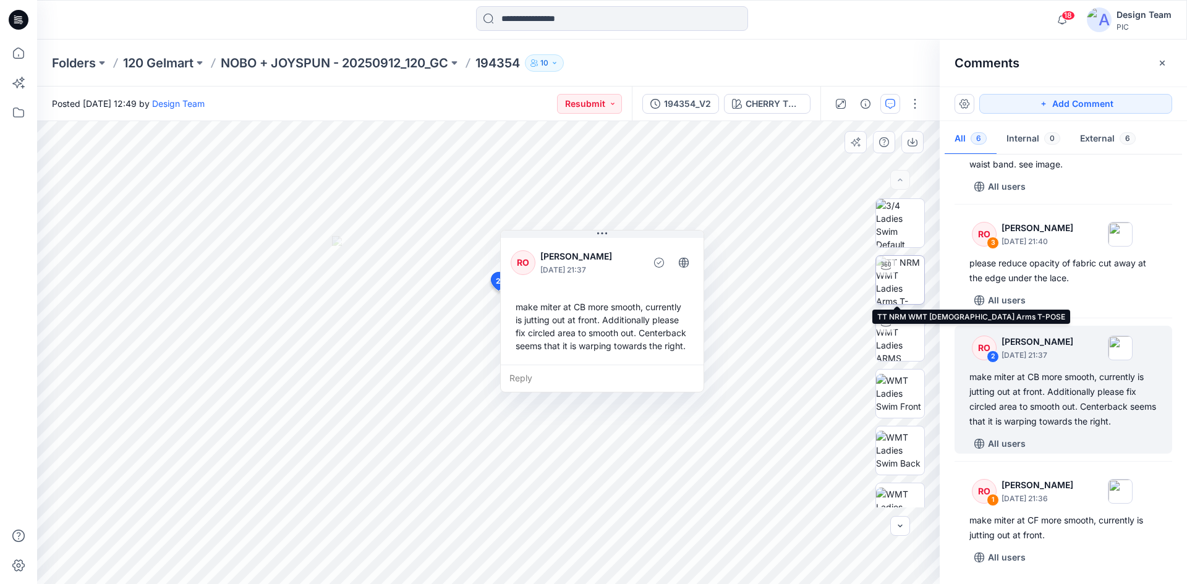
click at [896, 281] on img at bounding box center [900, 280] width 48 height 48
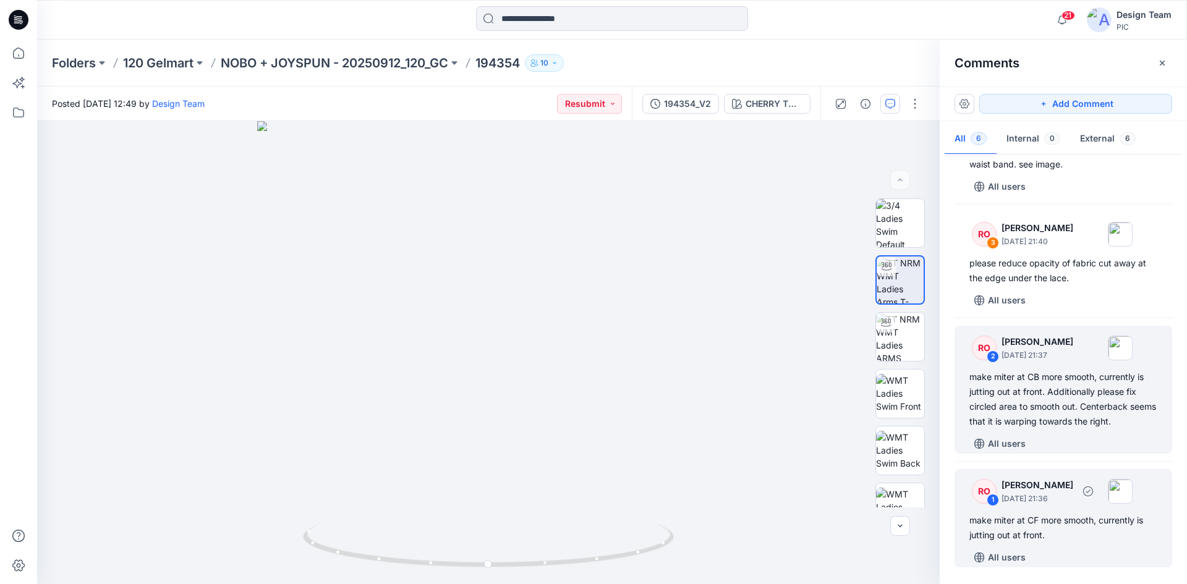
click at [1044, 528] on div "make miter at CF more smooth, currently is jutting out at front." at bounding box center [1064, 528] width 188 height 30
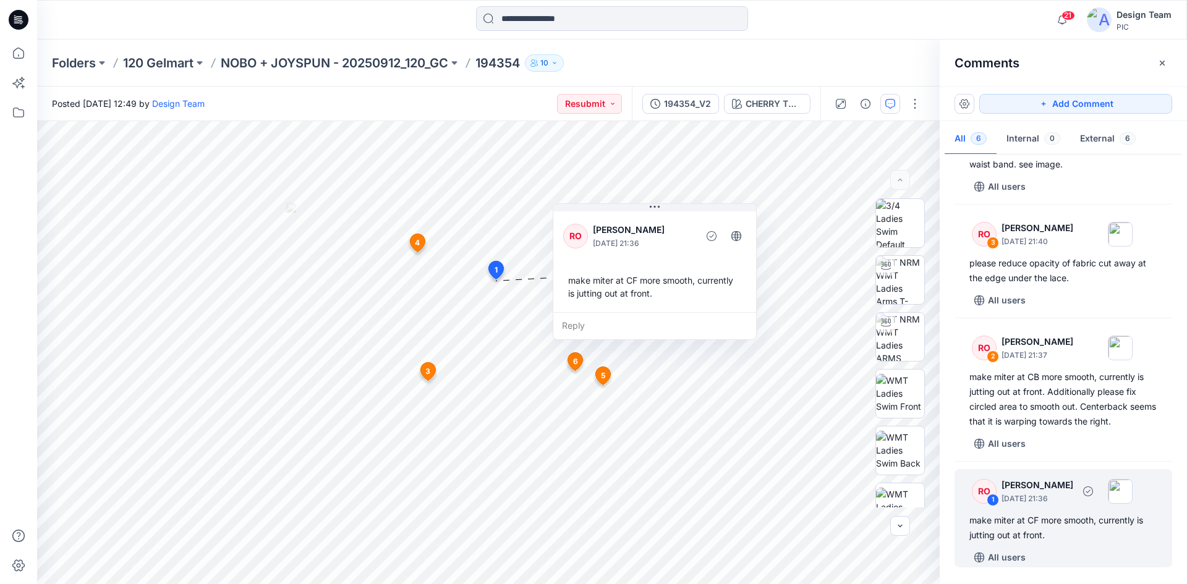
click at [1081, 506] on div "RO 1 Raquel Ortiz September 30, 2025 21:36" at bounding box center [1047, 491] width 171 height 34
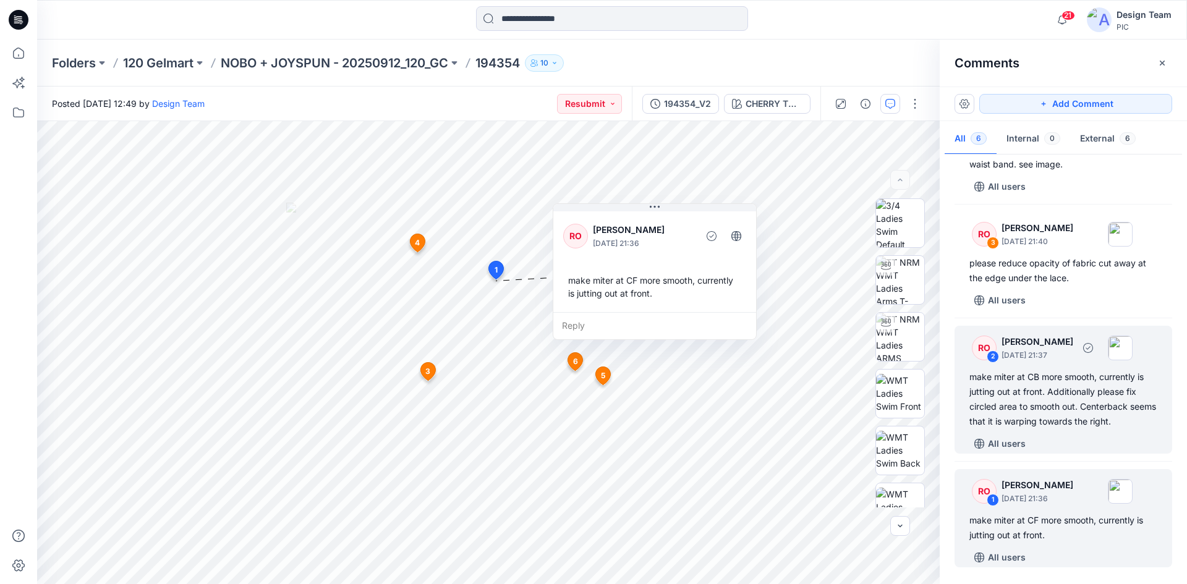
click at [1075, 437] on div "All users" at bounding box center [1071, 444] width 203 height 20
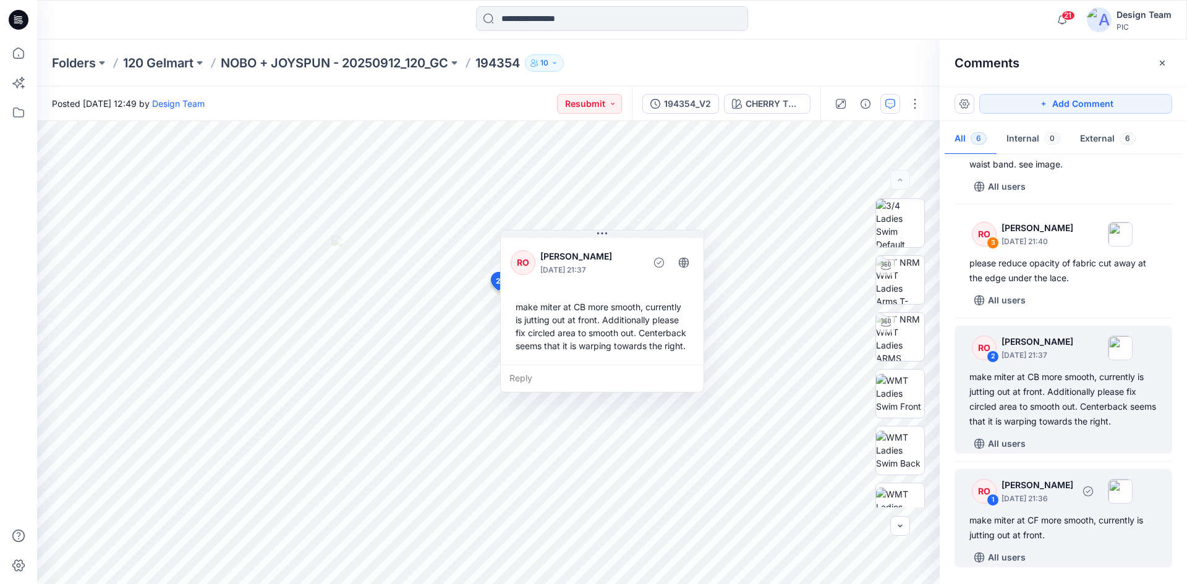
click at [1072, 519] on div "make miter at CF more smooth, currently is jutting out at front." at bounding box center [1064, 528] width 188 height 30
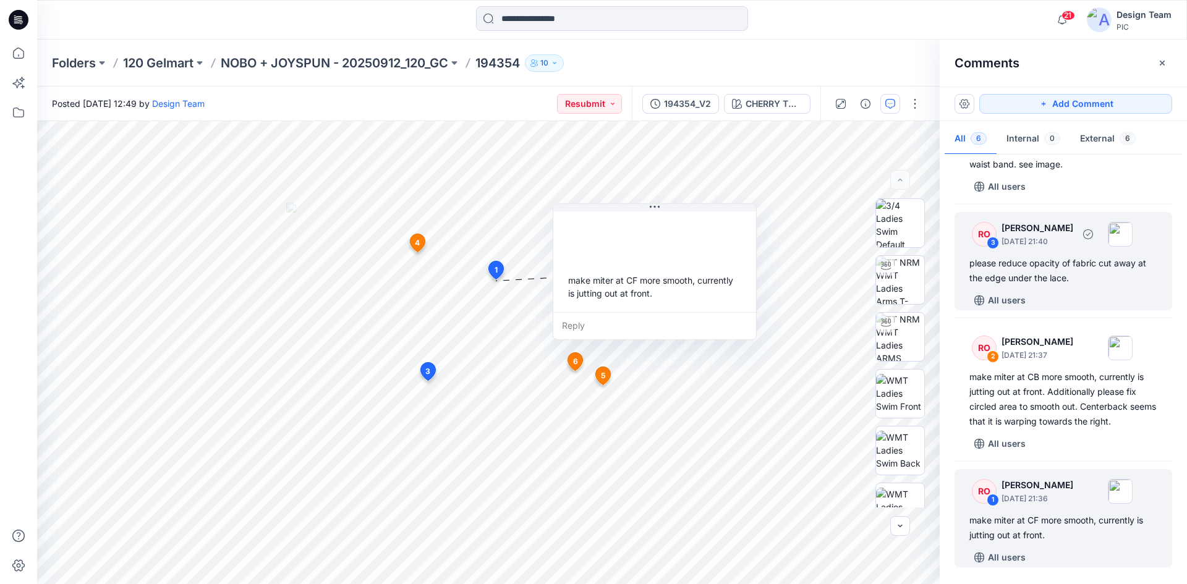
click at [1082, 291] on div "All users" at bounding box center [1071, 301] width 203 height 20
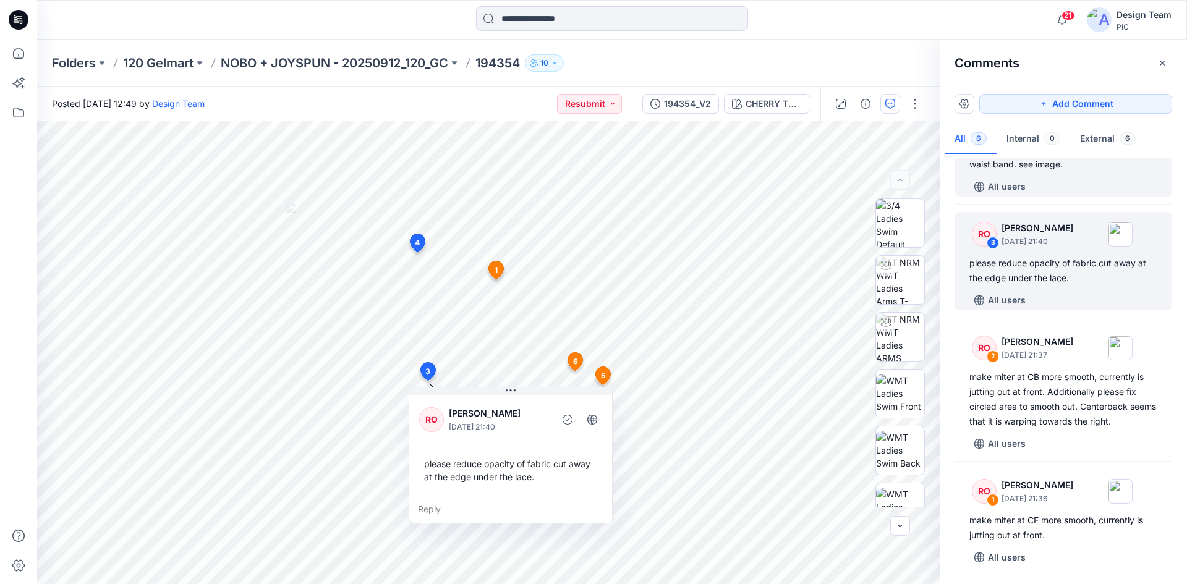
click at [1051, 179] on div "All users" at bounding box center [1071, 187] width 203 height 20
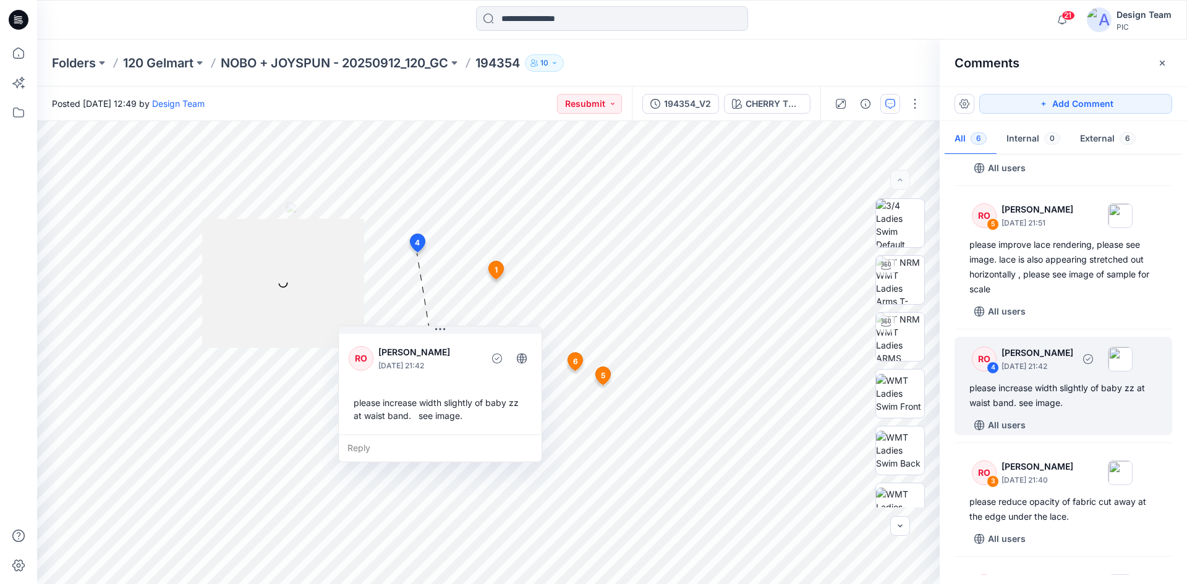
scroll to position [109, 0]
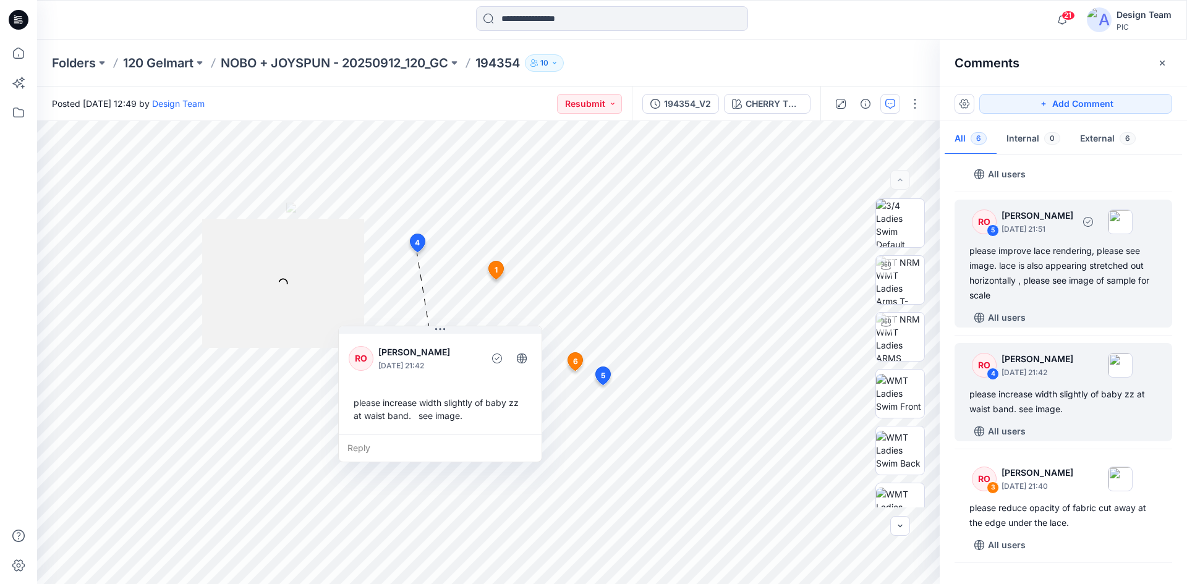
click at [1048, 271] on div "please improve lace rendering, please see image. lace is also appearing stretch…" at bounding box center [1064, 273] width 188 height 59
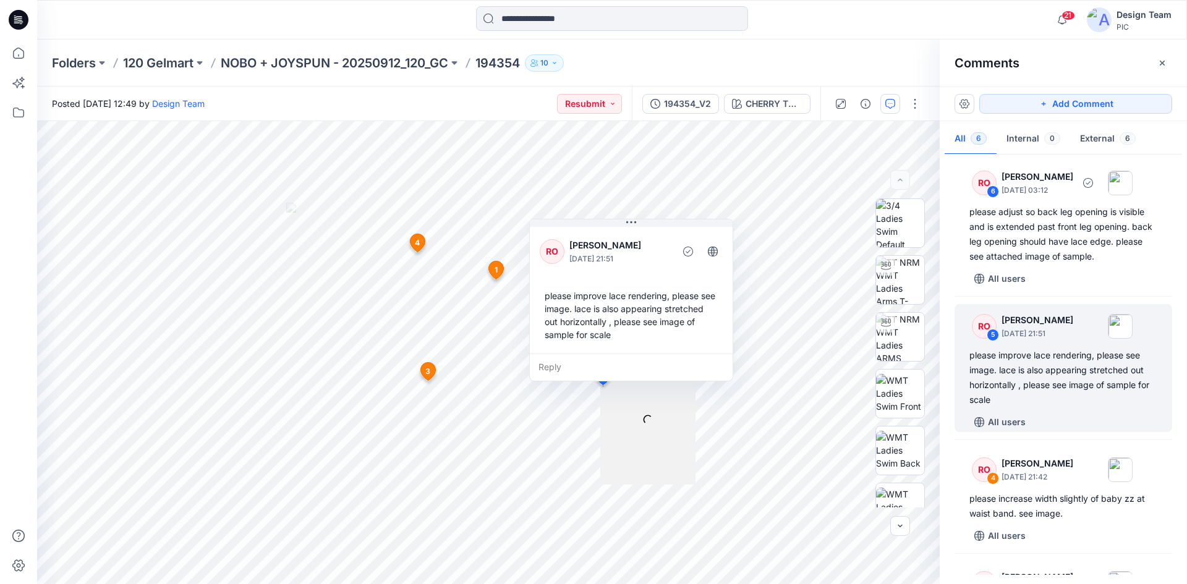
scroll to position [0, 0]
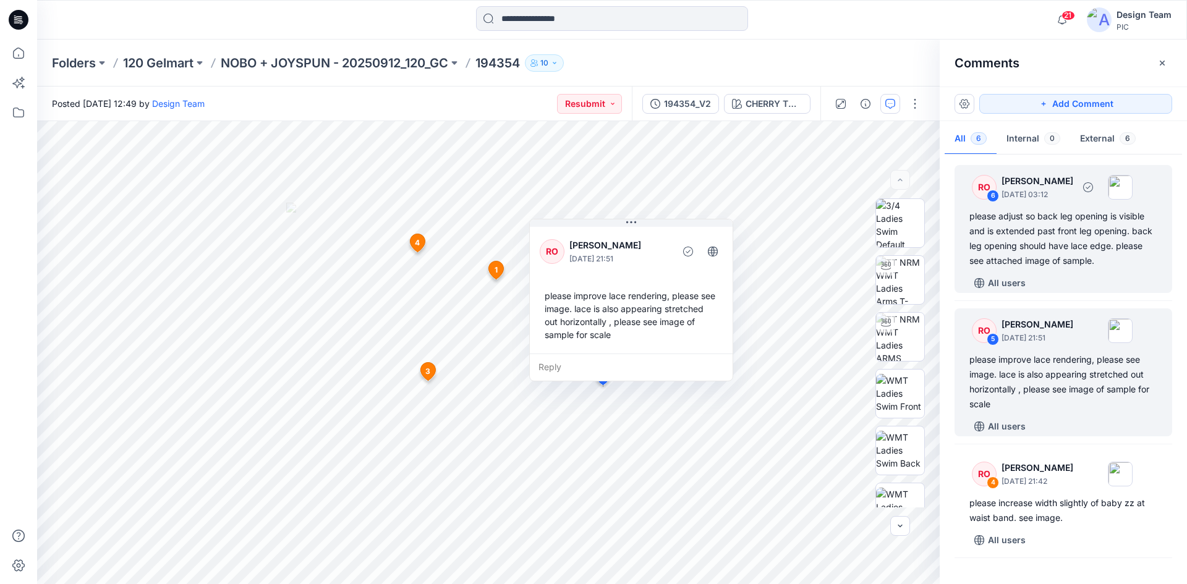
click at [1067, 260] on div "please adjust so back leg opening is visible and is extended past front leg ope…" at bounding box center [1064, 238] width 188 height 59
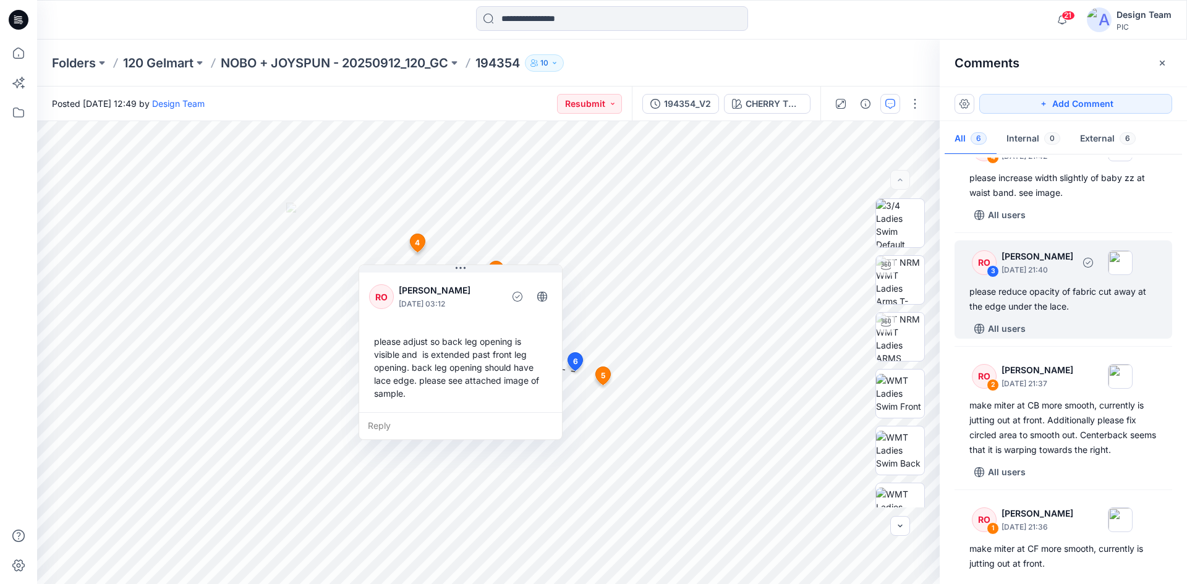
scroll to position [354, 0]
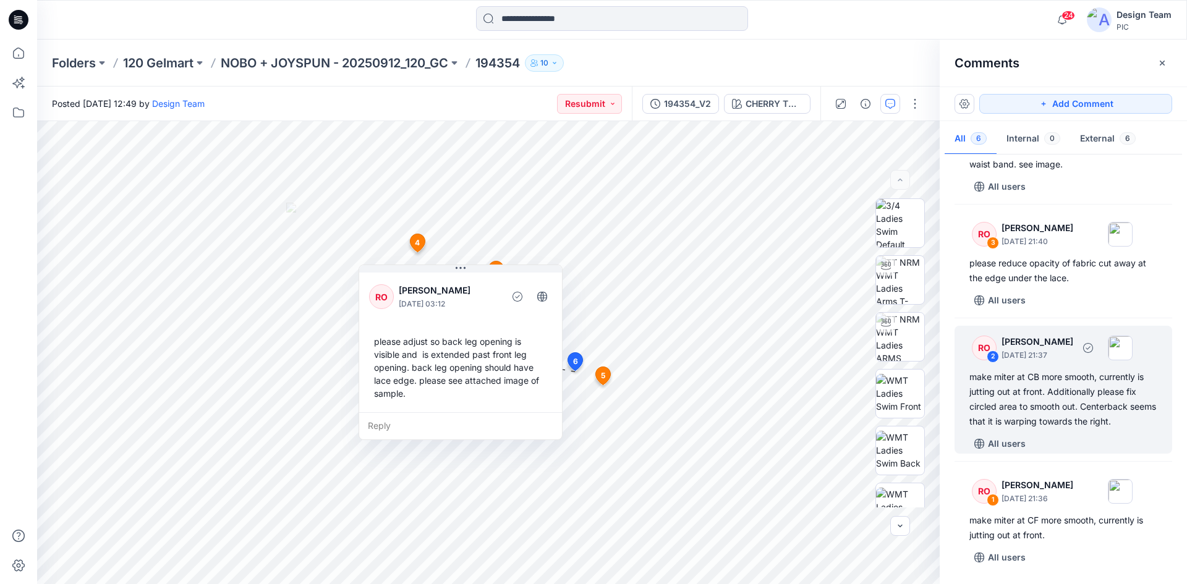
click at [1038, 402] on div "make miter at CB more smooth, currently is jutting out at front. Additionally p…" at bounding box center [1064, 399] width 188 height 59
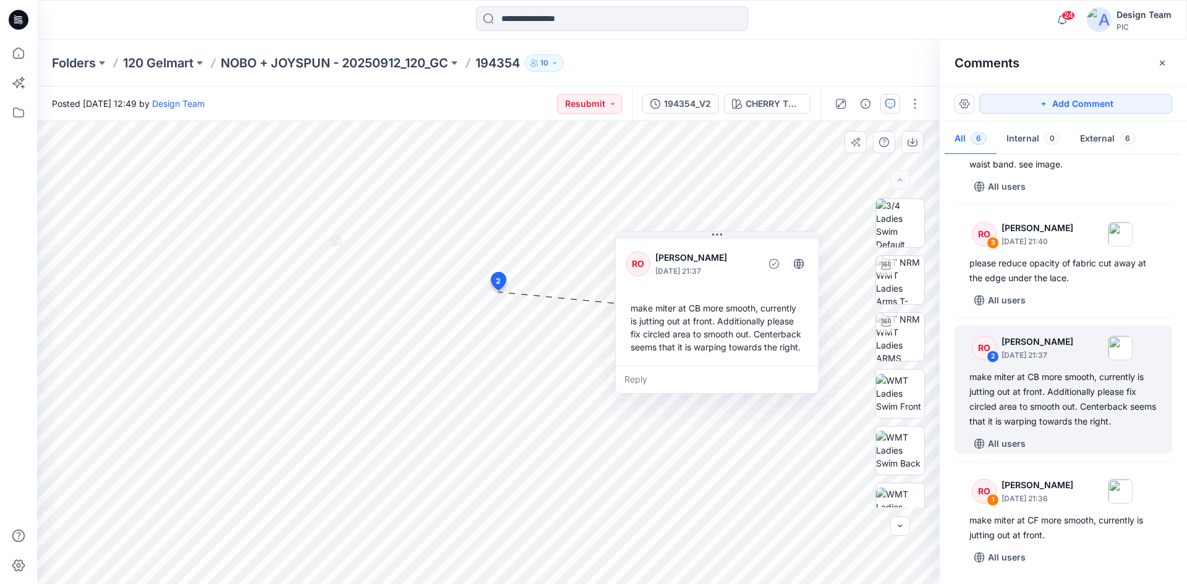
drag, startPoint x: 549, startPoint y: 262, endPoint x: 683, endPoint y: 262, distance: 133.6
click at [683, 262] on p "[PERSON_NAME]" at bounding box center [706, 257] width 101 height 15
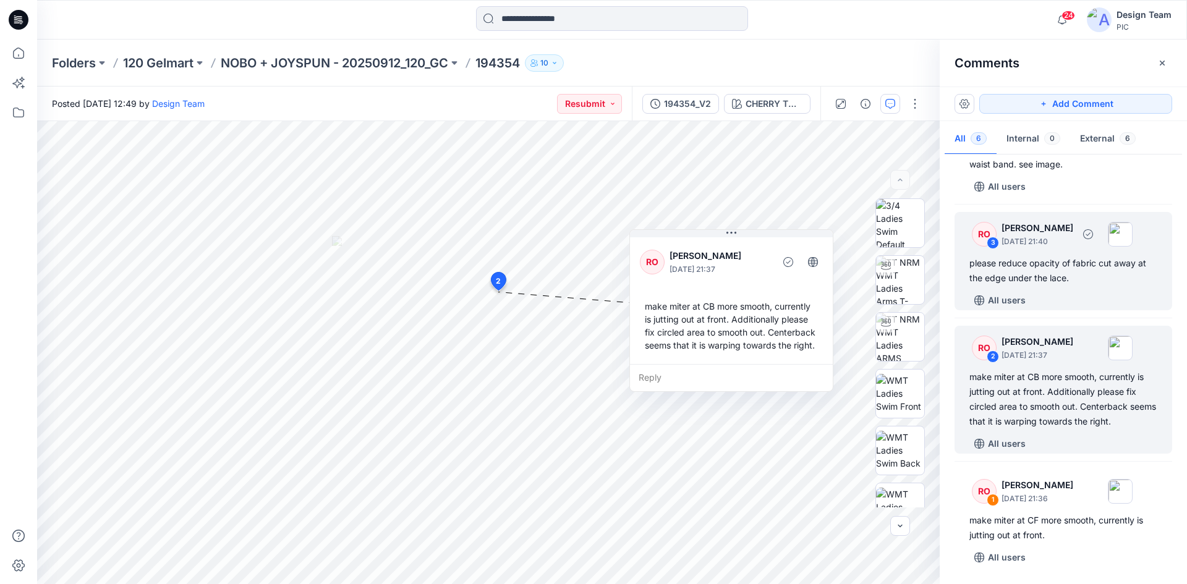
drag, startPoint x: 1083, startPoint y: 270, endPoint x: 1074, endPoint y: 301, distance: 32.3
click at [1074, 301] on div "RO 3 Raquel Ortiz September 30, 2025 21:40 please reduce opacity of fabric cut …" at bounding box center [1064, 261] width 218 height 98
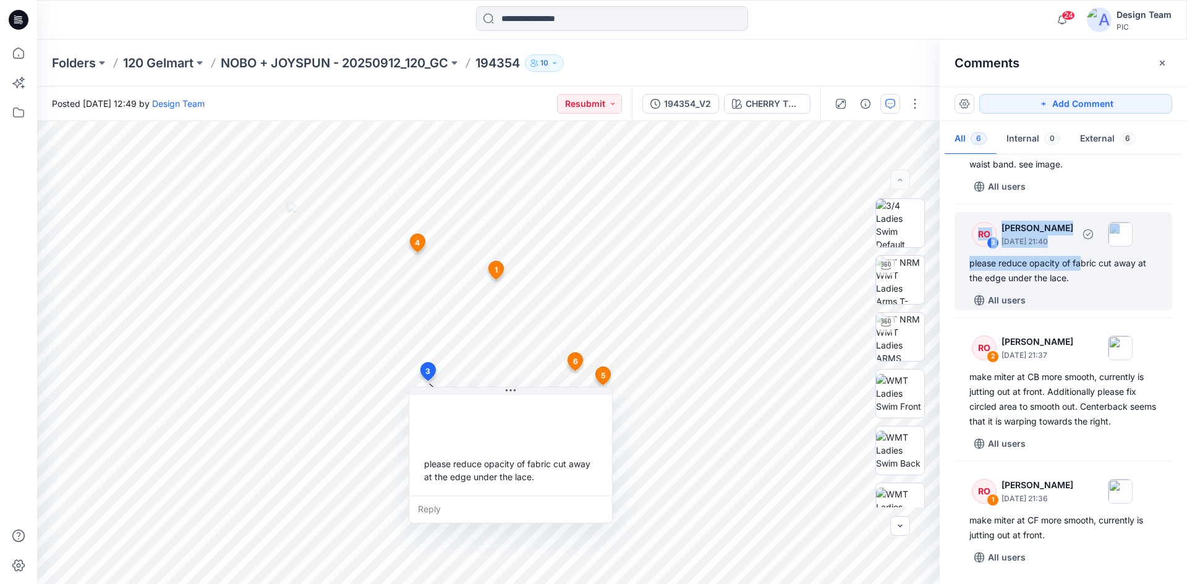
click at [1095, 281] on div "please reduce opacity of fabric cut away at the edge under the lace." at bounding box center [1064, 271] width 188 height 30
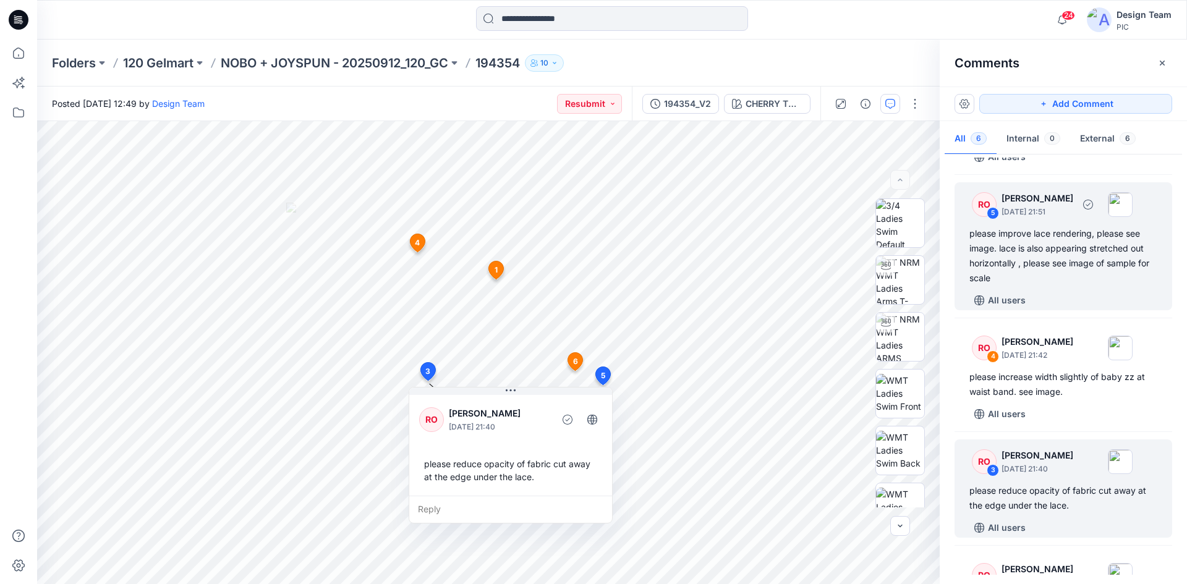
scroll to position [0, 0]
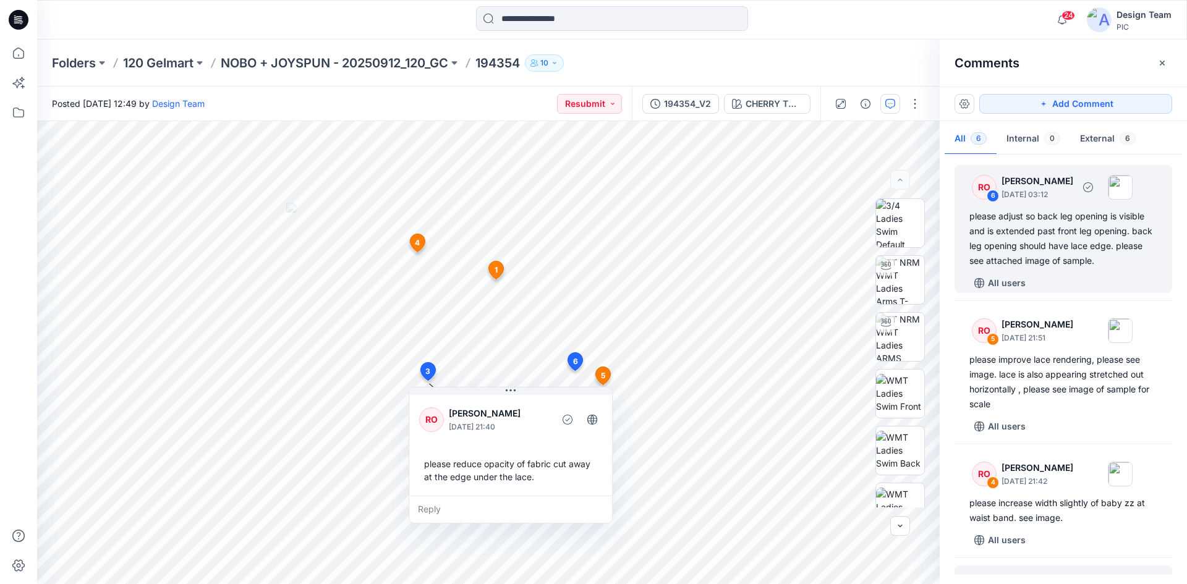
click at [1075, 271] on div "RO 6 Raquel Ortiz October 01, 2025 03:12 please adjust so back leg opening is v…" at bounding box center [1064, 229] width 218 height 128
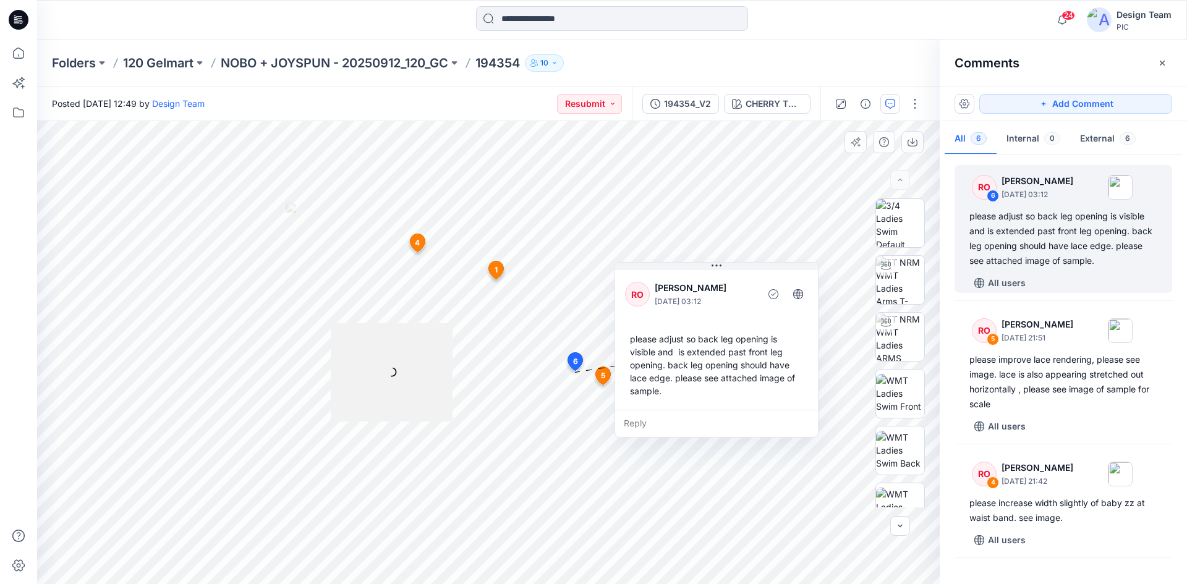
drag, startPoint x: 488, startPoint y: 280, endPoint x: 744, endPoint y: 278, distance: 256.0
click at [744, 278] on div "RO Raquel Ortiz October 01, 2025 03:12" at bounding box center [716, 295] width 183 height 34
click at [902, 407] on img at bounding box center [900, 393] width 48 height 39
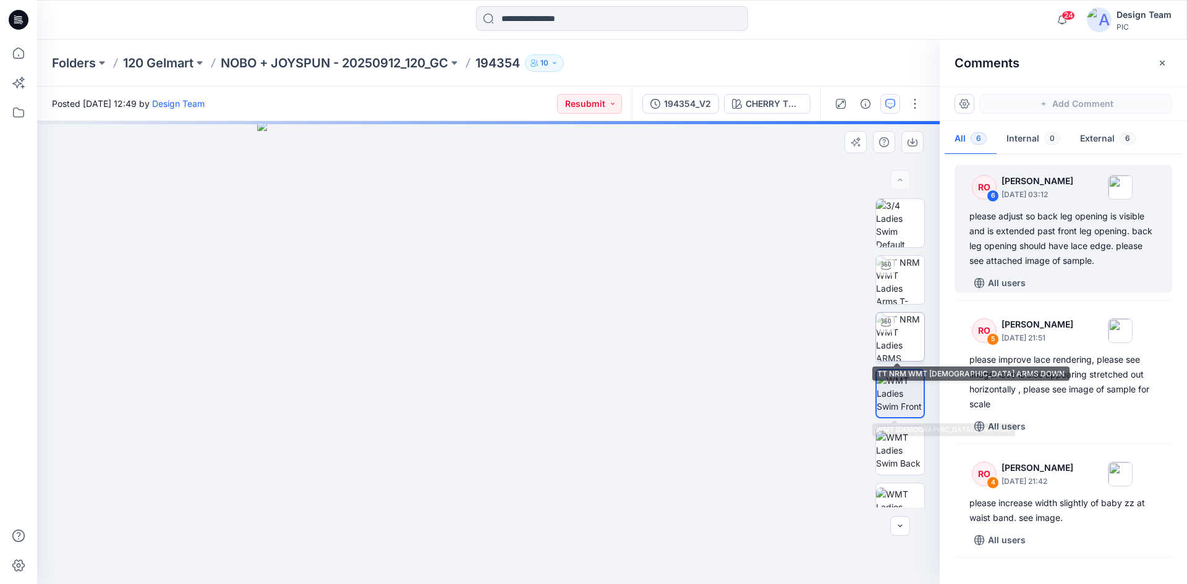
click at [892, 336] on img at bounding box center [900, 337] width 48 height 48
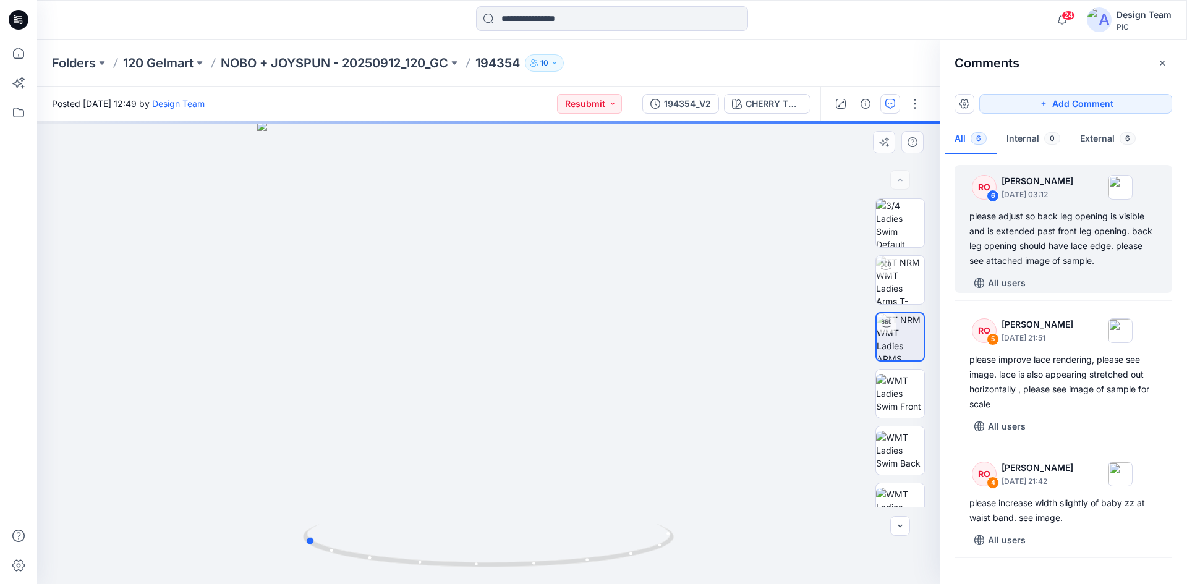
drag, startPoint x: 660, startPoint y: 553, endPoint x: 476, endPoint y: 576, distance: 185.8
click at [476, 576] on div at bounding box center [488, 352] width 903 height 463
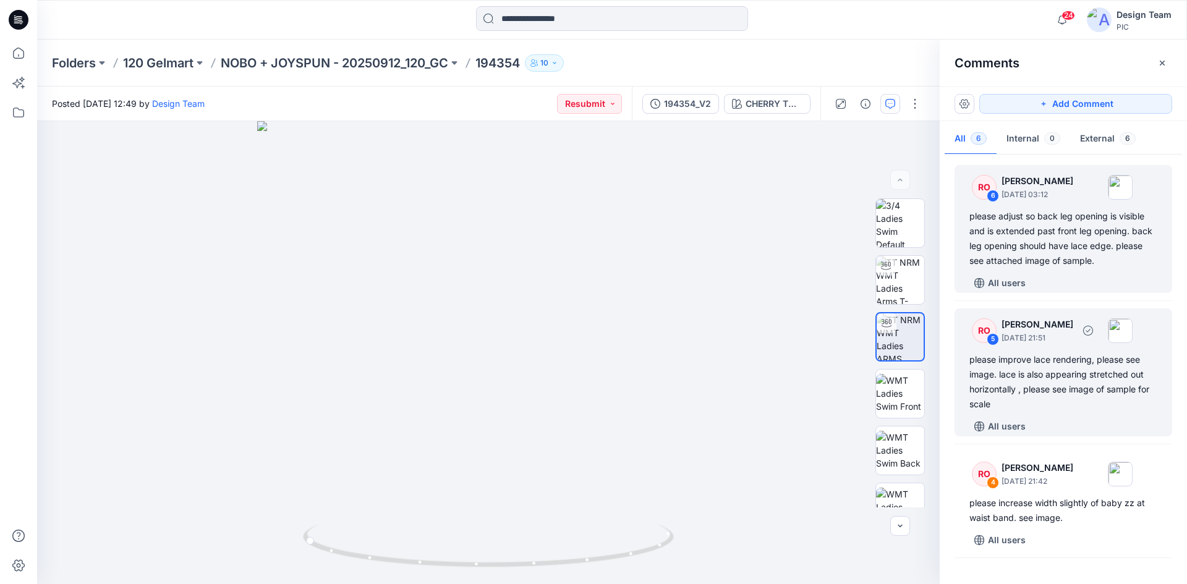
click at [1075, 374] on div "please improve lace rendering, please see image. lace is also appearing stretch…" at bounding box center [1064, 381] width 188 height 59
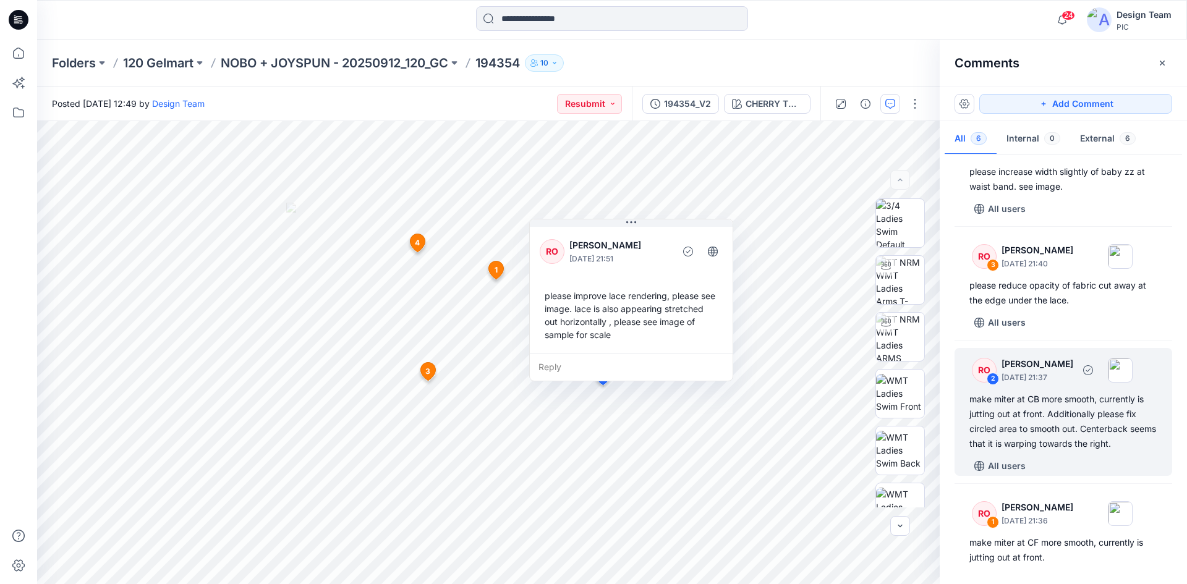
scroll to position [354, 0]
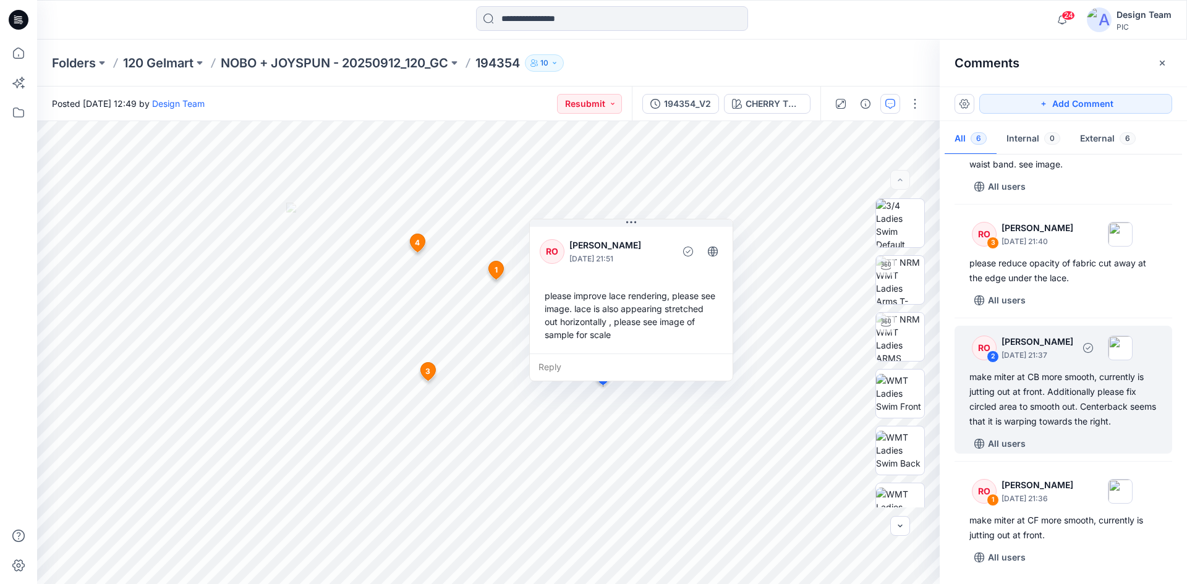
click at [1042, 397] on div "make miter at CB more smooth, currently is jutting out at front. Additionally p…" at bounding box center [1064, 399] width 188 height 59
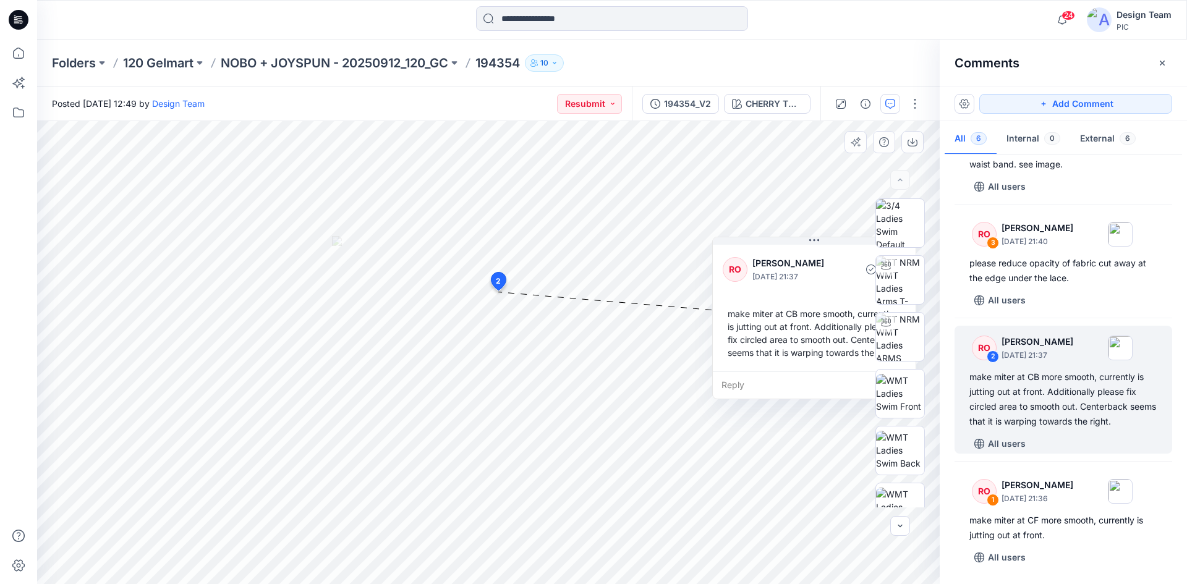
drag, startPoint x: 558, startPoint y: 288, endPoint x: 750, endPoint y: 293, distance: 191.8
click at [760, 293] on div "RO Raquel Ortiz September 30, 2025 21:37 make miter at CB more smooth, currentl…" at bounding box center [814, 306] width 203 height 129
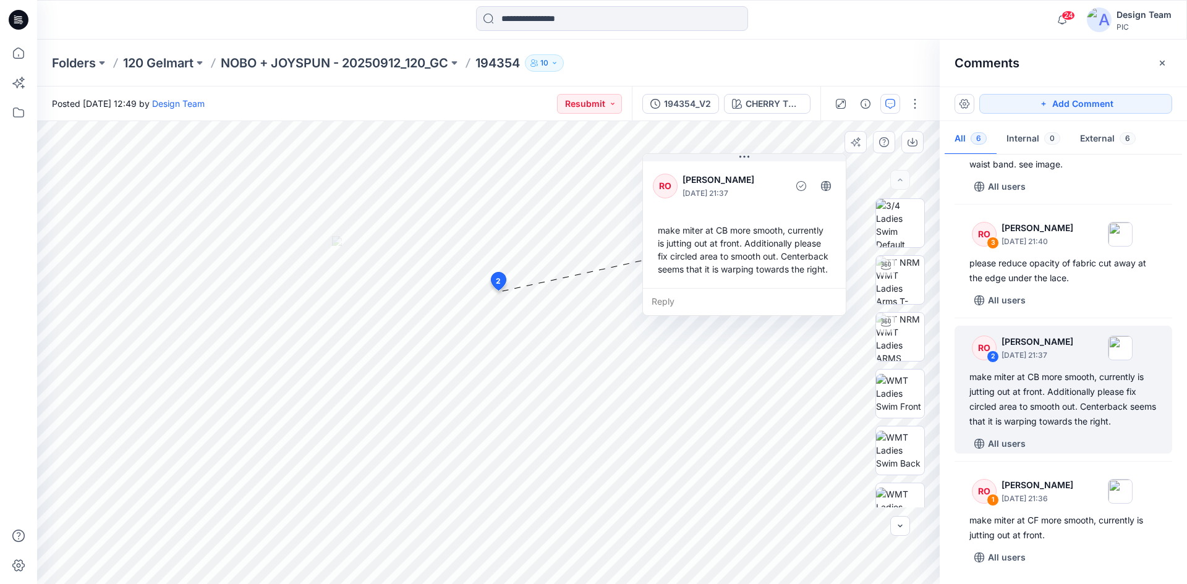
drag, startPoint x: 772, startPoint y: 279, endPoint x: 716, endPoint y: 197, distance: 100.0
click at [716, 197] on p "September 30, 2025 21:37" at bounding box center [733, 193] width 101 height 12
click at [1039, 418] on div "make miter at CB more smooth, currently is jutting out at front. Additionally p…" at bounding box center [1064, 399] width 188 height 59
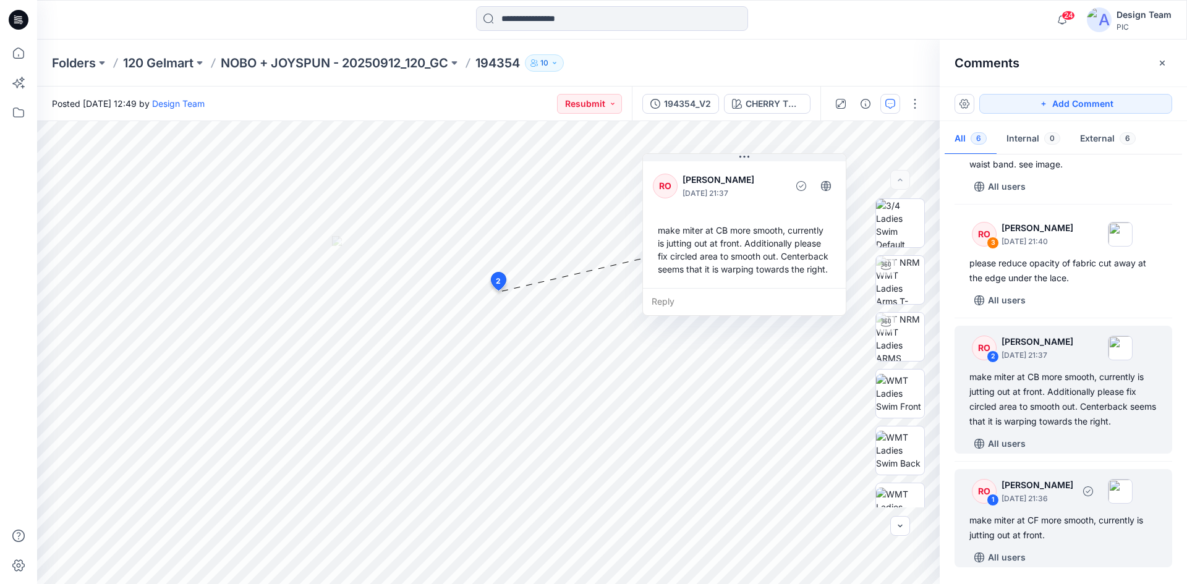
click at [1075, 545] on div "RO 1 Raquel Ortiz September 30, 2025 21:36 make miter at CF more smooth, curren…" at bounding box center [1064, 518] width 218 height 98
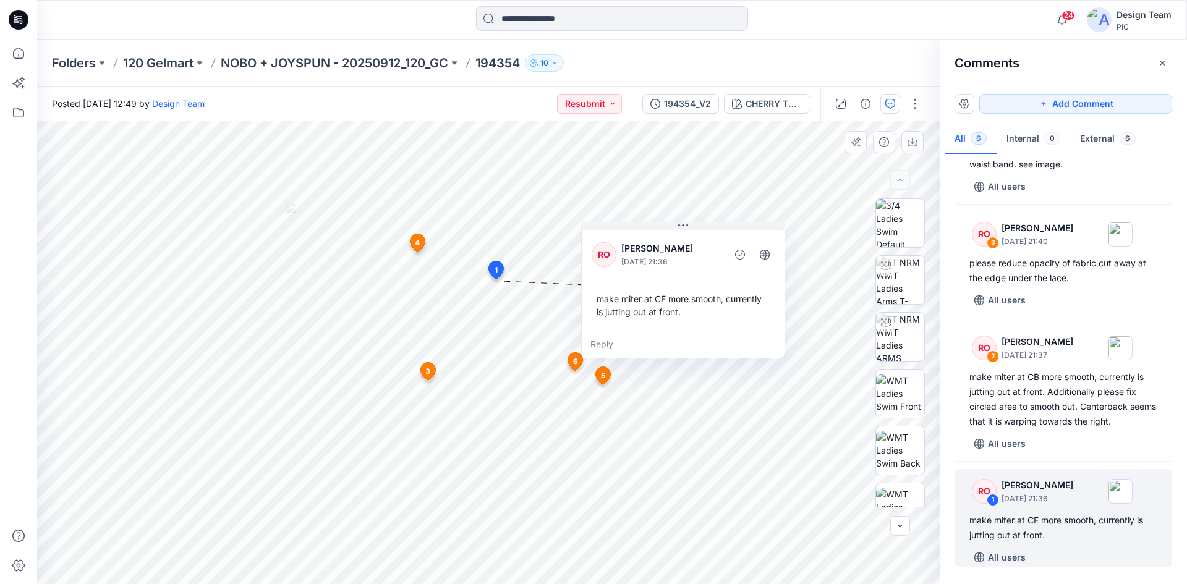
click at [659, 315] on div "make miter at CF more smooth, currently is jutting out at front." at bounding box center [683, 306] width 183 height 36
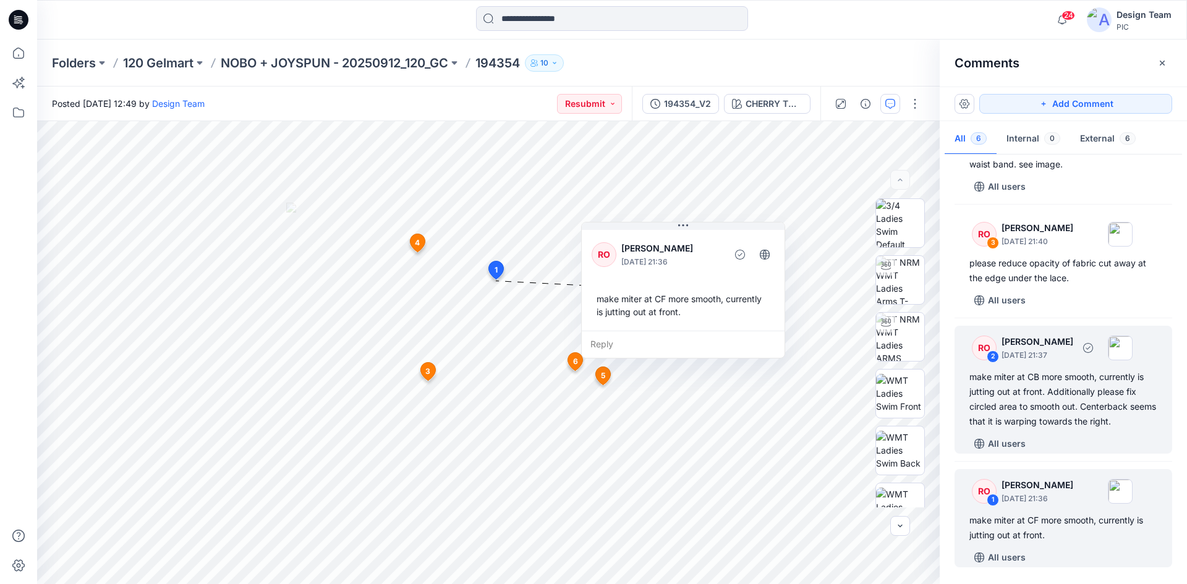
click at [1066, 396] on div "make miter at CB more smooth, currently is jutting out at front. Additionally p…" at bounding box center [1064, 399] width 188 height 59
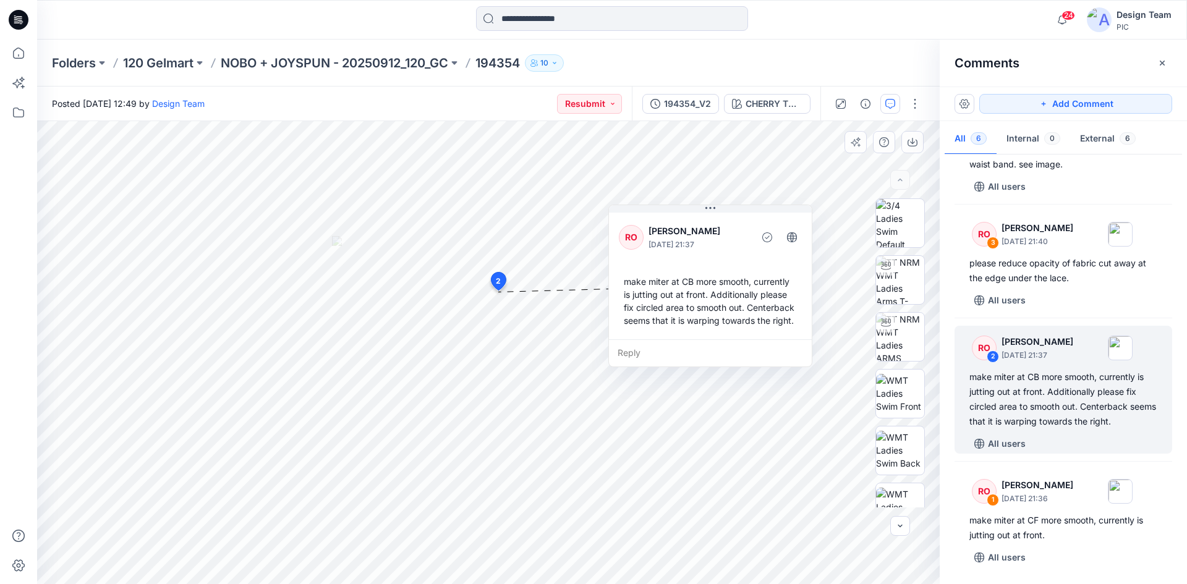
drag, startPoint x: 665, startPoint y: 291, endPoint x: 774, endPoint y: 265, distance: 111.2
click at [772, 266] on div "RO Raquel Ortiz September 30, 2025 21:37 make miter at CB more smooth, currentl…" at bounding box center [710, 274] width 203 height 129
click at [1068, 406] on div "make miter at CB more smooth, currently is jutting out at front. Additionally p…" at bounding box center [1064, 399] width 188 height 59
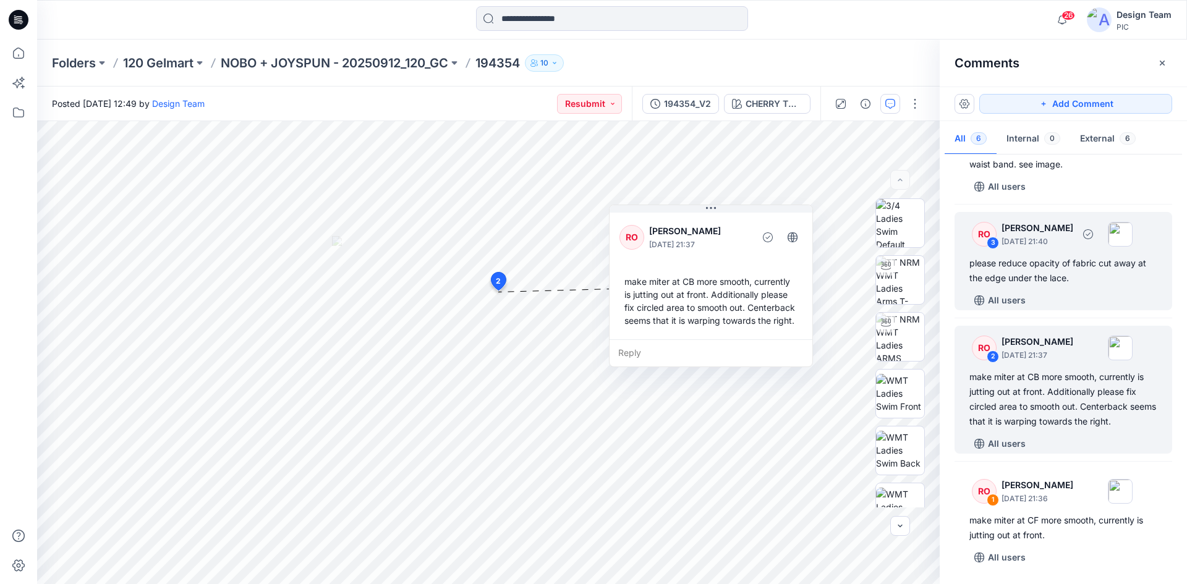
click at [1071, 295] on div "All users" at bounding box center [1071, 301] width 203 height 20
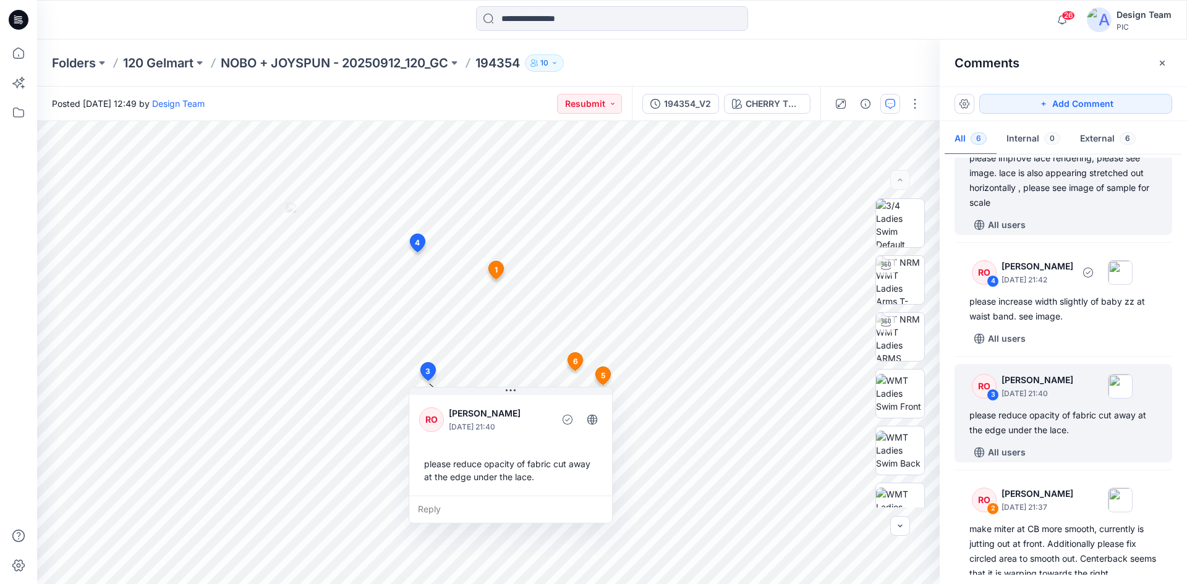
scroll to position [45, 0]
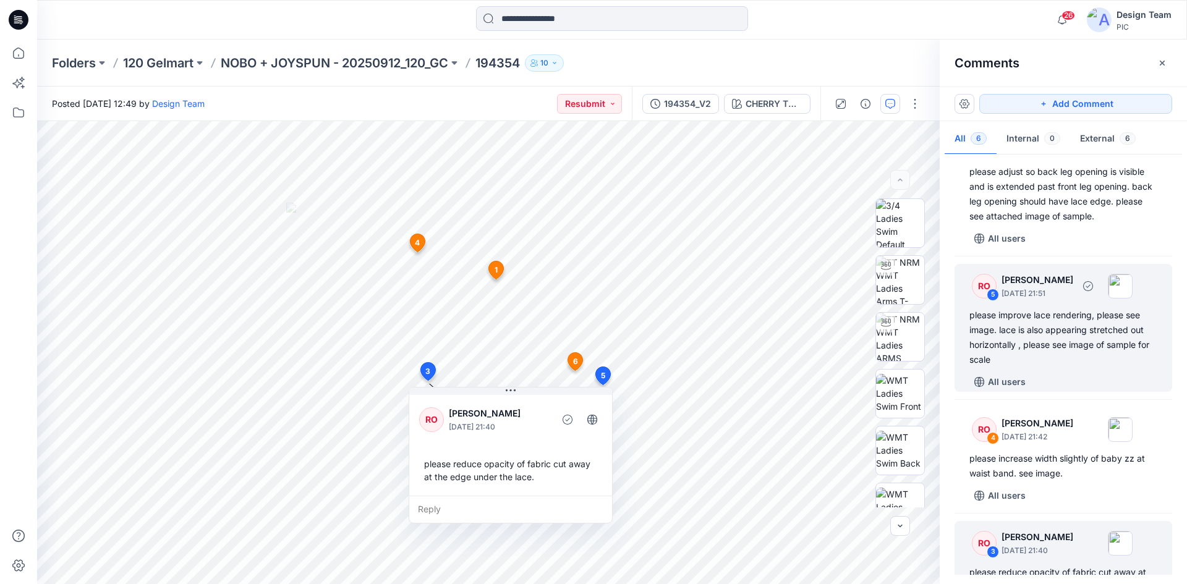
click at [1082, 315] on div "please improve lace rendering, please see image. lace is also appearing stretch…" at bounding box center [1064, 337] width 188 height 59
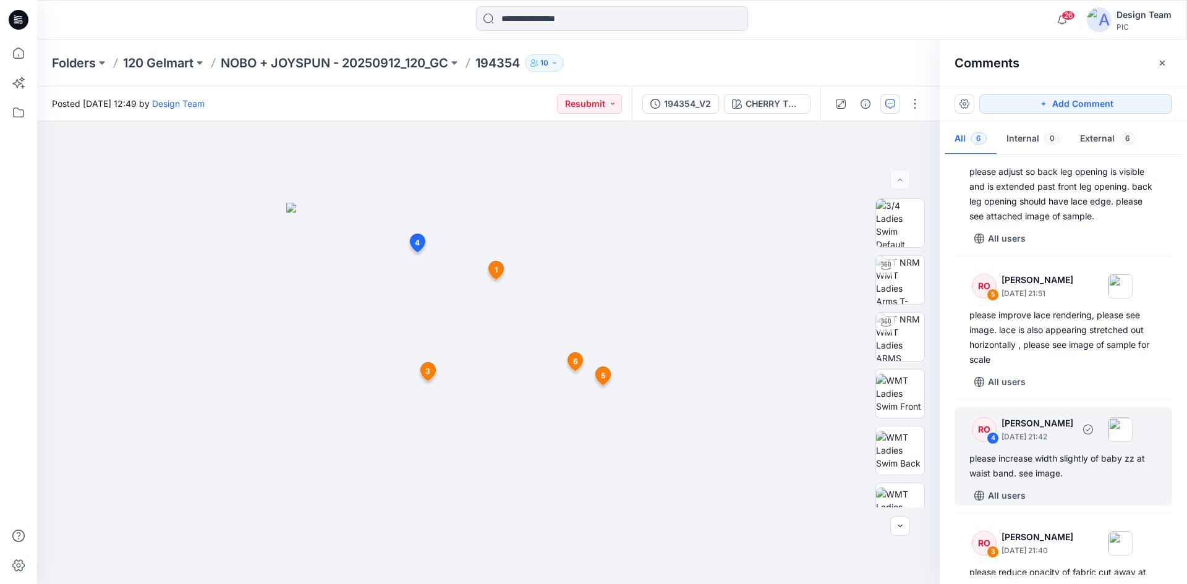
click at [1042, 451] on div "please increase width slightly of baby zz at waist band. see image." at bounding box center [1064, 466] width 188 height 30
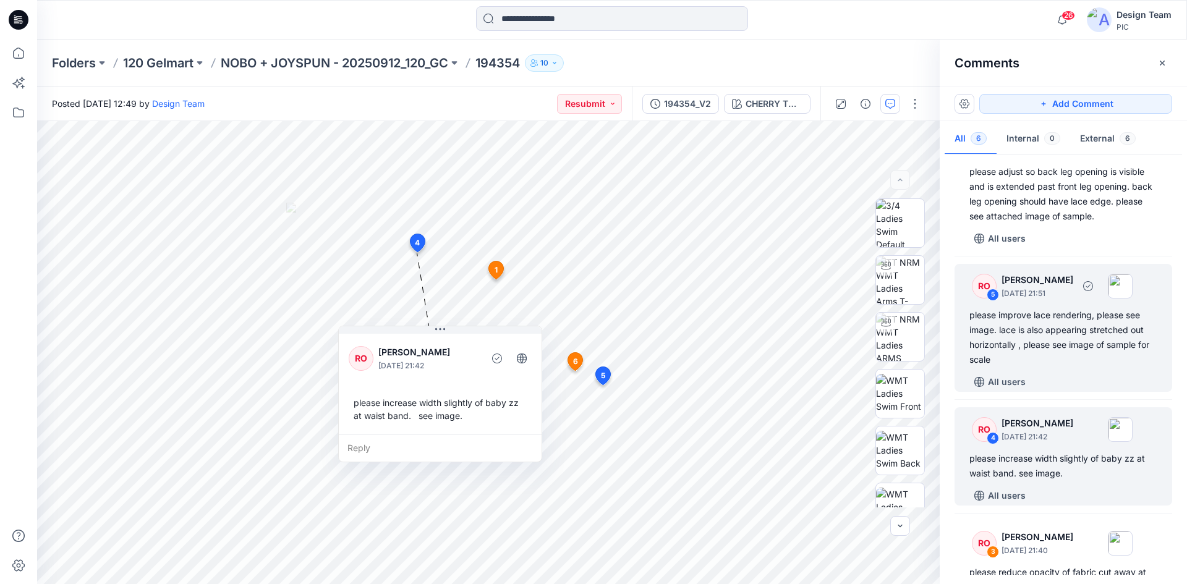
click at [1073, 343] on div "please improve lace rendering, please see image. lace is also appearing stretch…" at bounding box center [1064, 337] width 188 height 59
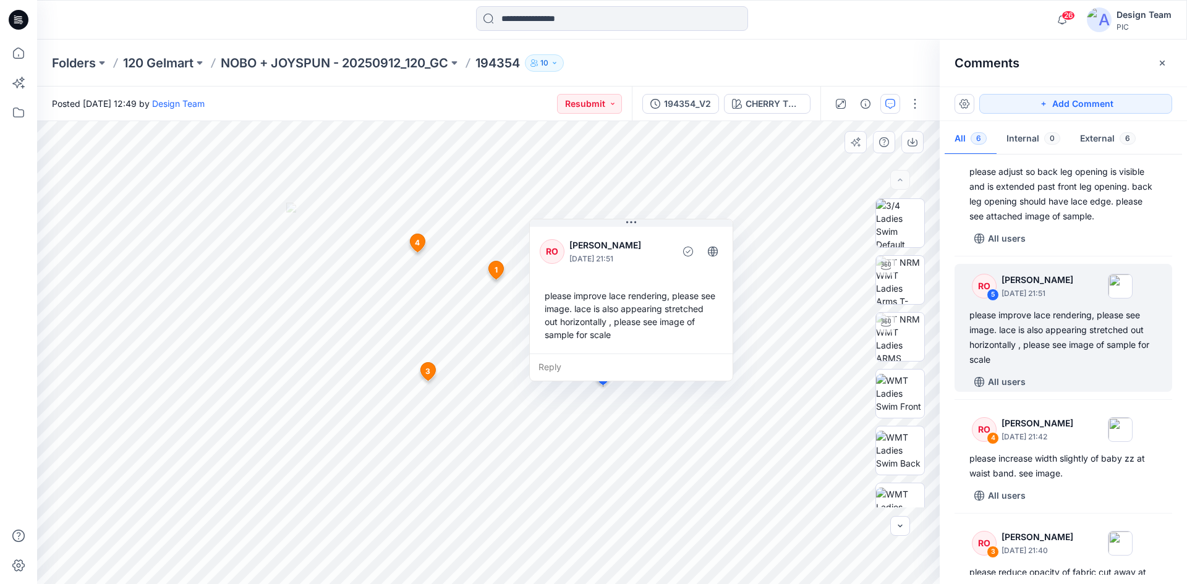
click at [555, 370] on div "Reply" at bounding box center [631, 367] width 203 height 27
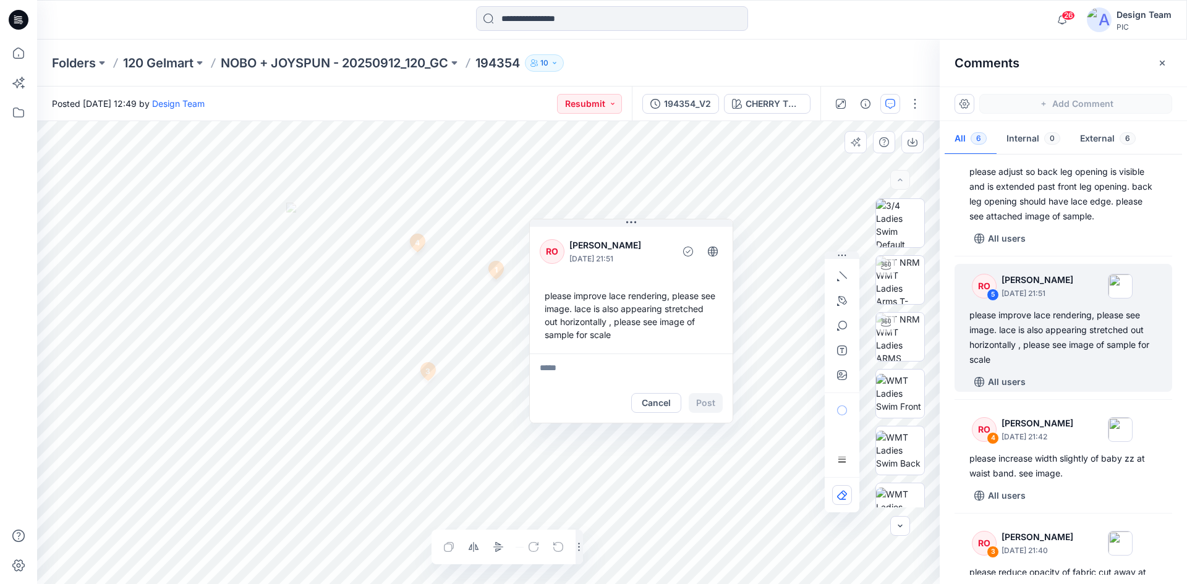
click at [583, 553] on div "Layer 1" at bounding box center [488, 352] width 903 height 463
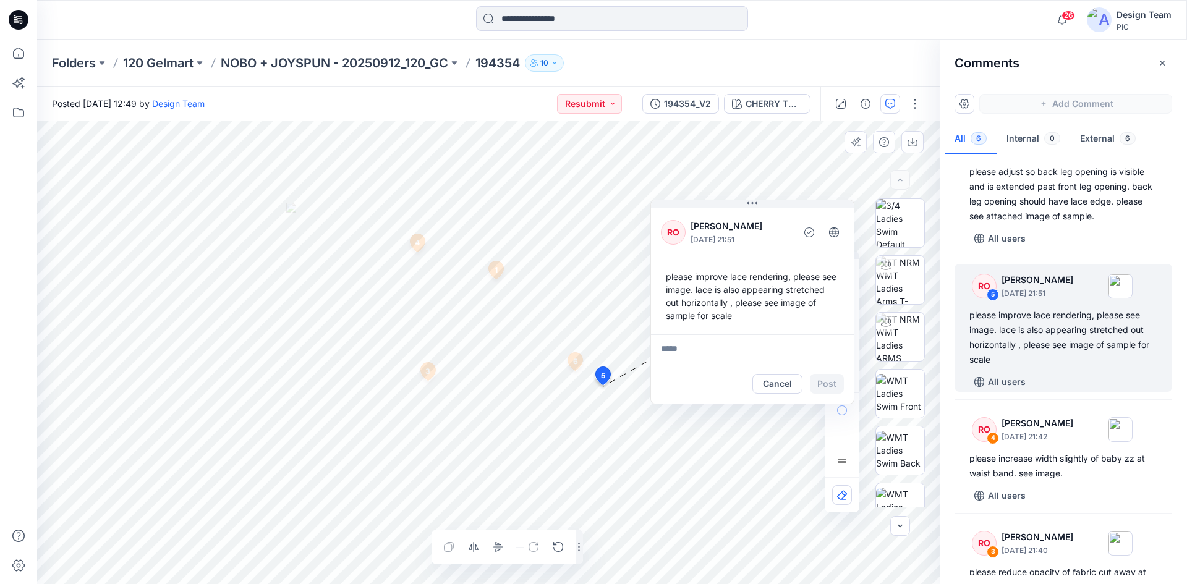
drag, startPoint x: 665, startPoint y: 241, endPoint x: 787, endPoint y: 222, distance: 122.7
click at [787, 222] on p "[PERSON_NAME]" at bounding box center [741, 226] width 101 height 15
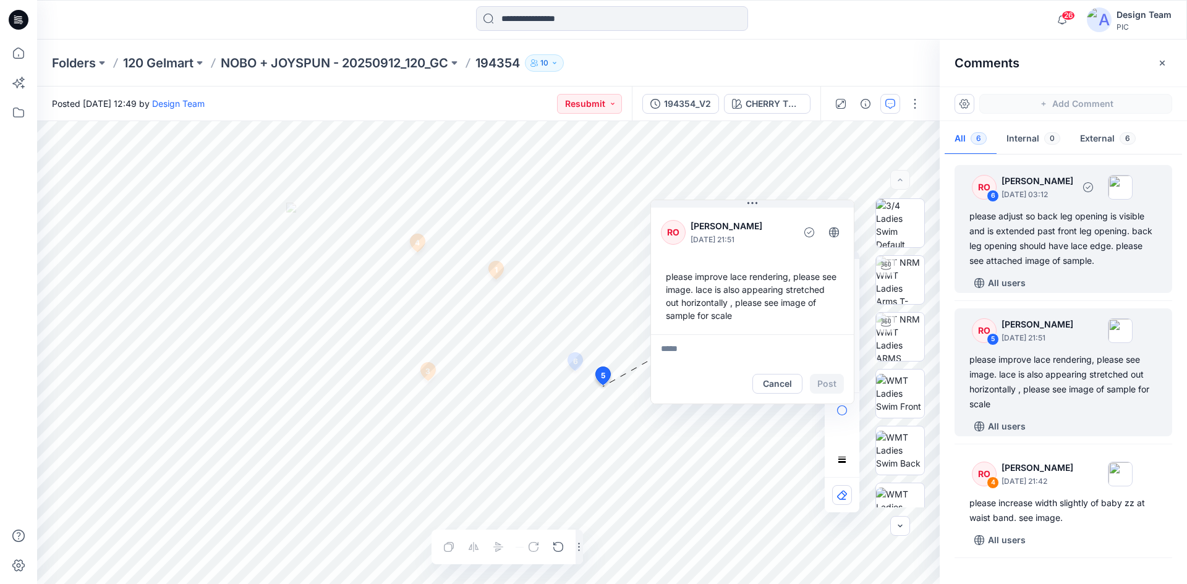
click at [1104, 267] on div "please adjust so back leg opening is visible and is extended past front leg ope…" at bounding box center [1064, 238] width 188 height 59
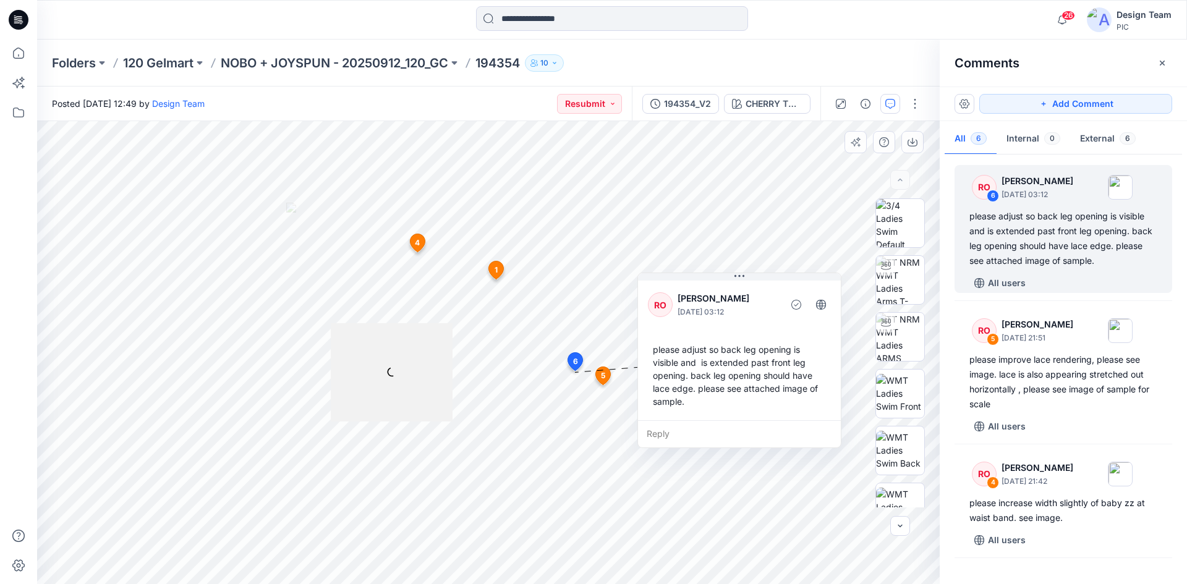
drag, startPoint x: 490, startPoint y: 286, endPoint x: 769, endPoint y: 294, distance: 279.0
click at [769, 294] on p "[PERSON_NAME]" at bounding box center [728, 298] width 101 height 15
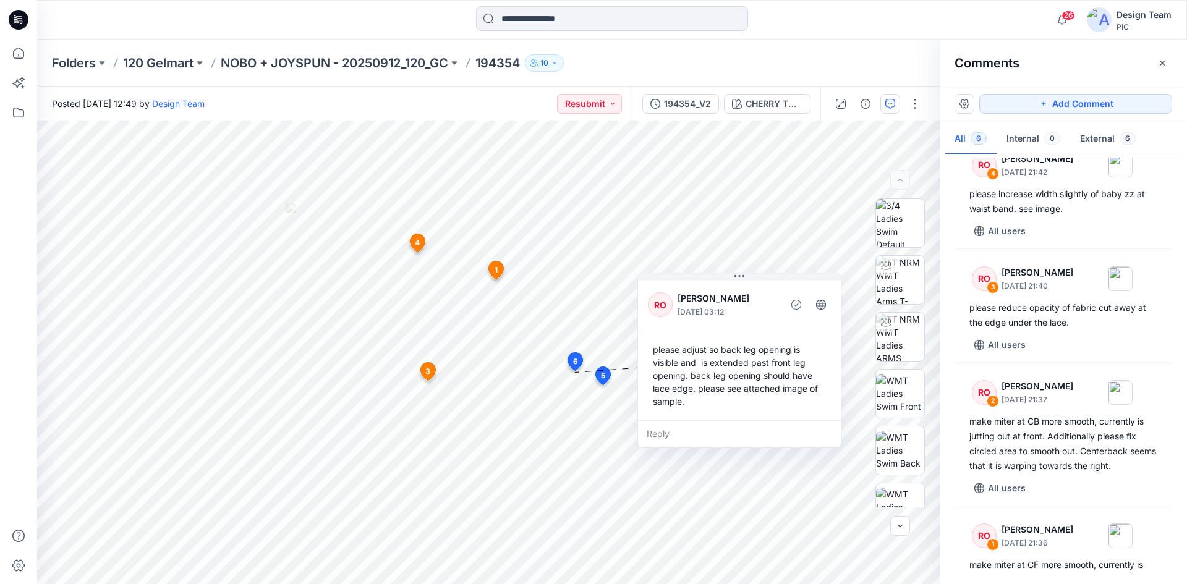
scroll to position [354, 0]
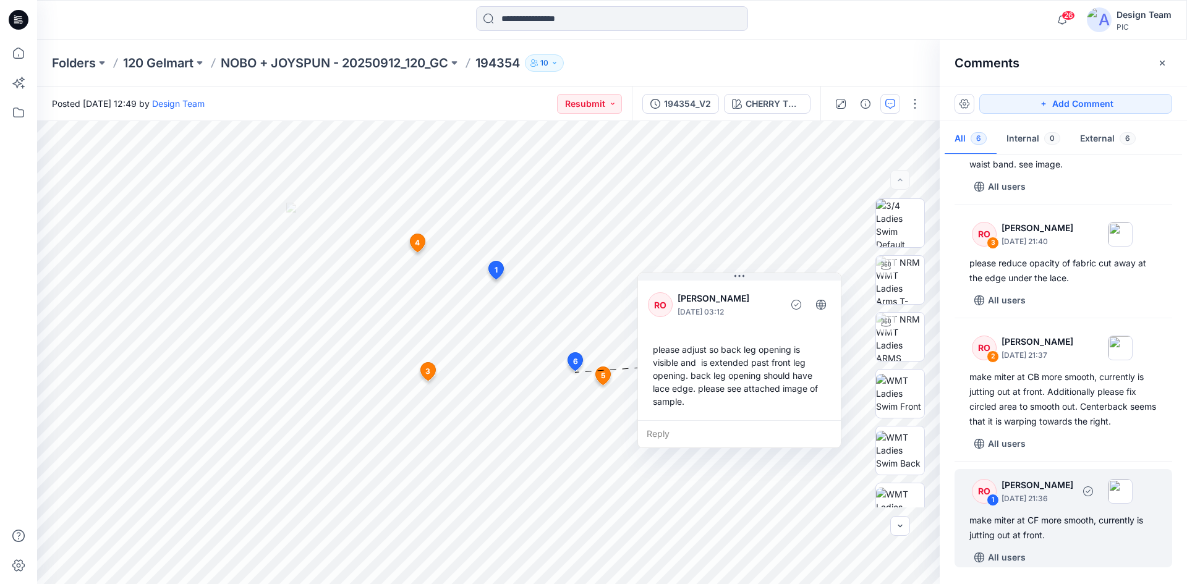
click at [1047, 502] on p "September 30, 2025 21:36" at bounding box center [1038, 499] width 72 height 12
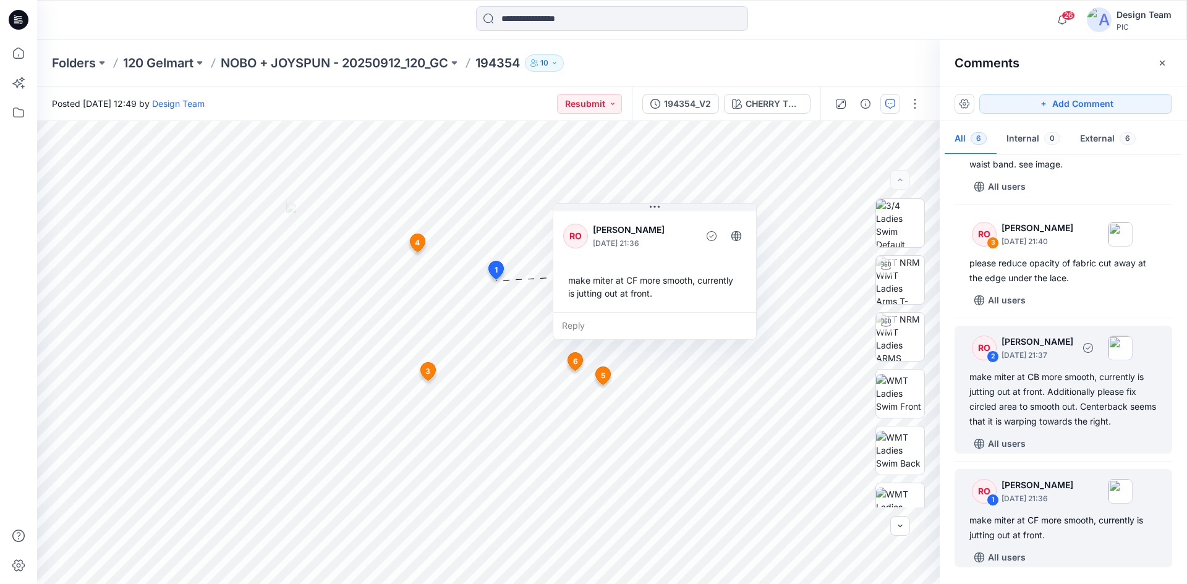
click at [1070, 405] on div "make miter at CB more smooth, currently is jutting out at front. Additionally p…" at bounding box center [1064, 399] width 188 height 59
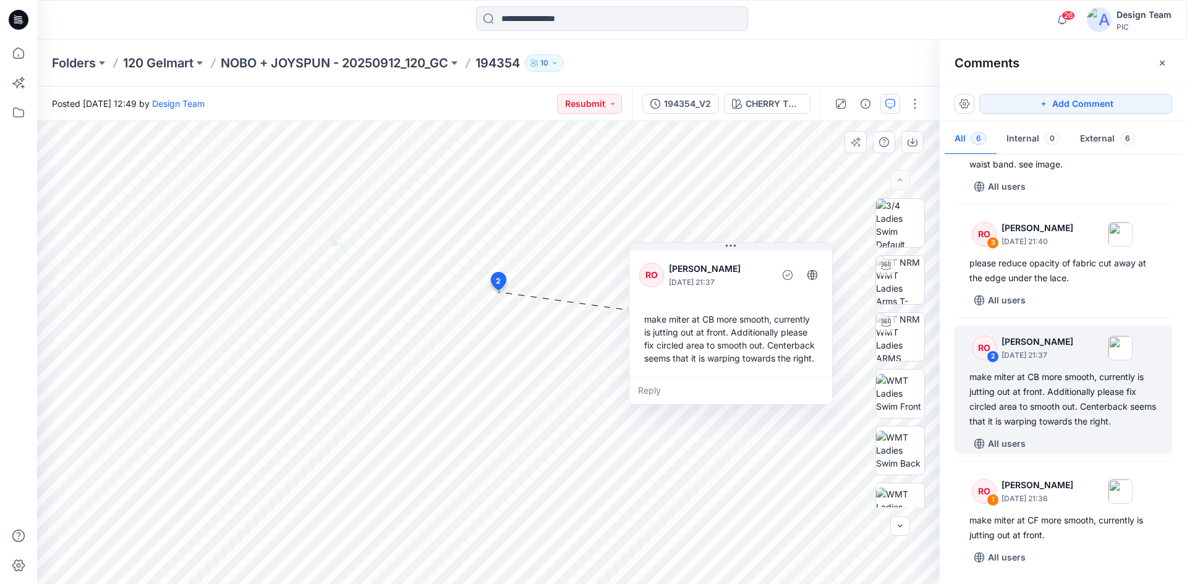
drag, startPoint x: 673, startPoint y: 293, endPoint x: 754, endPoint y: 297, distance: 81.1
click at [754, 297] on div "RO Raquel Ortiz September 30, 2025 21:37 make miter at CB more smooth, currentl…" at bounding box center [731, 312] width 203 height 129
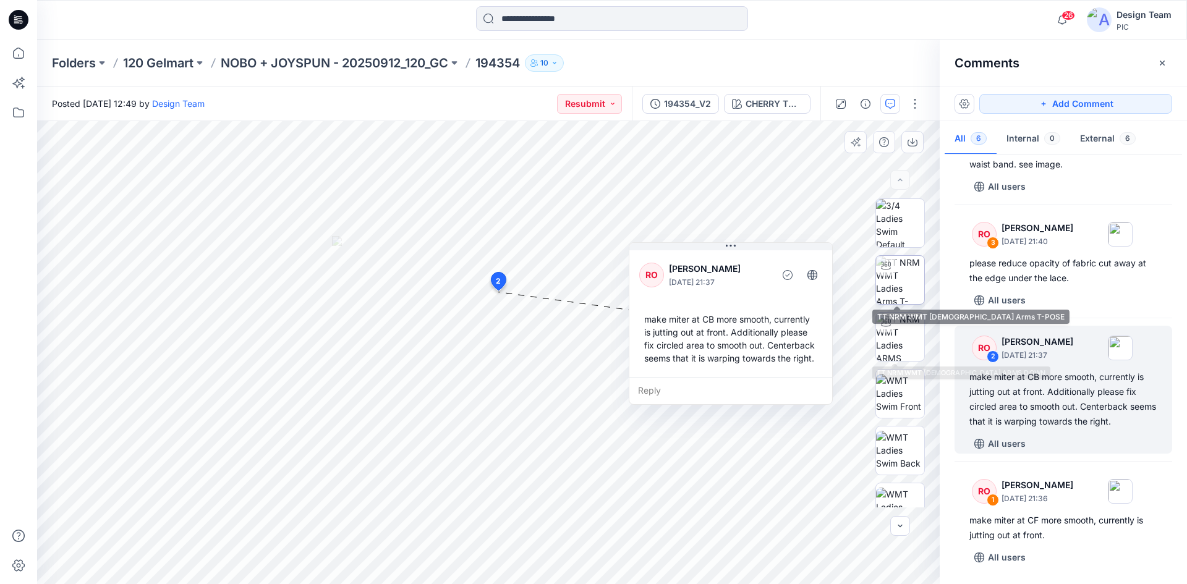
drag, startPoint x: 905, startPoint y: 282, endPoint x: 904, endPoint y: 299, distance: 16.7
click at [905, 282] on img at bounding box center [900, 280] width 48 height 48
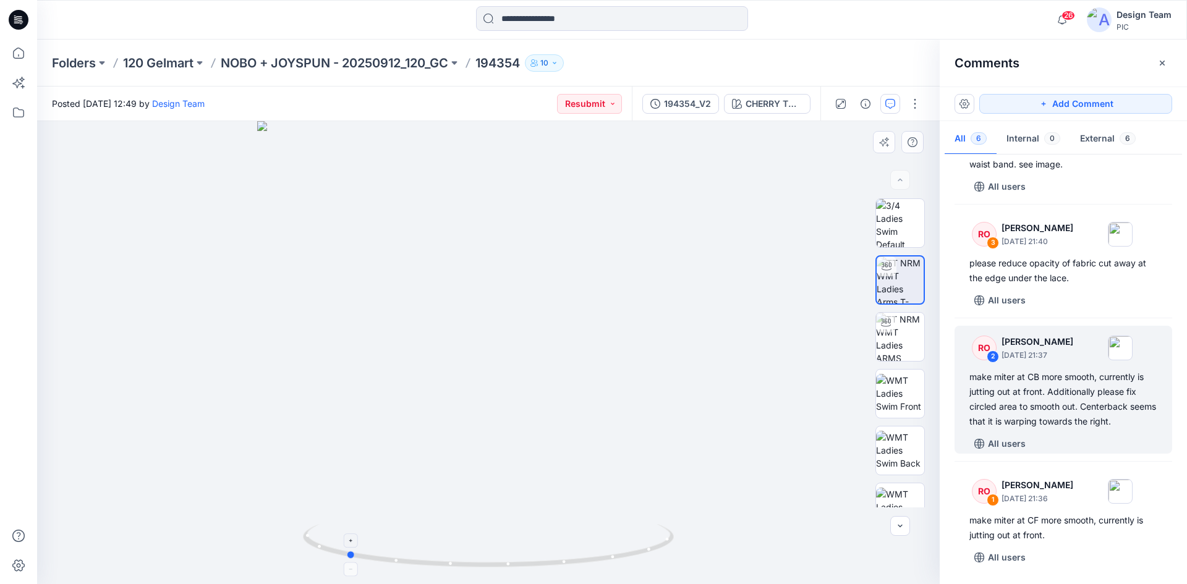
drag, startPoint x: 617, startPoint y: 559, endPoint x: 470, endPoint y: 558, distance: 147.2
click at [467, 560] on icon at bounding box center [490, 547] width 374 height 46
click at [1056, 386] on div "make miter at CB more smooth, currently is jutting out at front. Additionally p…" at bounding box center [1064, 399] width 188 height 59
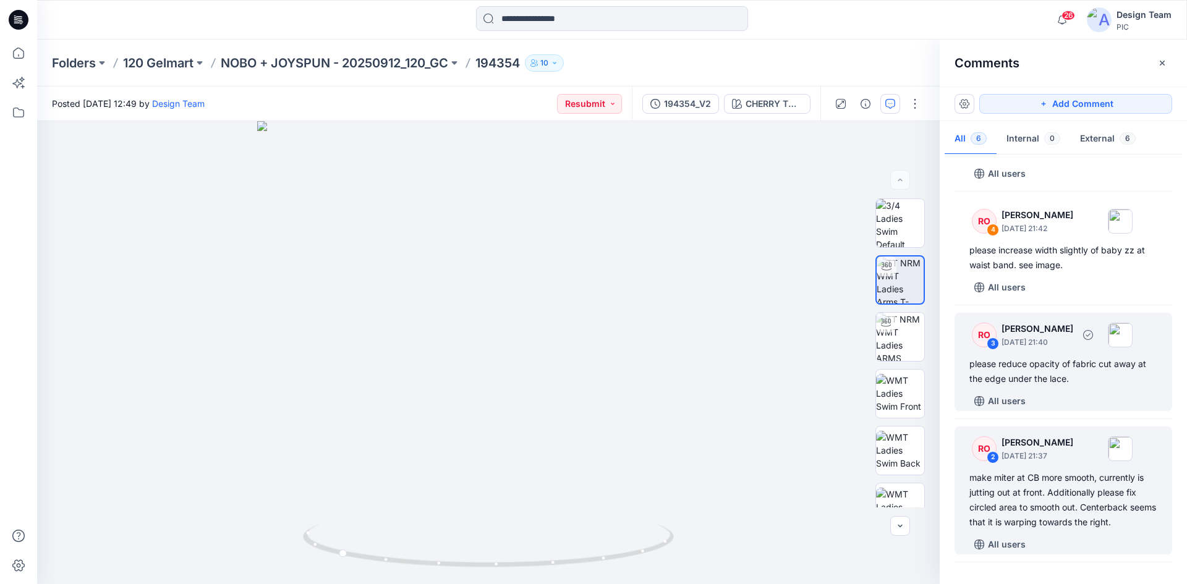
scroll to position [106, 0]
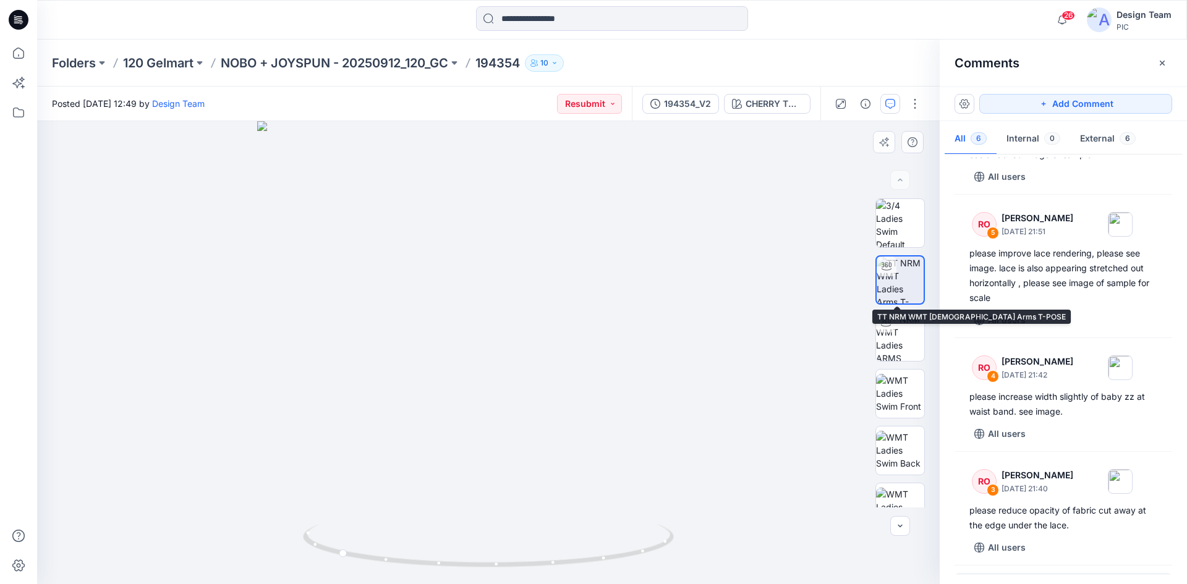
click at [900, 282] on img at bounding box center [900, 280] width 47 height 47
drag, startPoint x: 537, startPoint y: 568, endPoint x: 693, endPoint y: 545, distance: 157.4
click at [693, 545] on div at bounding box center [488, 352] width 903 height 463
drag, startPoint x: 643, startPoint y: 552, endPoint x: 468, endPoint y: 560, distance: 175.2
drag, startPoint x: 395, startPoint y: 562, endPoint x: 592, endPoint y: 540, distance: 198.4
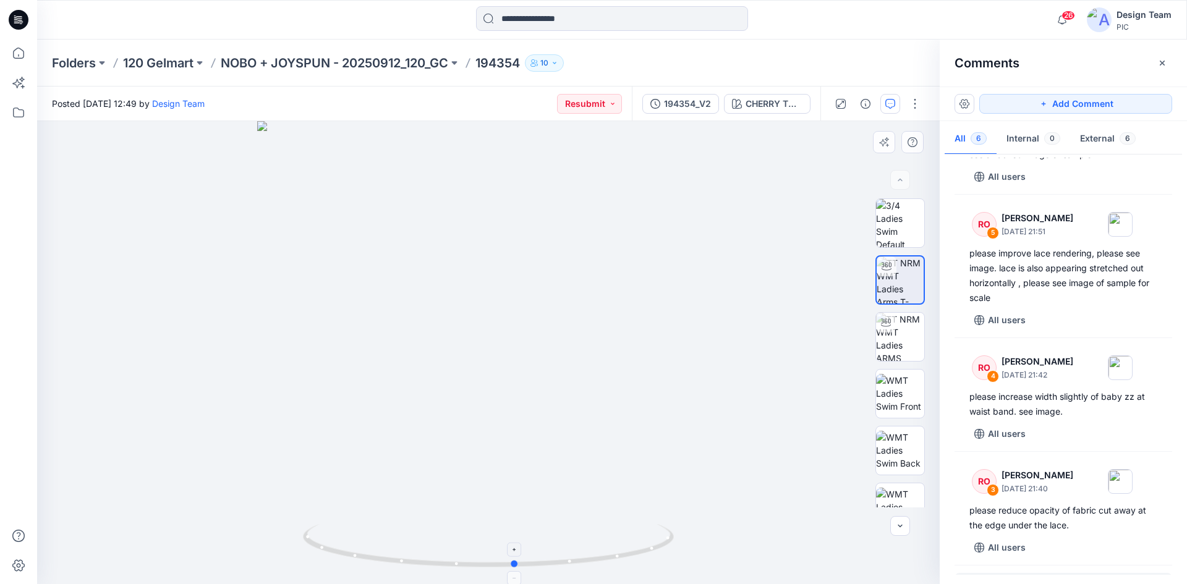
click at [592, 540] on icon at bounding box center [490, 547] width 374 height 46
